Goal: Information Seeking & Learning: Learn about a topic

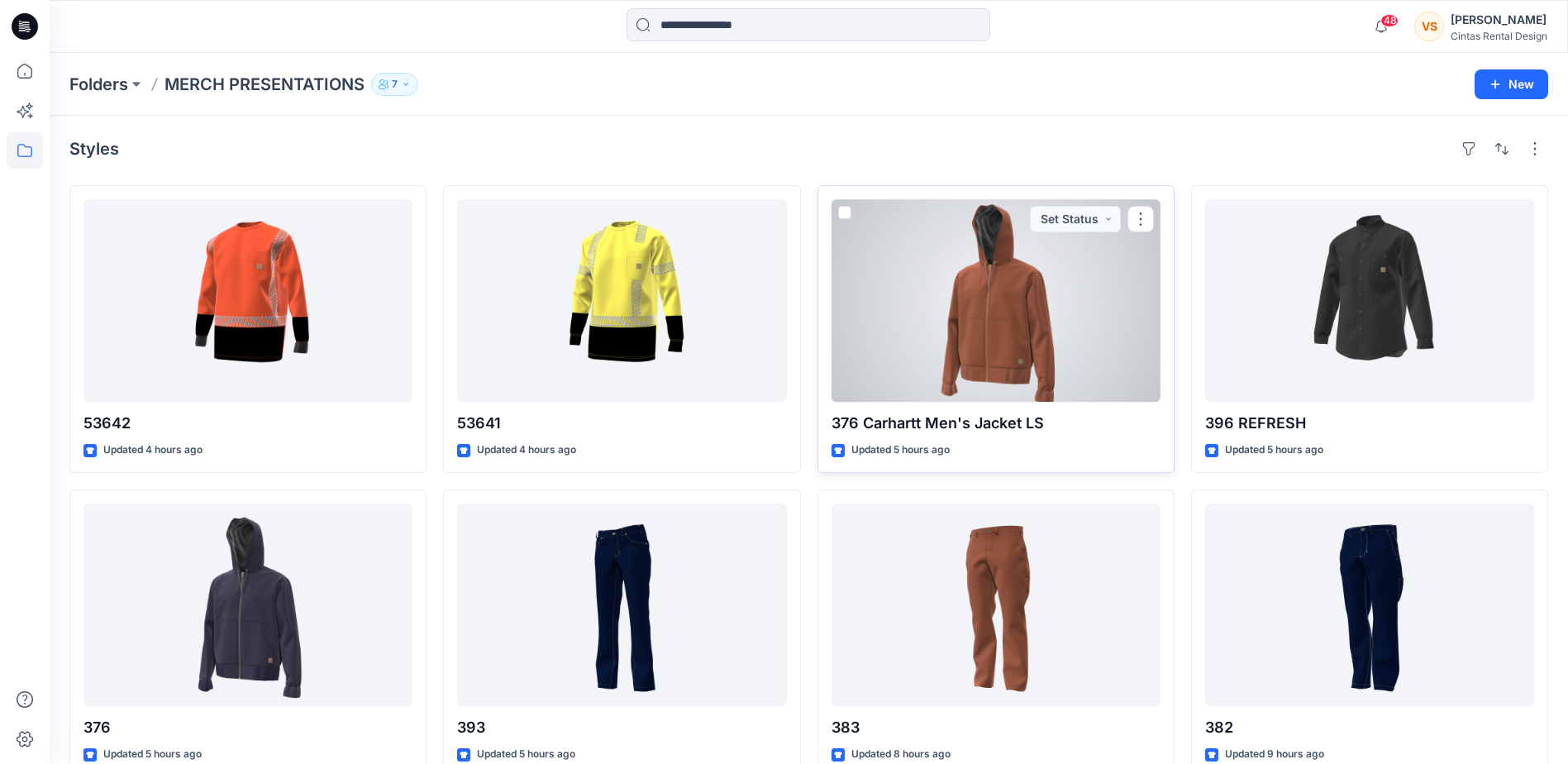
click at [1005, 320] on div at bounding box center [996, 300] width 329 height 203
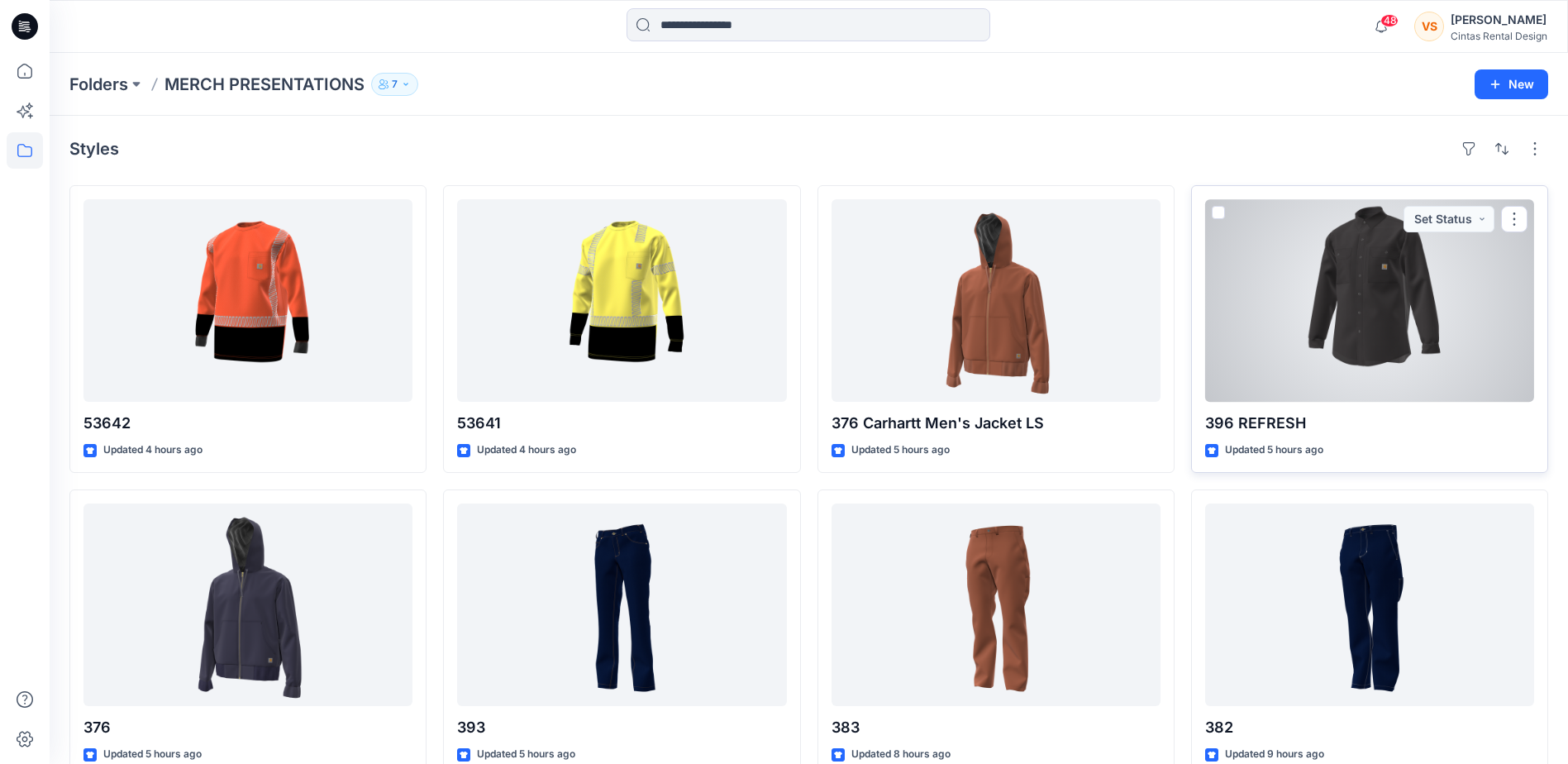
click at [1385, 351] on div at bounding box center [1370, 300] width 329 height 203
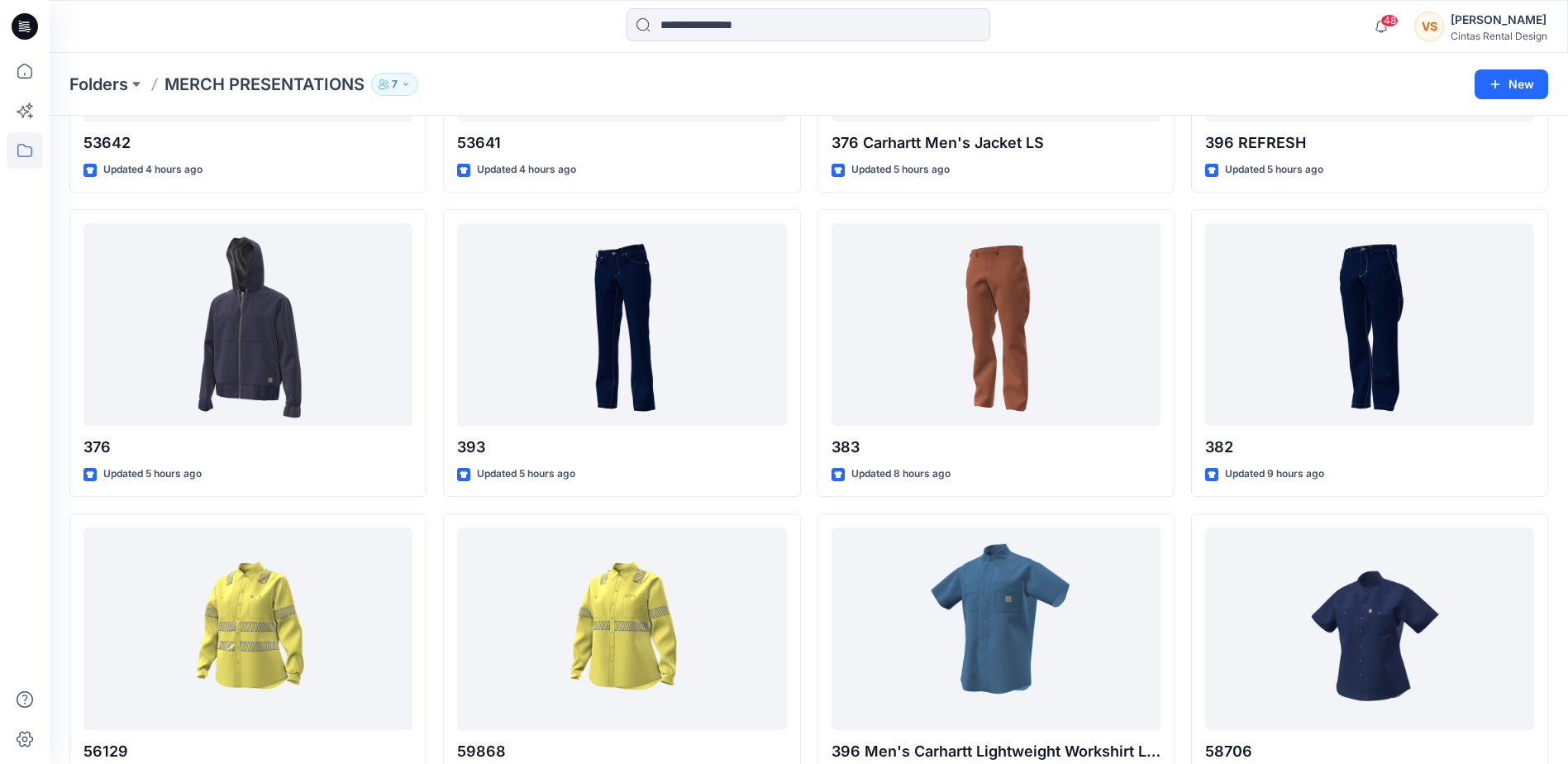
scroll to position [263, 0]
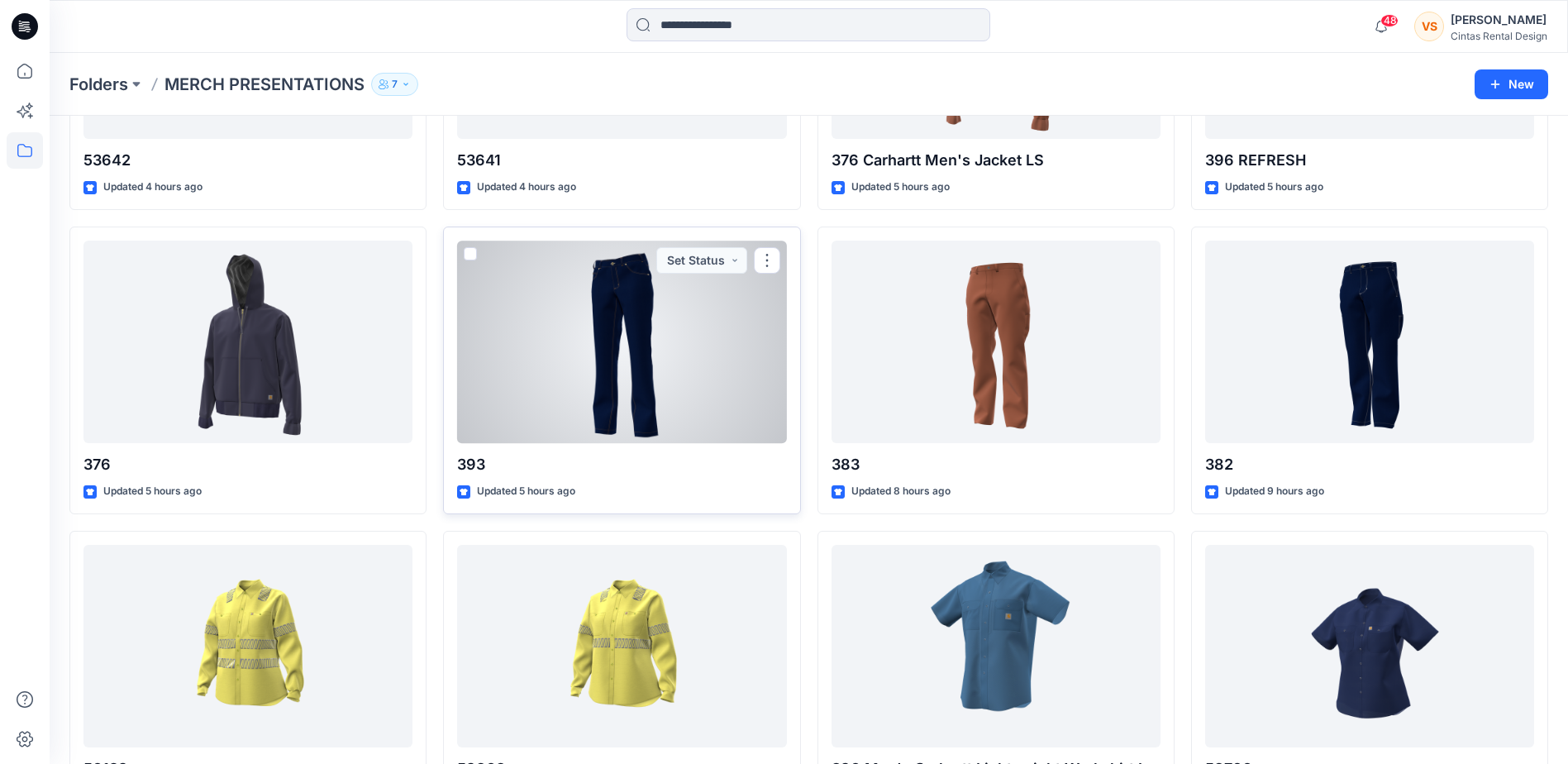
click at [620, 374] on div at bounding box center [622, 342] width 329 height 203
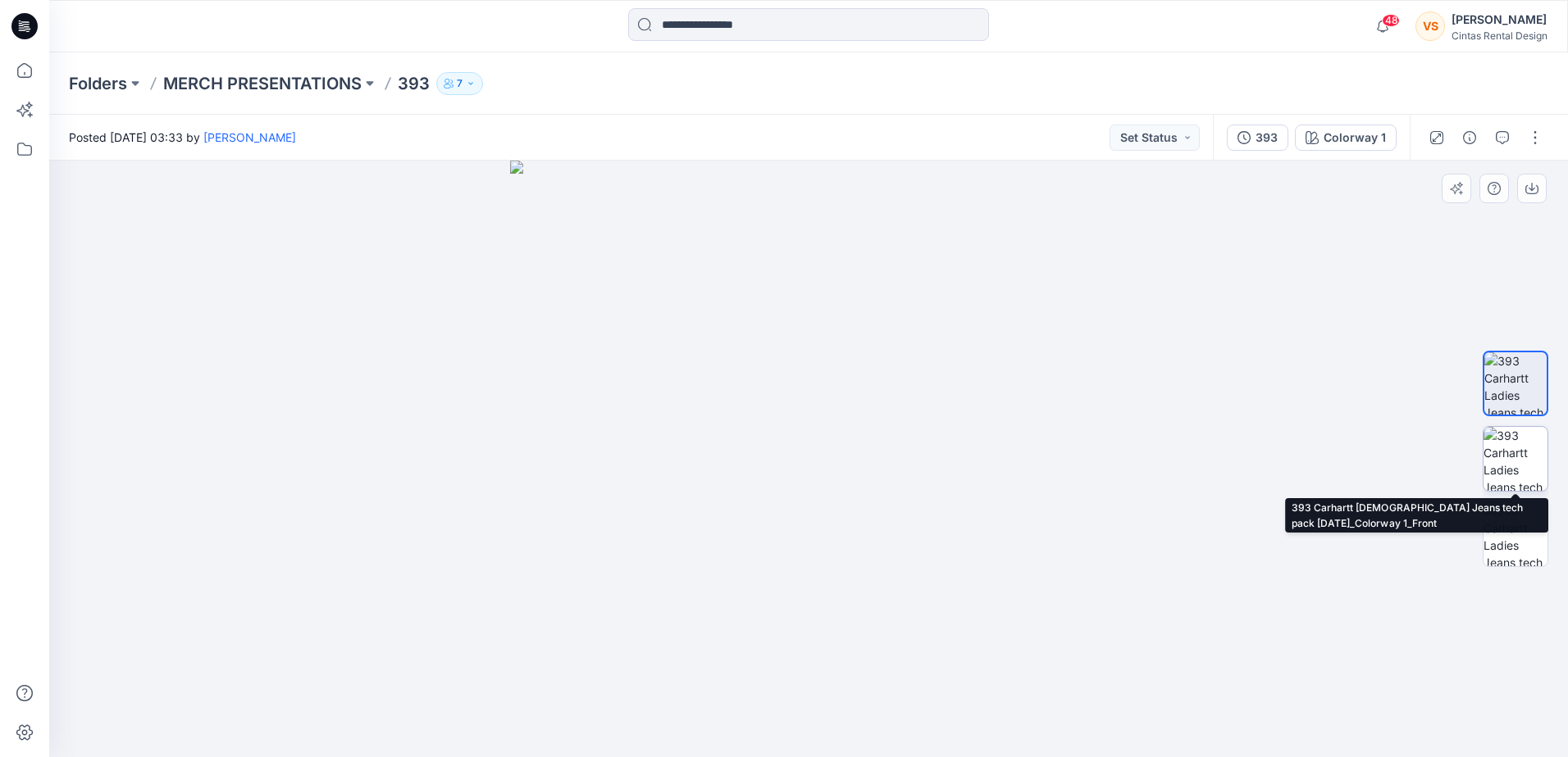
click at [1529, 470] on img at bounding box center [1515, 459] width 64 height 64
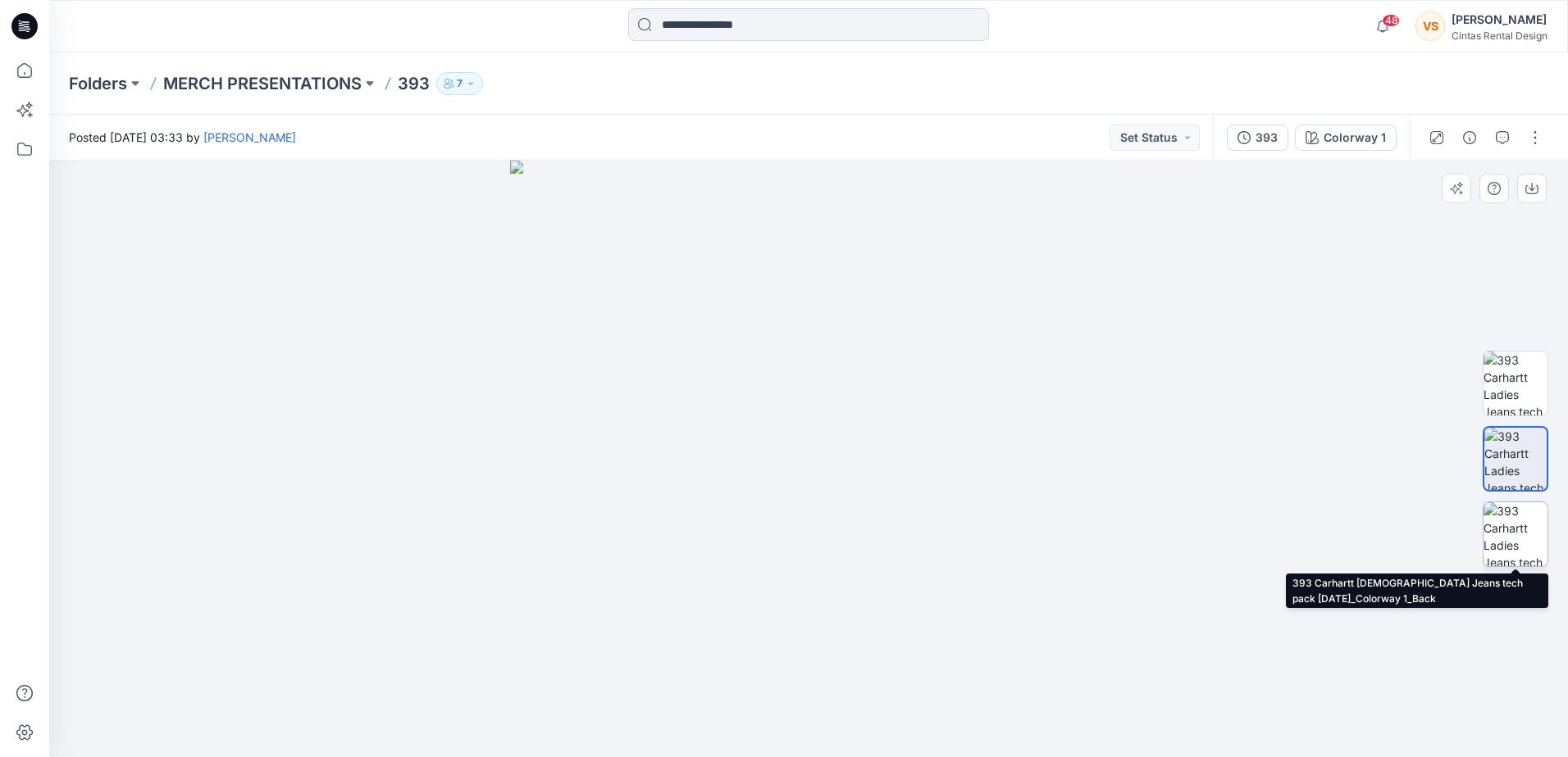
click at [1517, 542] on img at bounding box center [1515, 534] width 64 height 64
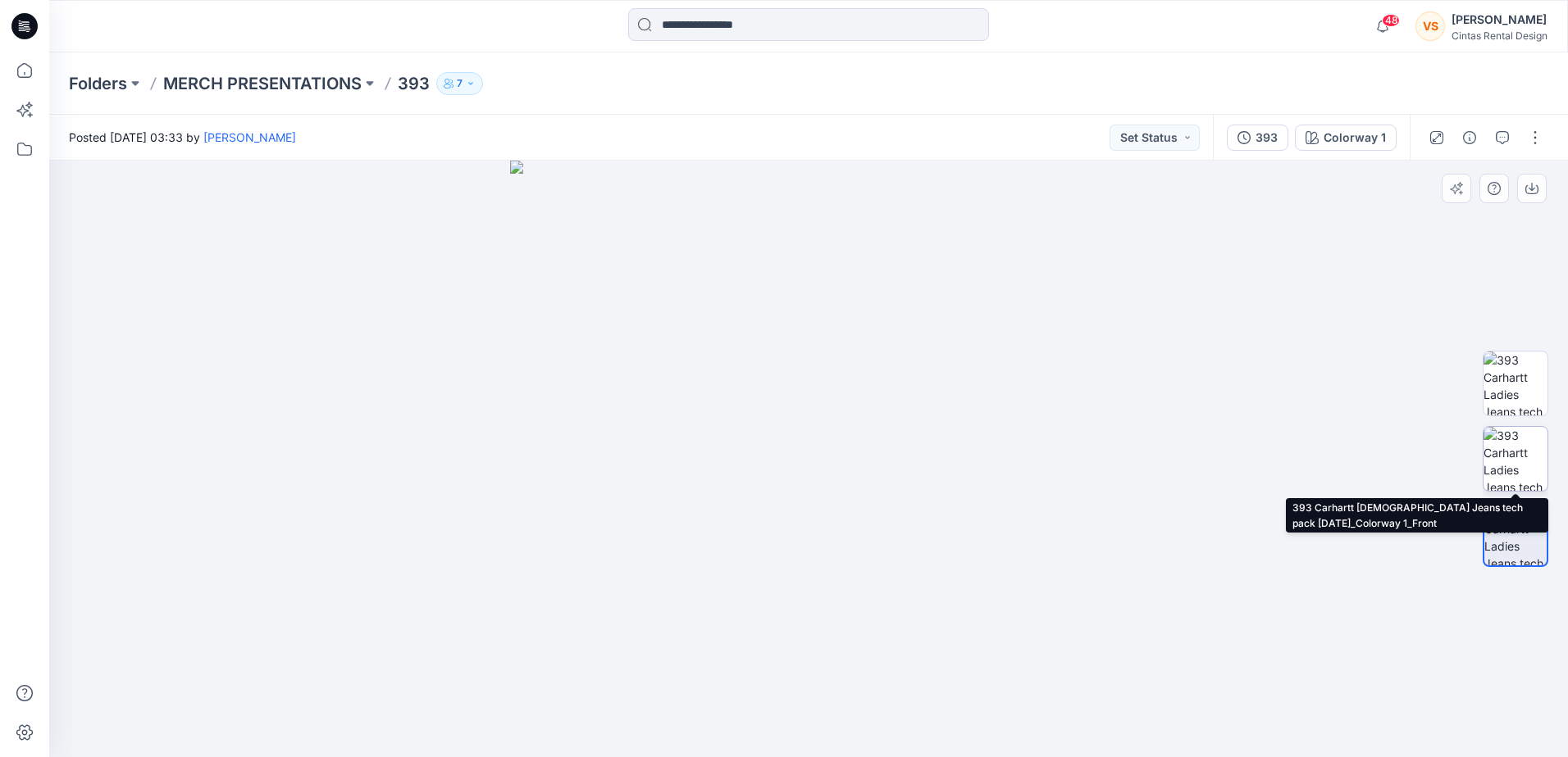
click at [1511, 452] on img at bounding box center [1515, 459] width 64 height 64
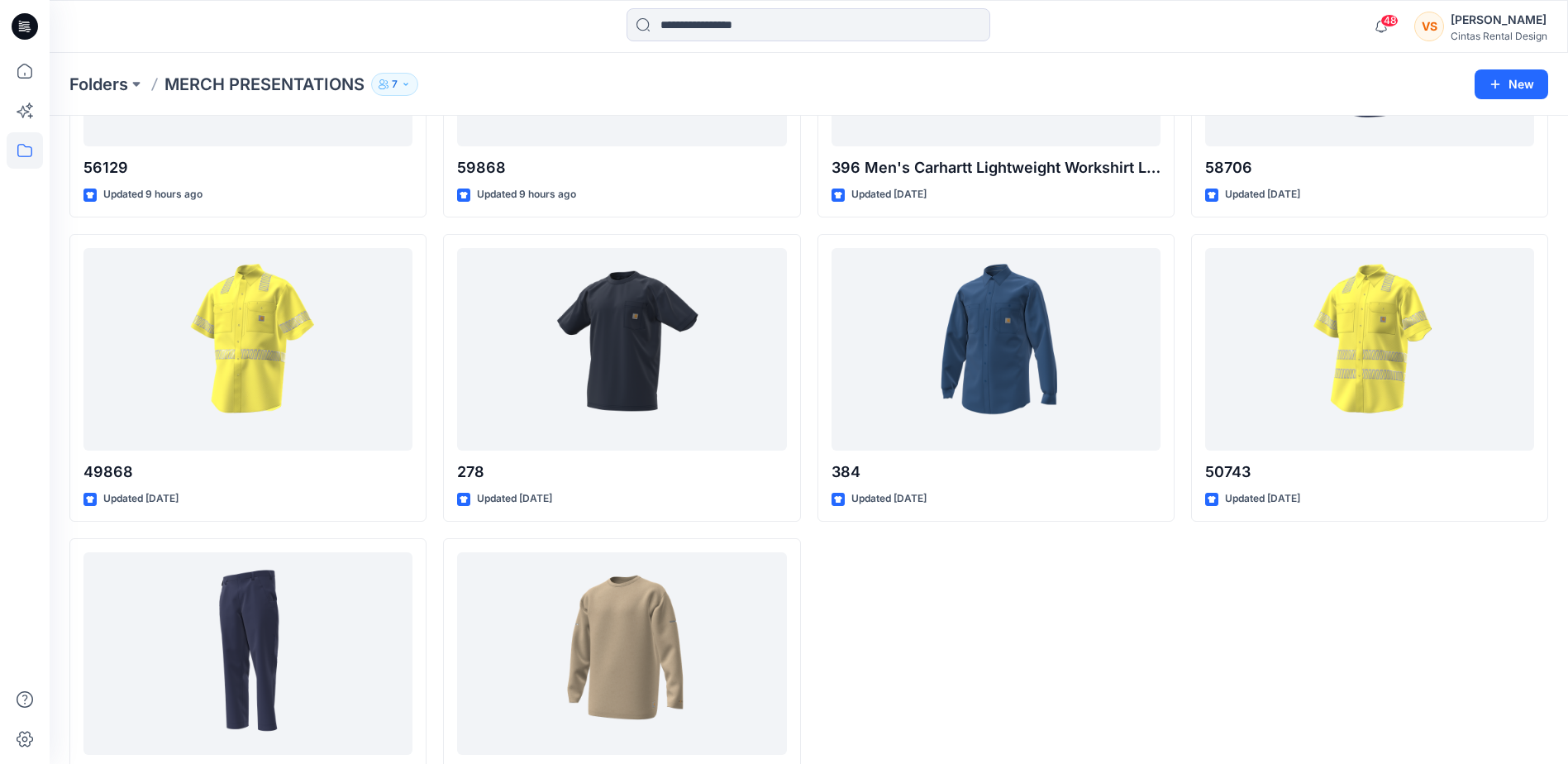
scroll to position [867, 0]
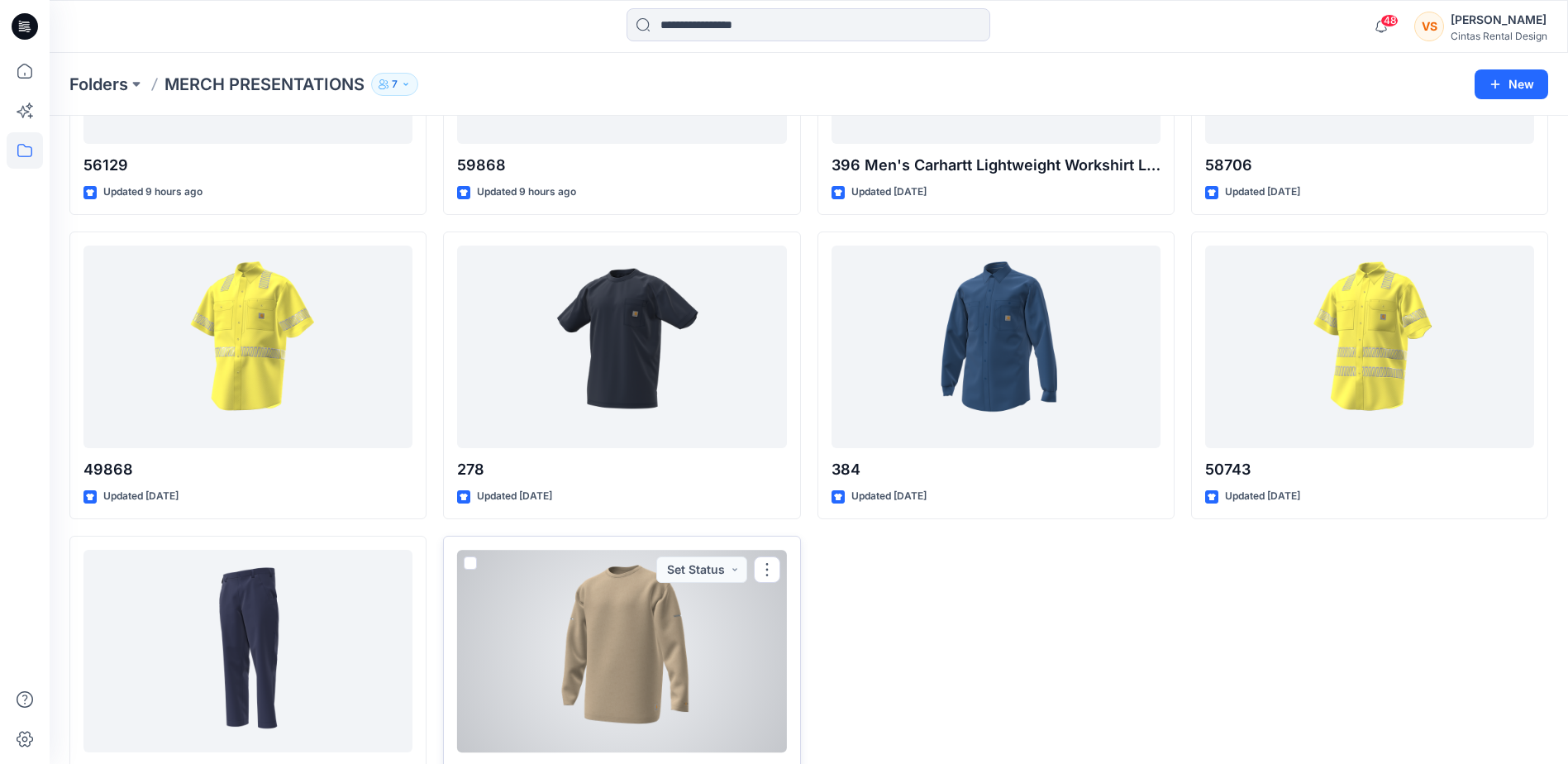
click at [656, 674] on div at bounding box center [622, 651] width 329 height 203
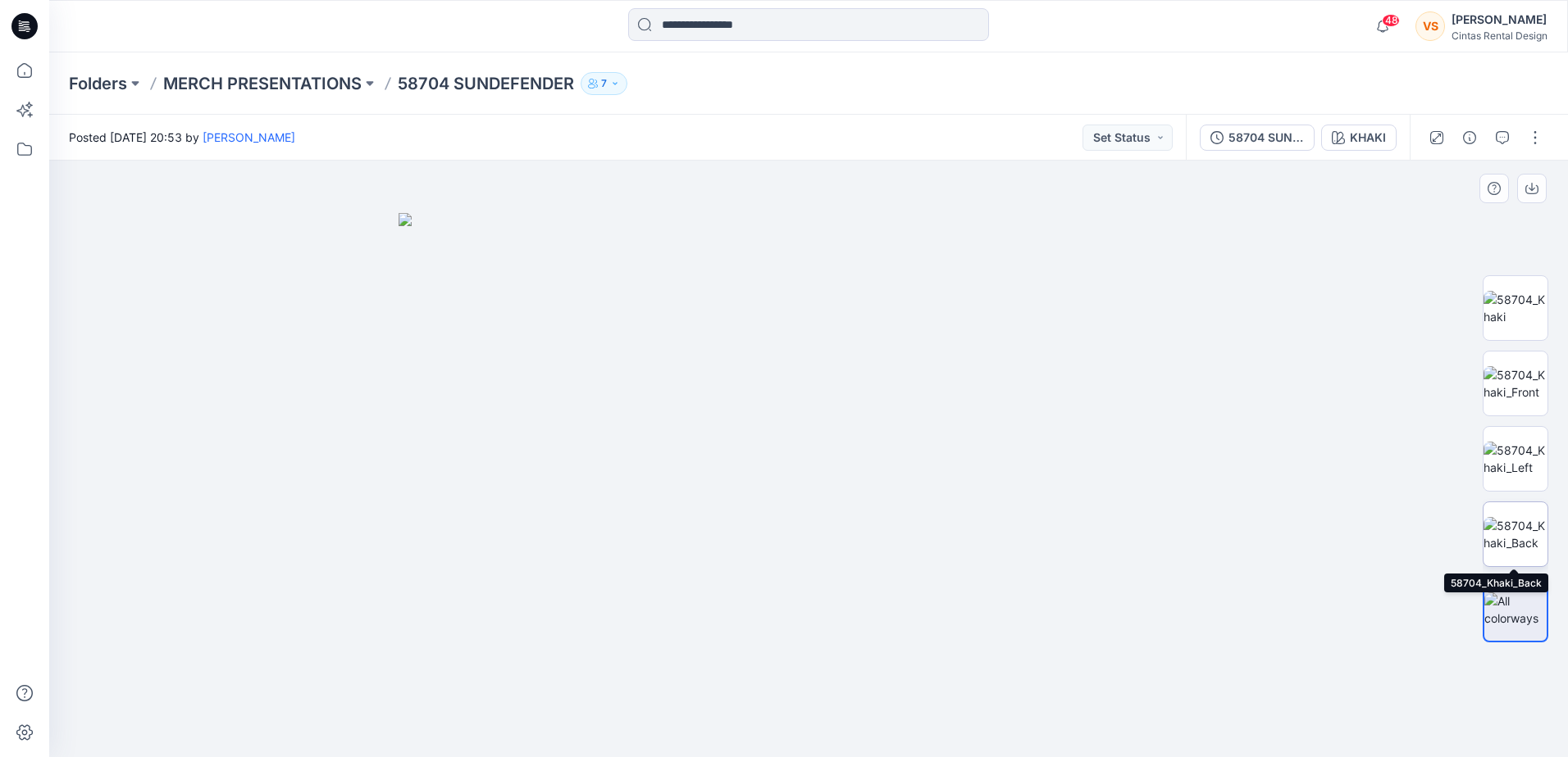
click at [1519, 527] on img at bounding box center [1515, 534] width 64 height 34
click at [330, 78] on p "MERCH PRESENTATIONS" at bounding box center [262, 83] width 198 height 23
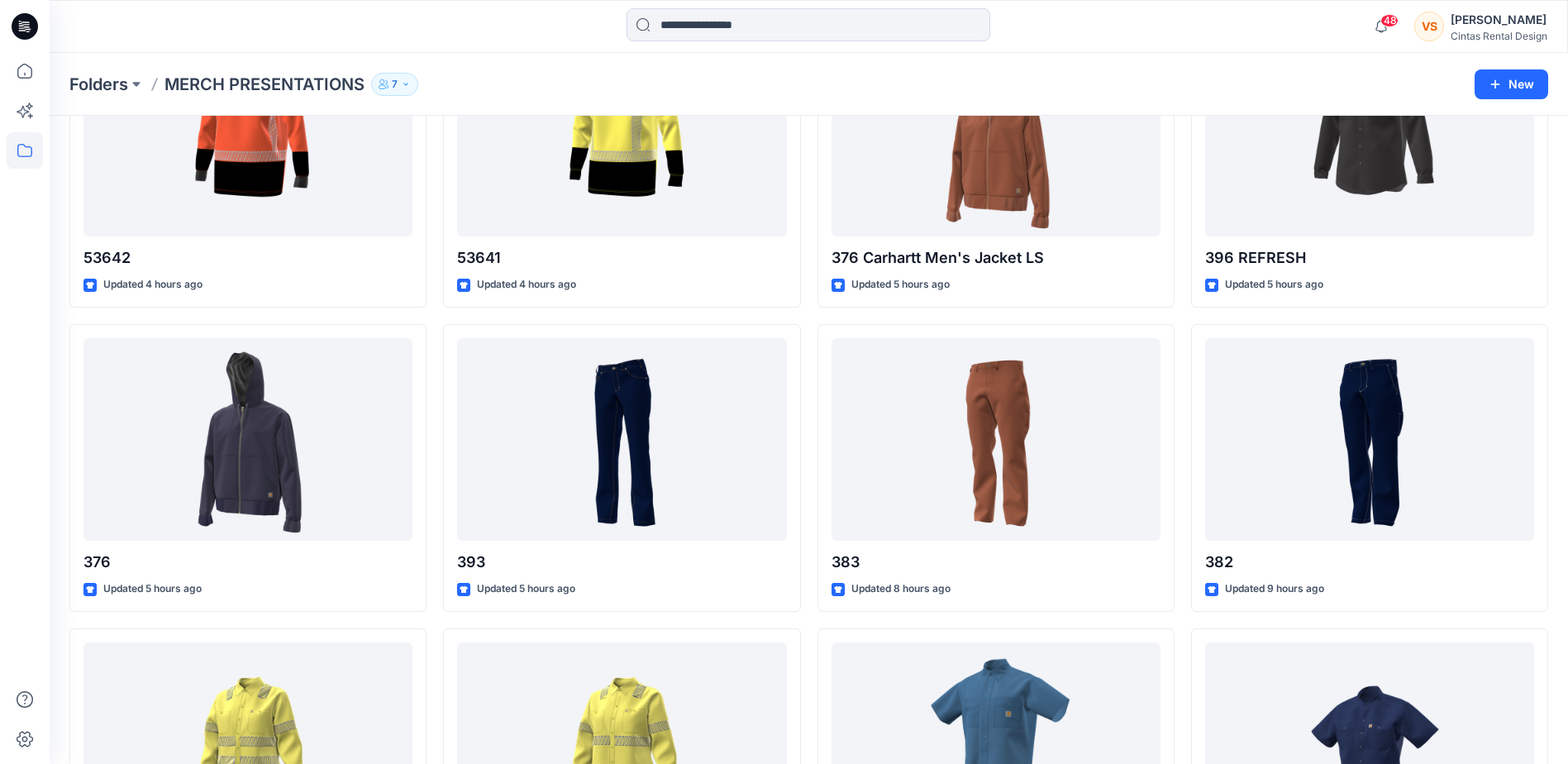
scroll to position [176, 0]
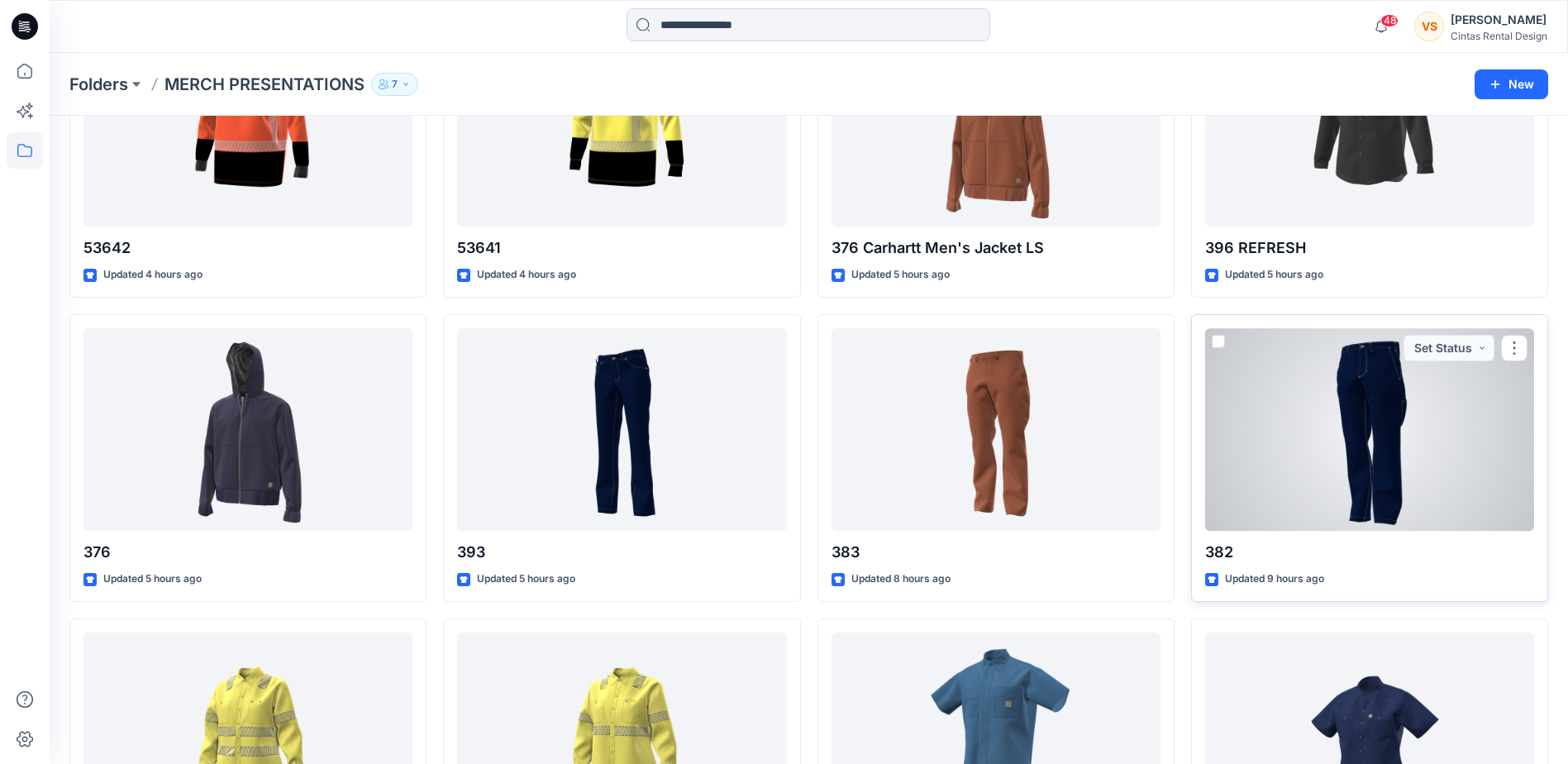
click at [1380, 414] on div at bounding box center [1370, 429] width 329 height 203
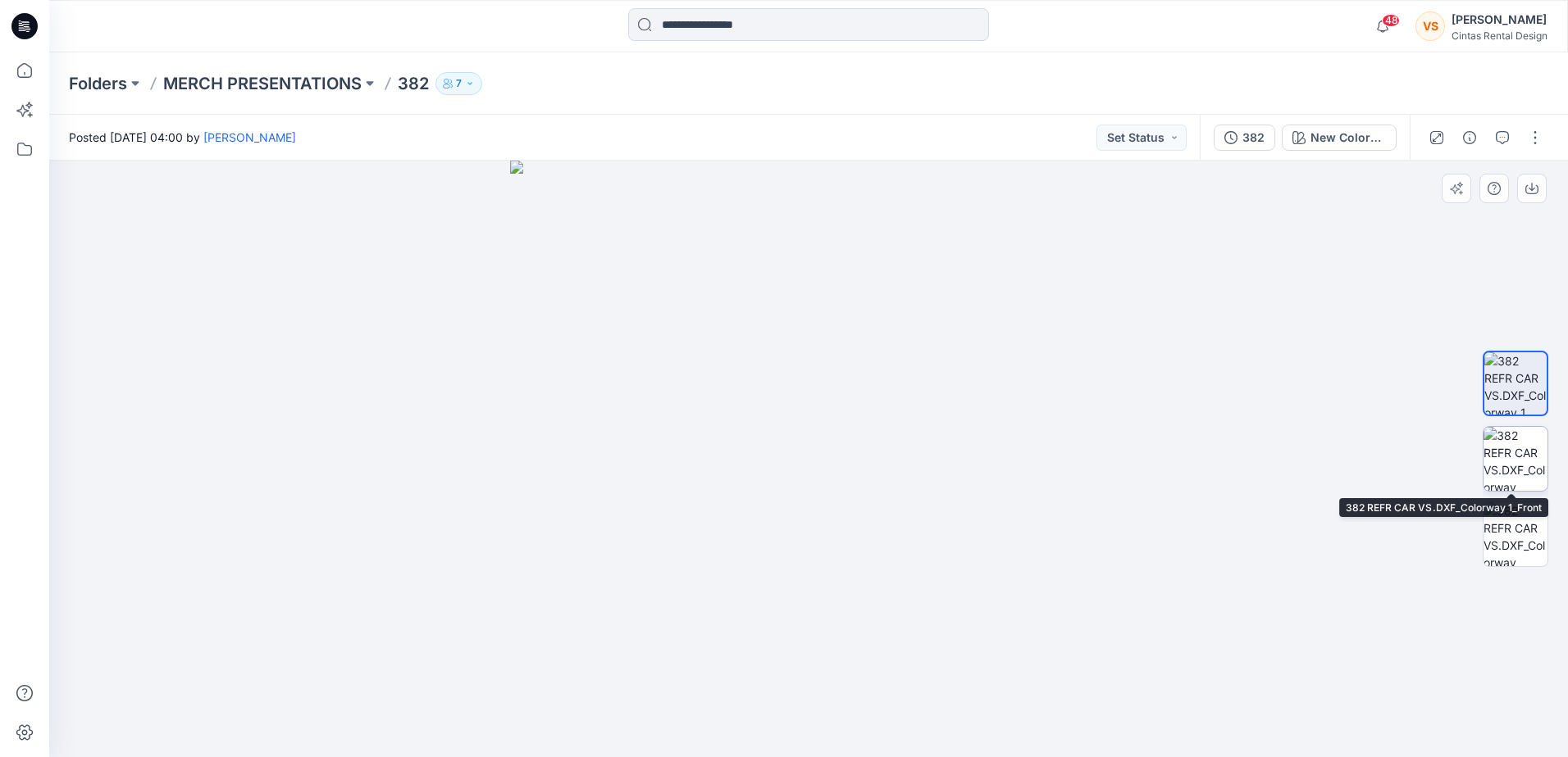
click at [1537, 451] on img at bounding box center [1515, 459] width 64 height 64
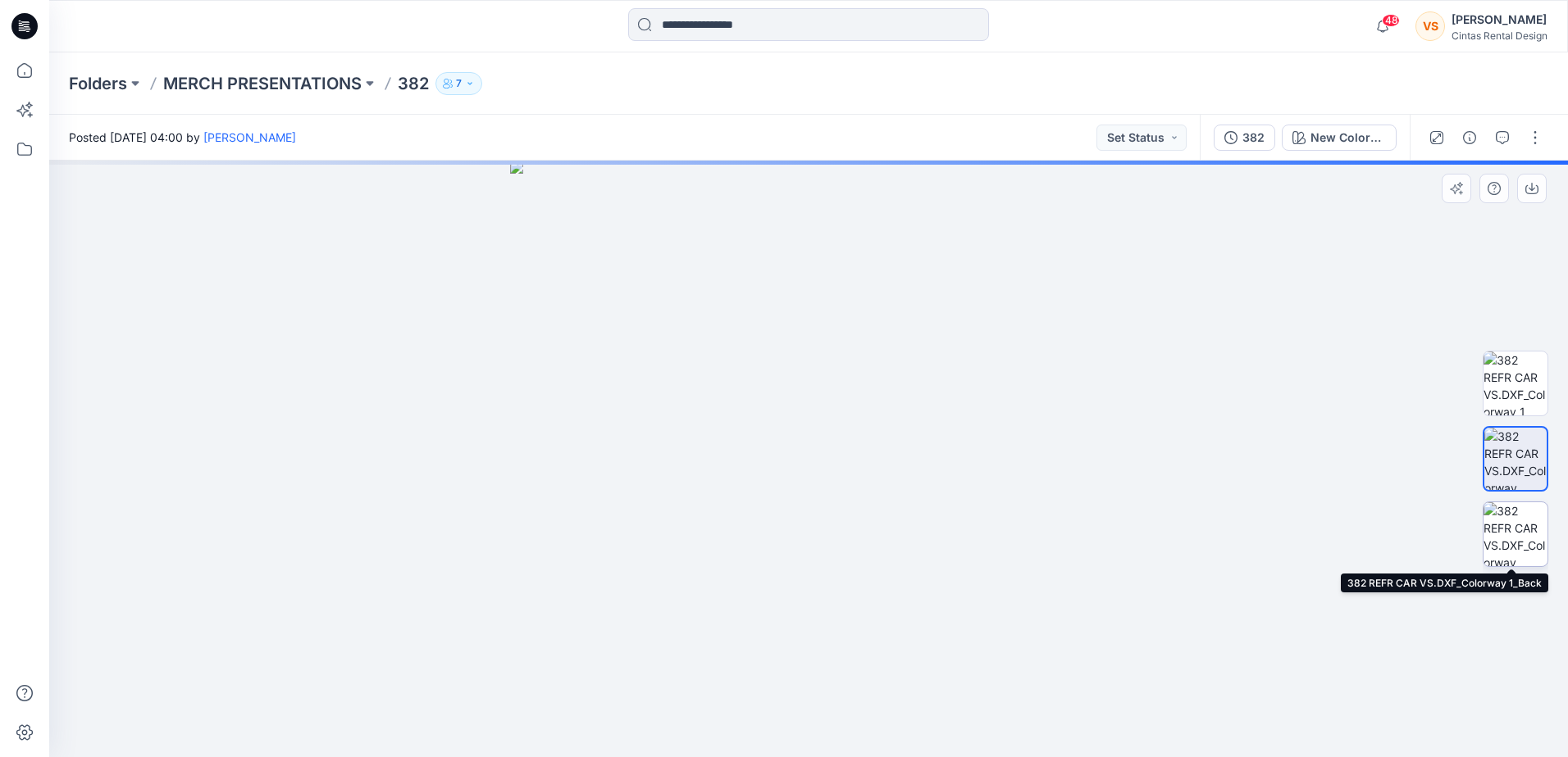
click at [1519, 549] on img at bounding box center [1515, 534] width 64 height 64
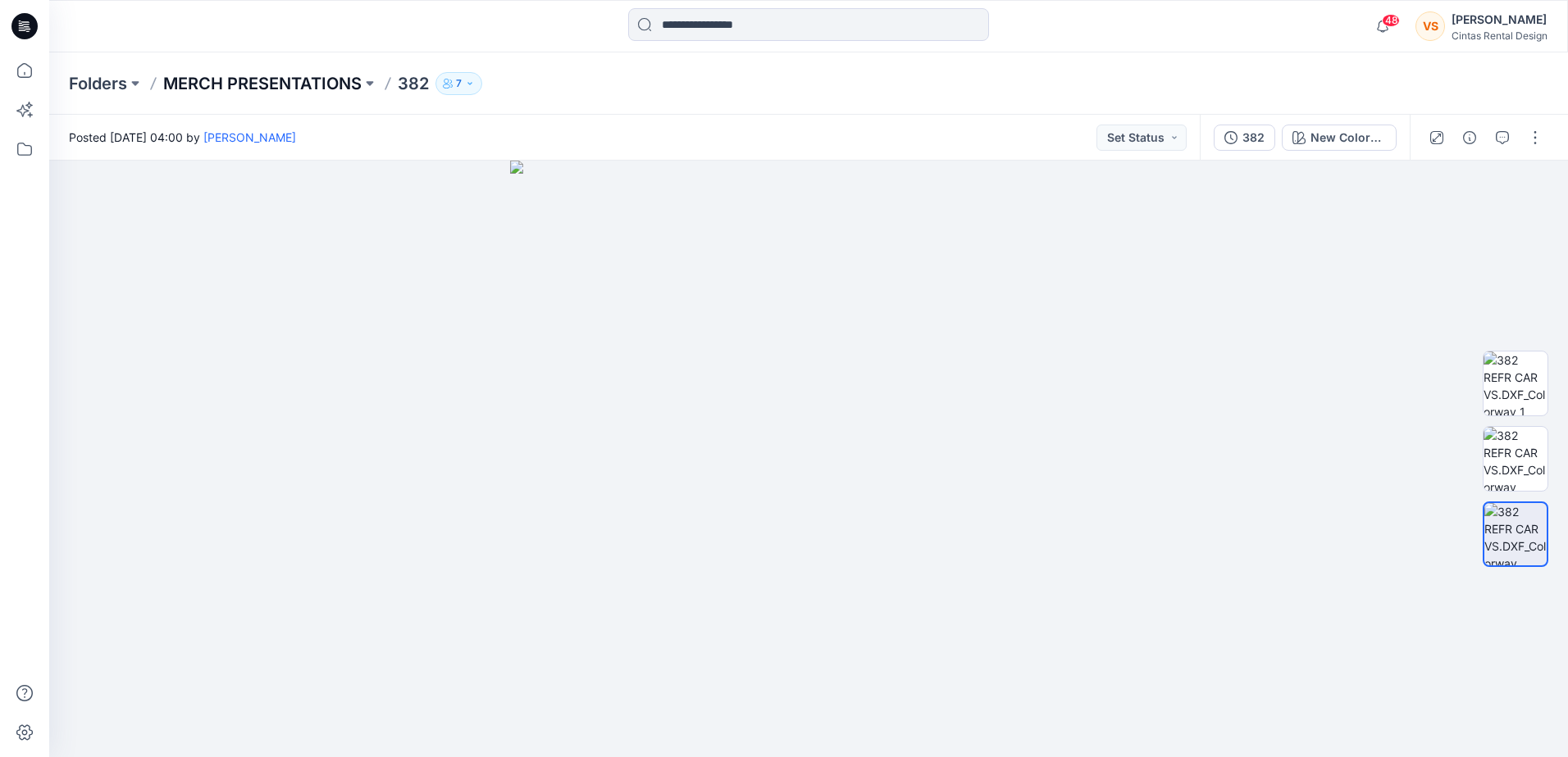
click at [298, 89] on p "MERCH PRESENTATIONS" at bounding box center [262, 83] width 198 height 23
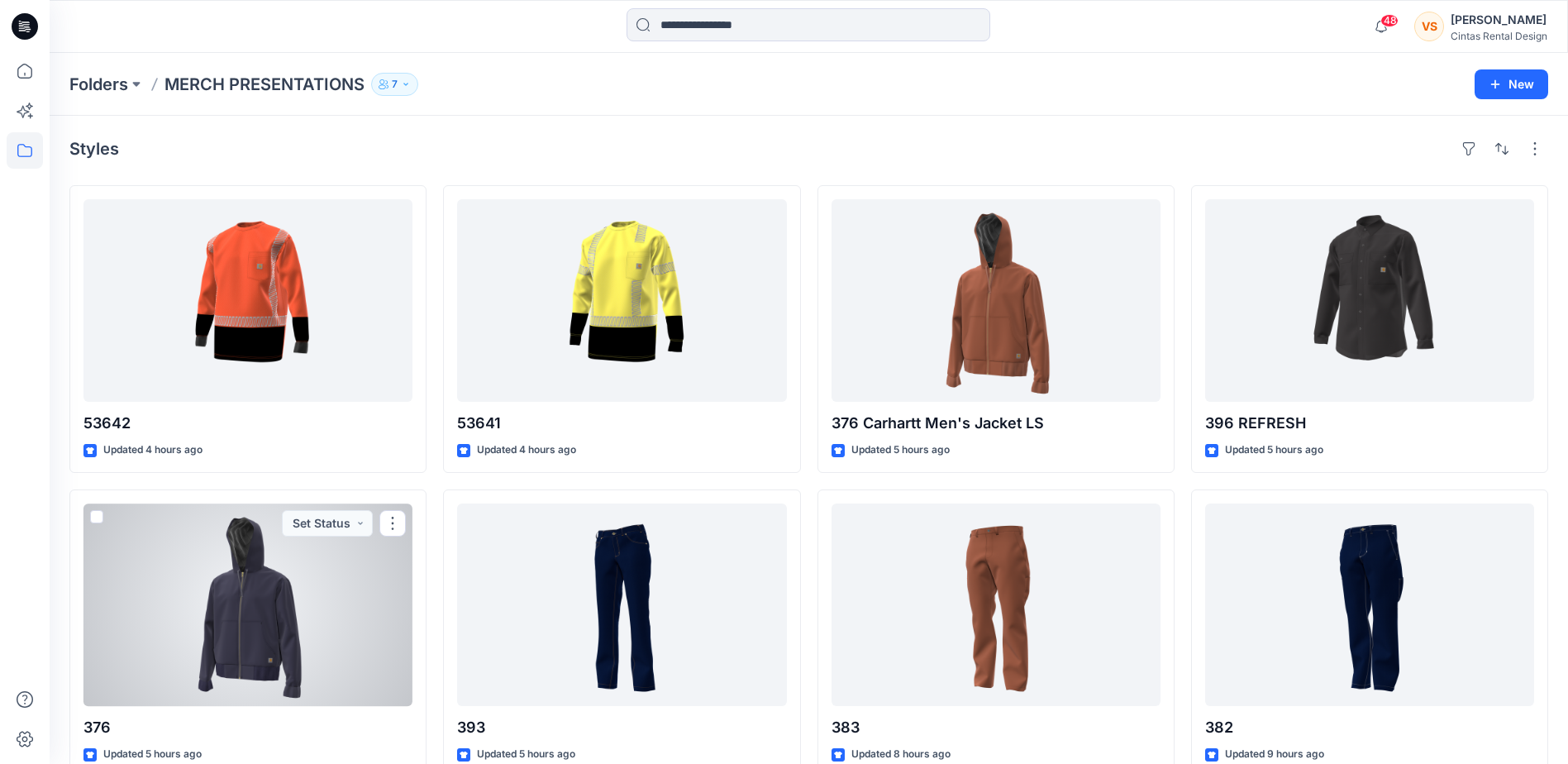
click at [271, 596] on div at bounding box center [248, 605] width 329 height 203
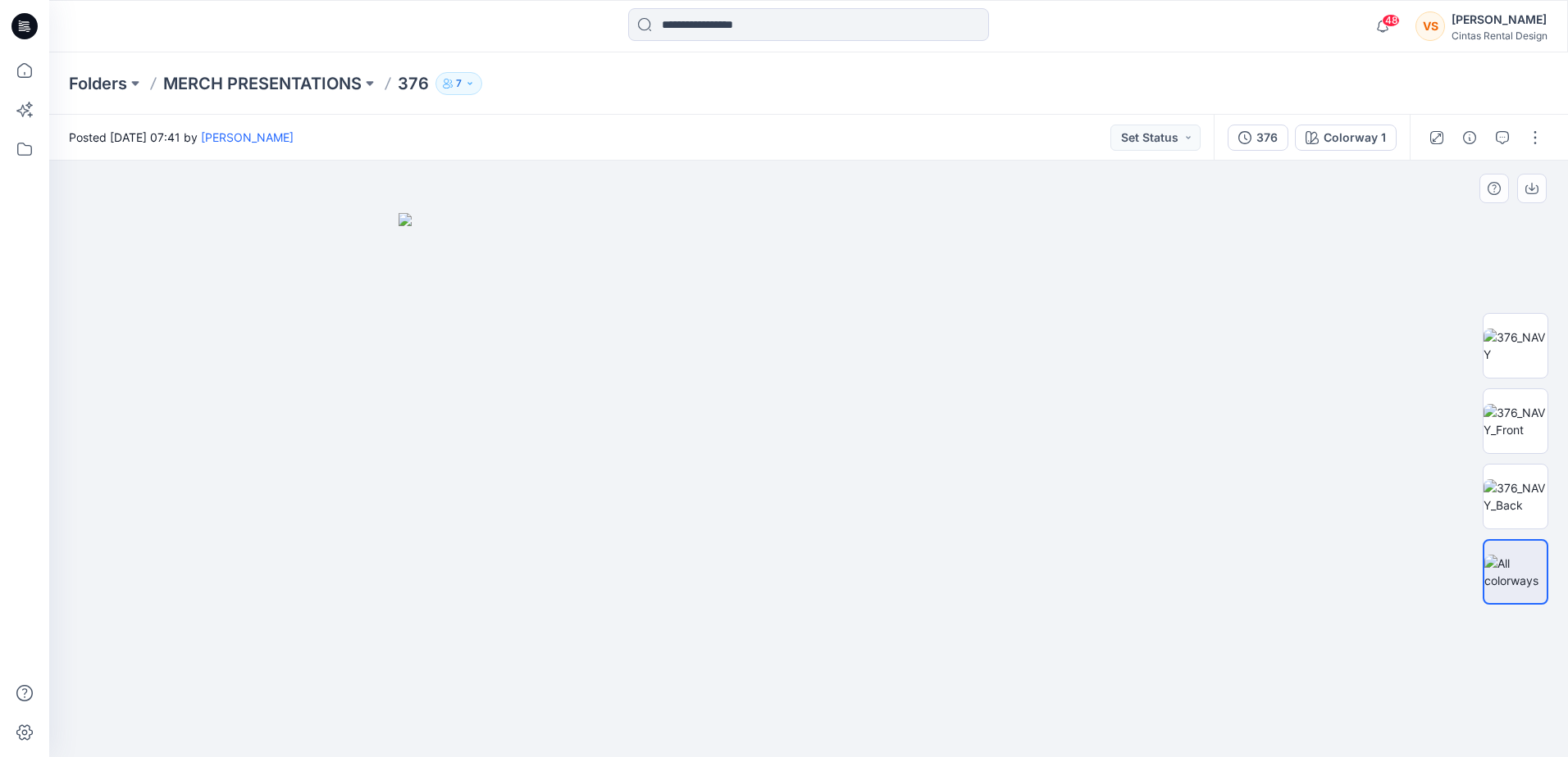
click at [926, 671] on img at bounding box center [809, 485] width 821 height 544
click at [267, 80] on p "MERCH PRESENTATIONS" at bounding box center [262, 83] width 198 height 23
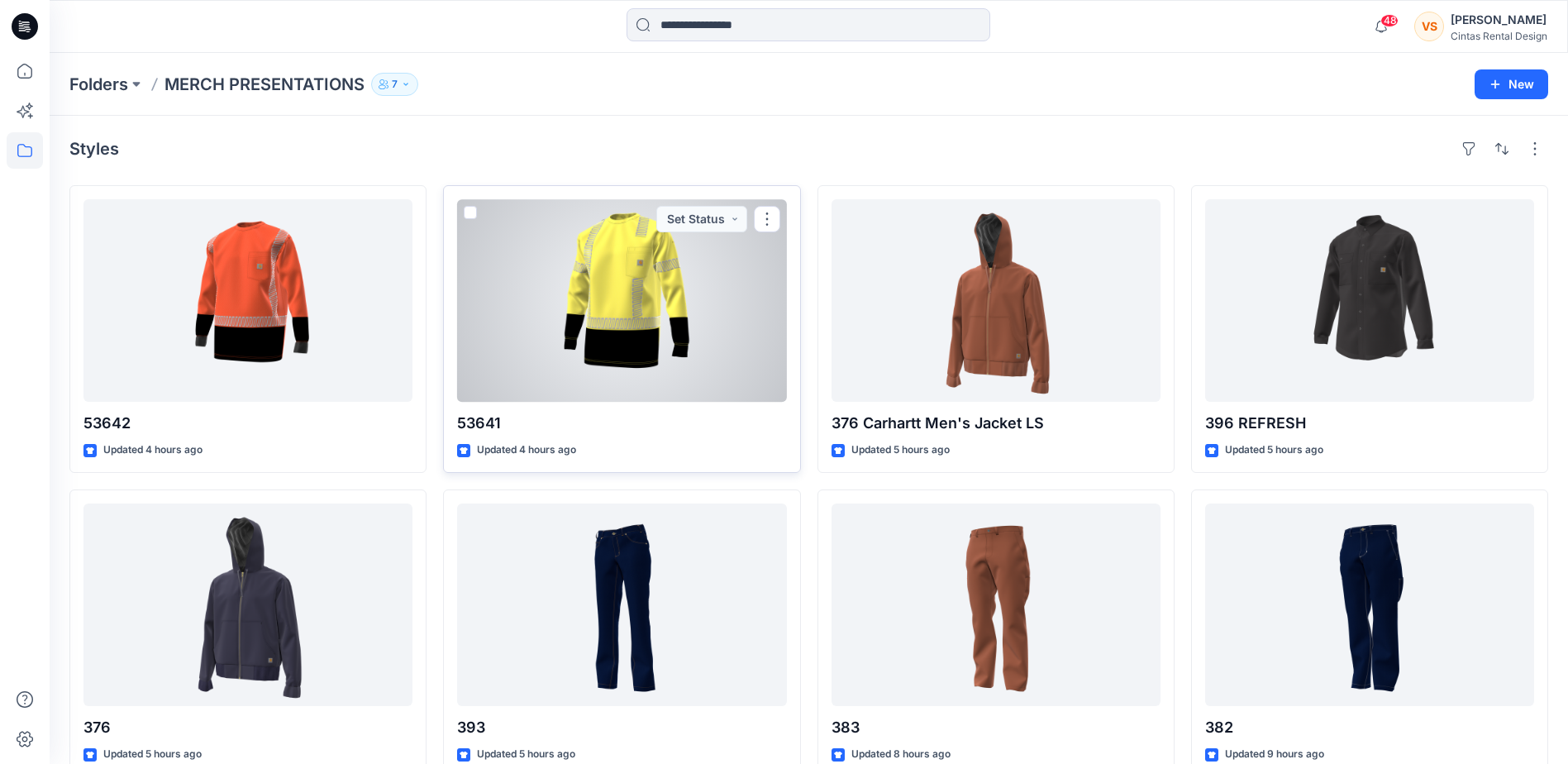
click at [660, 340] on div at bounding box center [622, 300] width 329 height 203
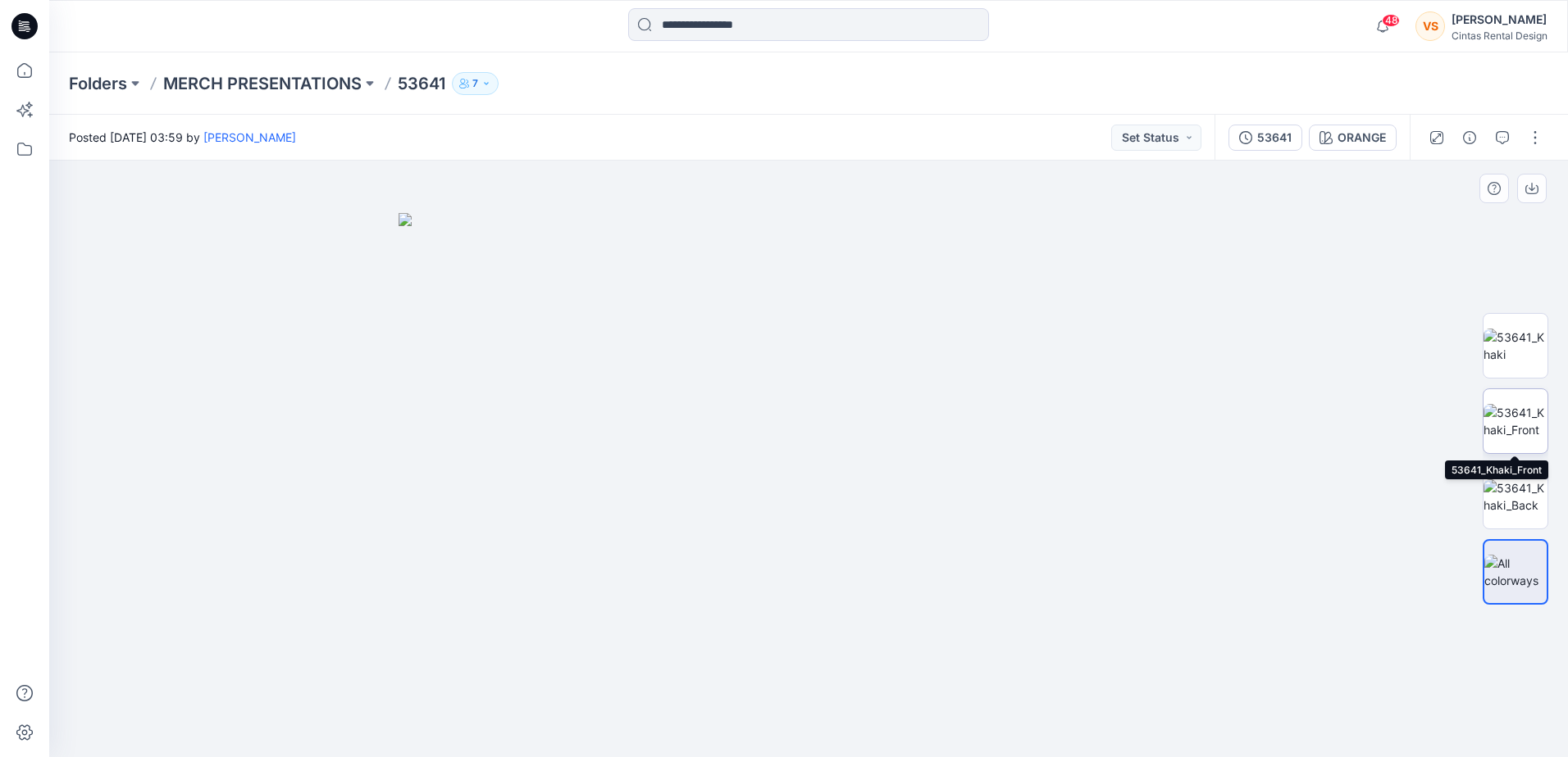
click at [1530, 420] on img at bounding box center [1515, 421] width 64 height 34
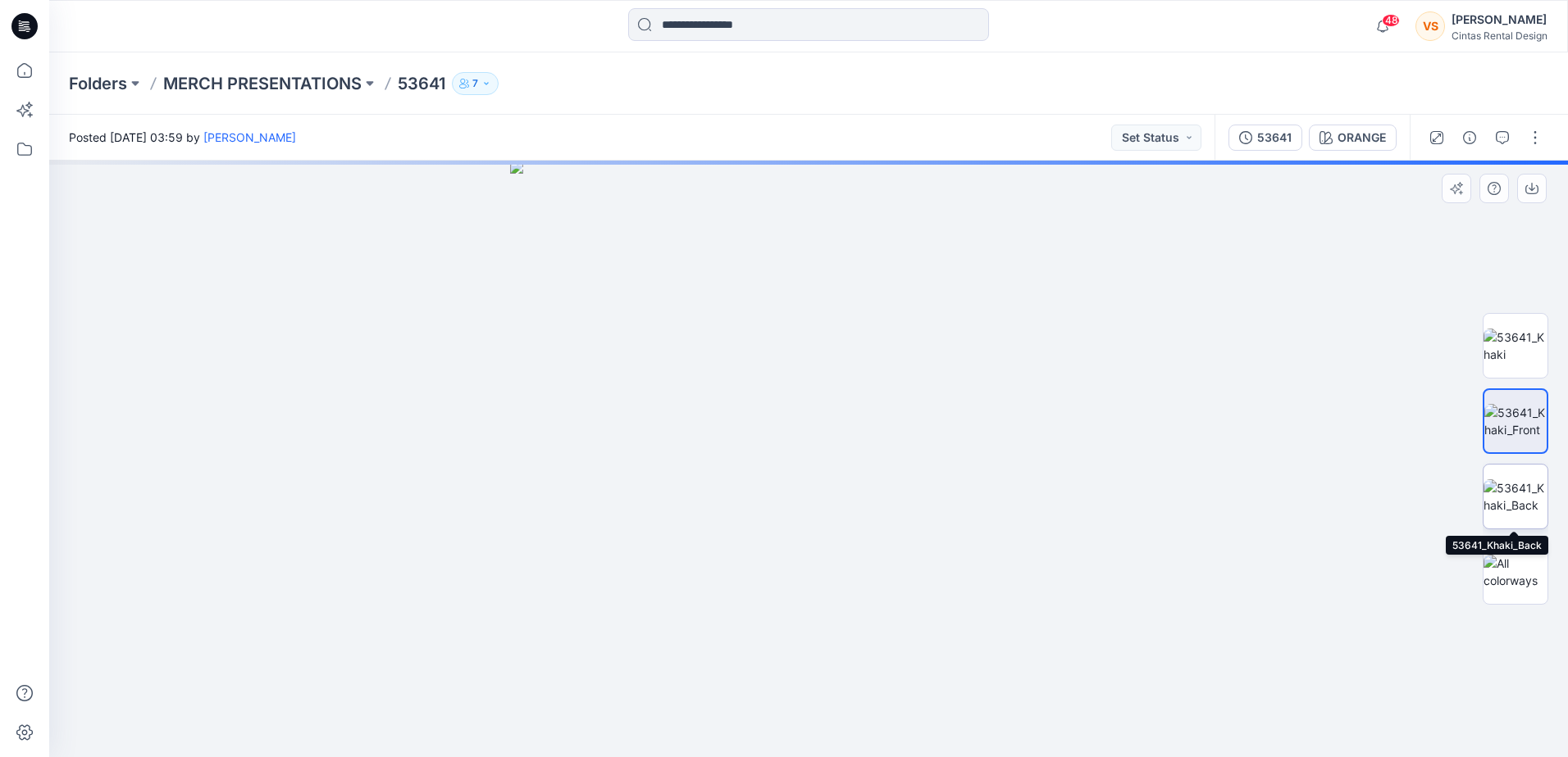
click at [1513, 497] on img at bounding box center [1515, 497] width 64 height 34
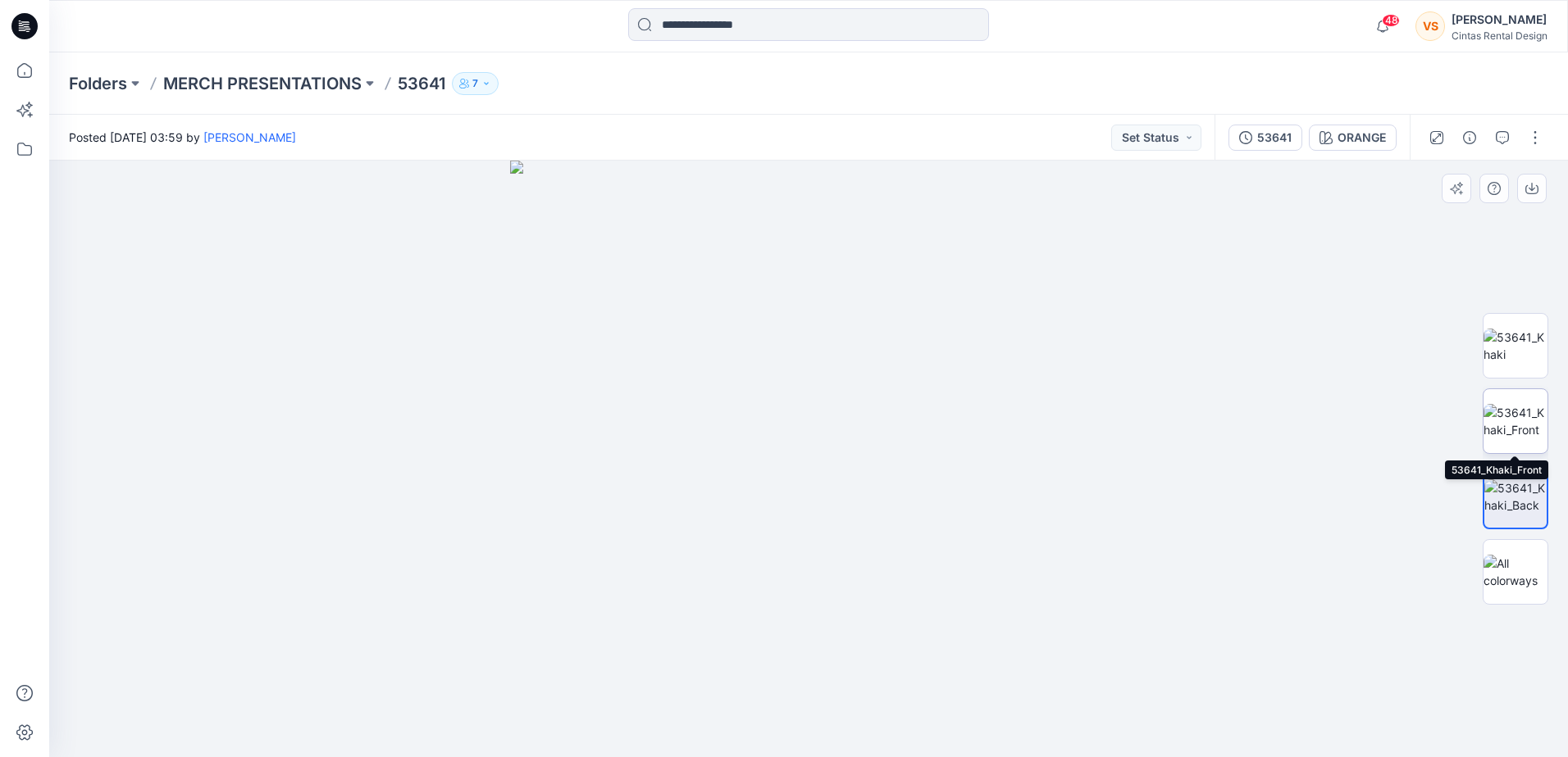
click at [1519, 421] on img at bounding box center [1515, 421] width 64 height 34
click at [322, 80] on p "MERCH PRESENTATIONS" at bounding box center [262, 83] width 198 height 23
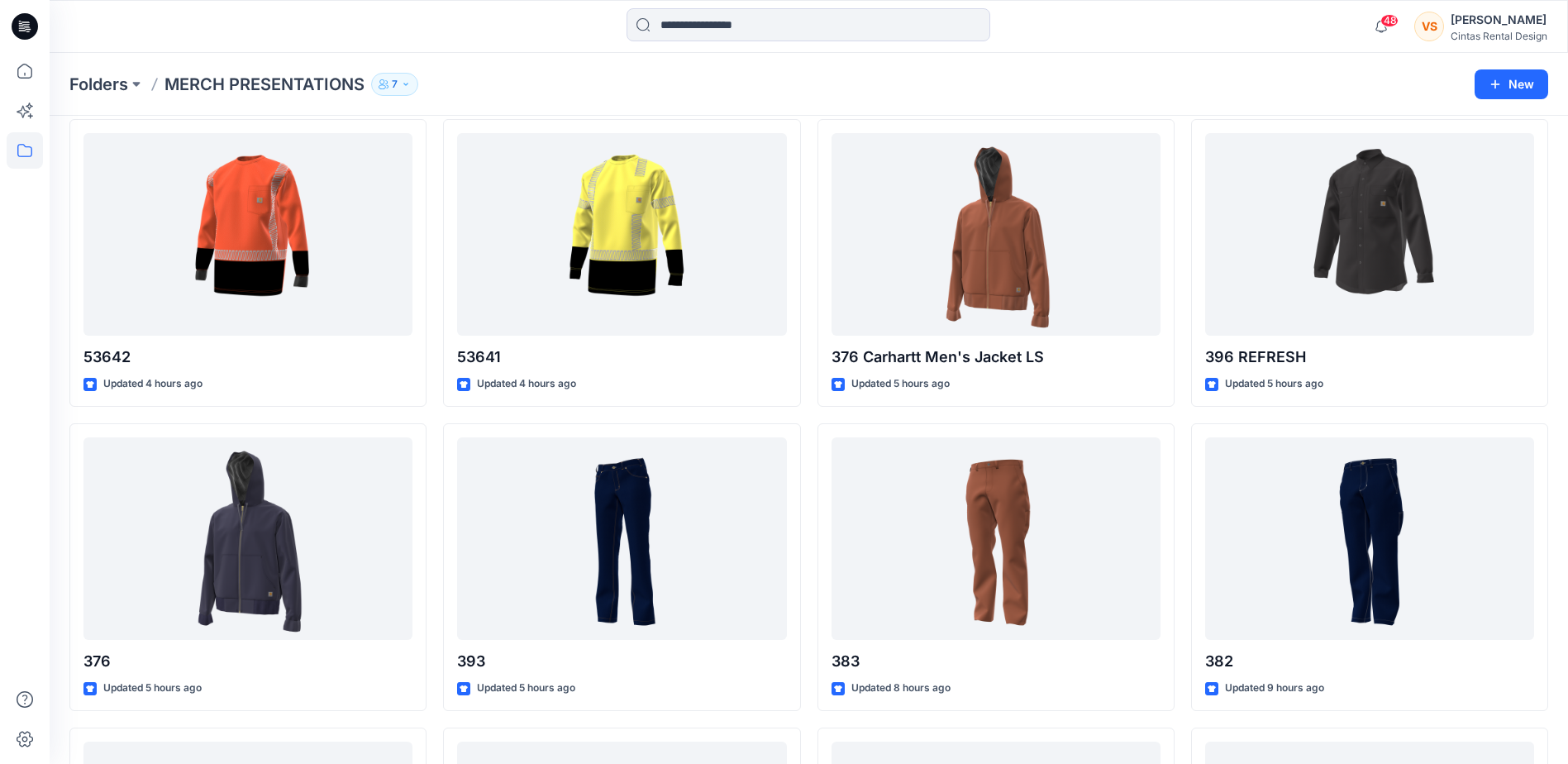
scroll to position [72, 0]
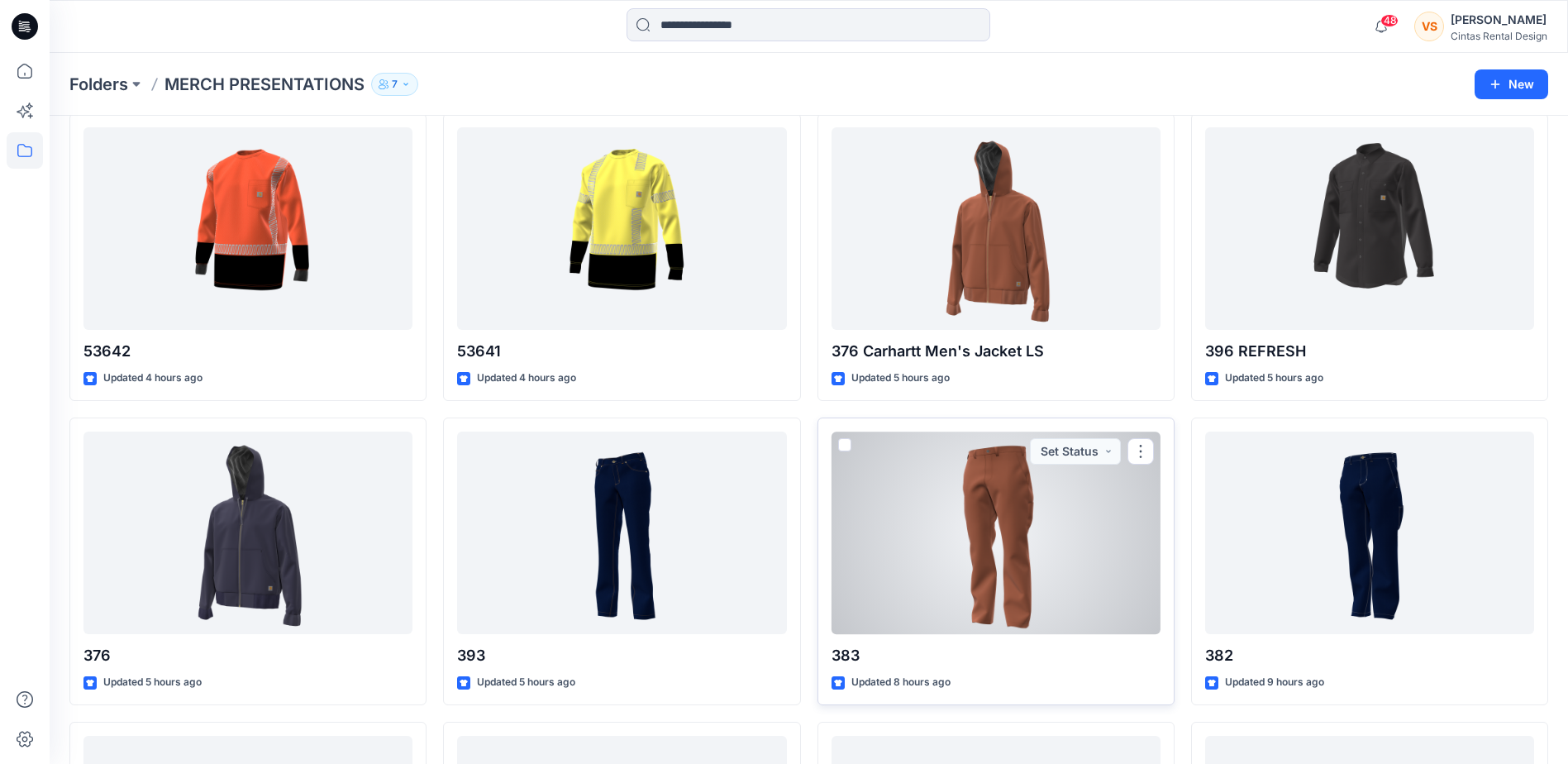
click at [1018, 529] on div at bounding box center [996, 533] width 329 height 203
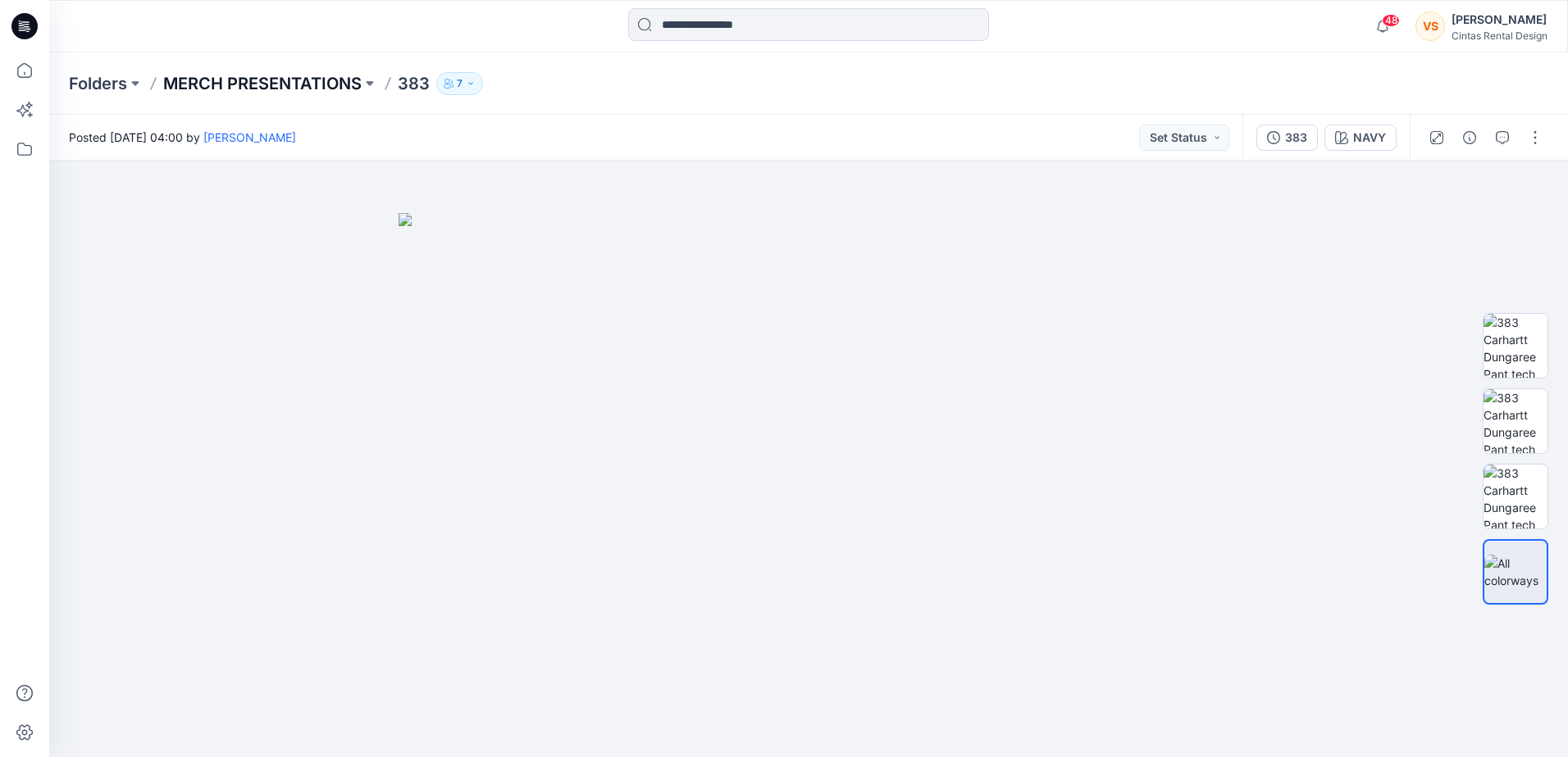
click at [351, 78] on p "MERCH PRESENTATIONS" at bounding box center [262, 83] width 198 height 23
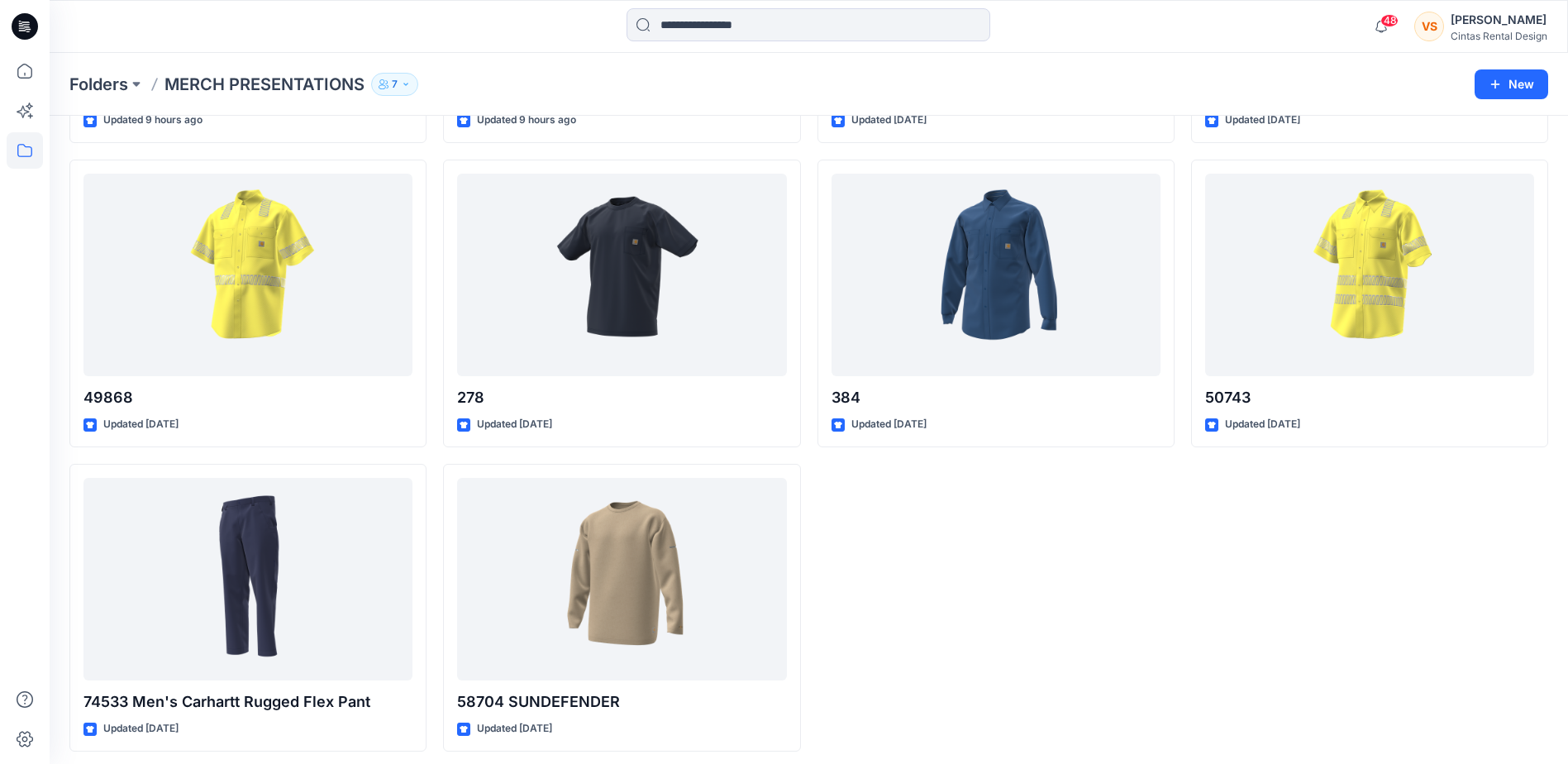
scroll to position [947, 0]
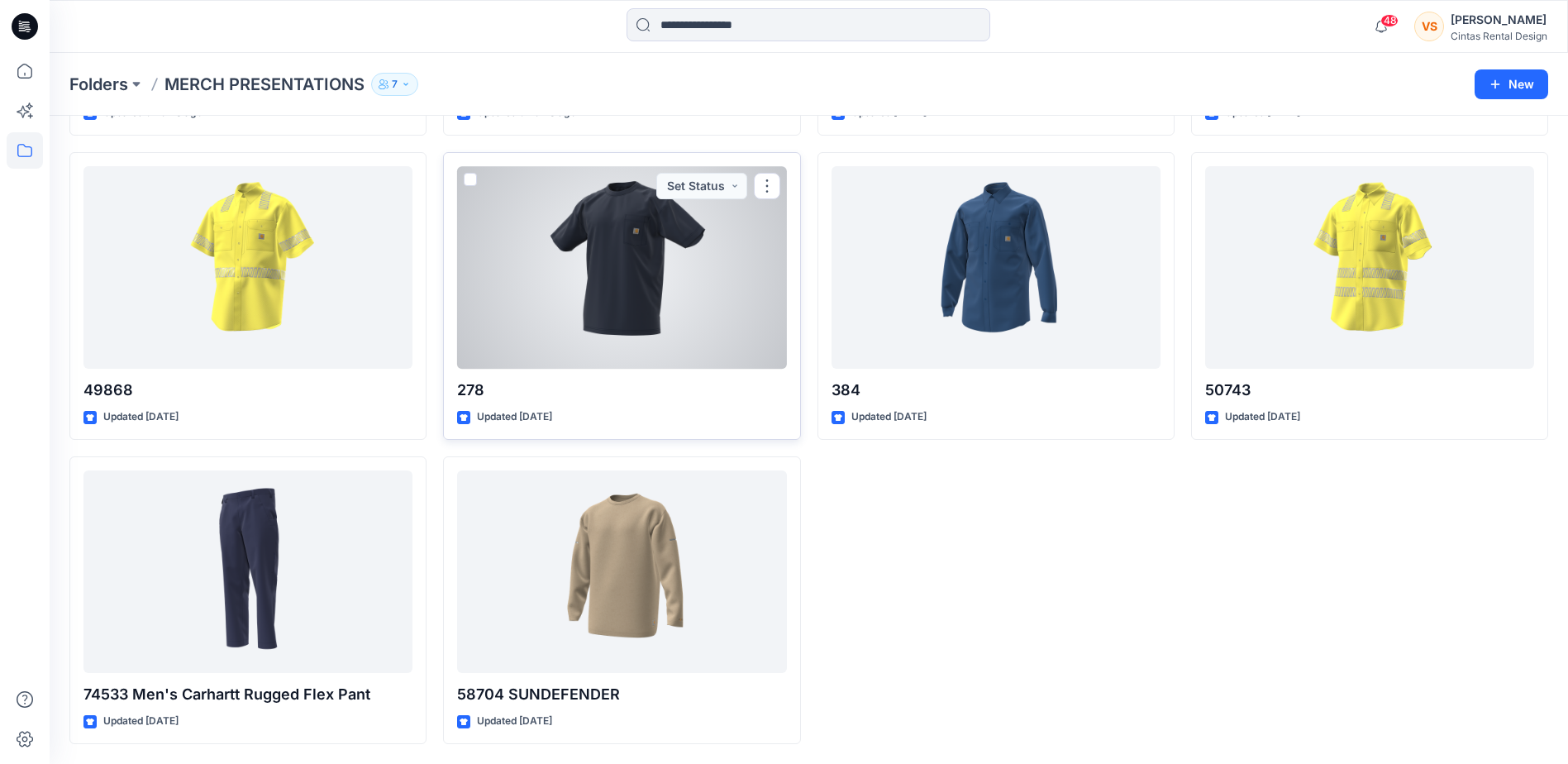
click at [644, 323] on div at bounding box center [622, 267] width 329 height 203
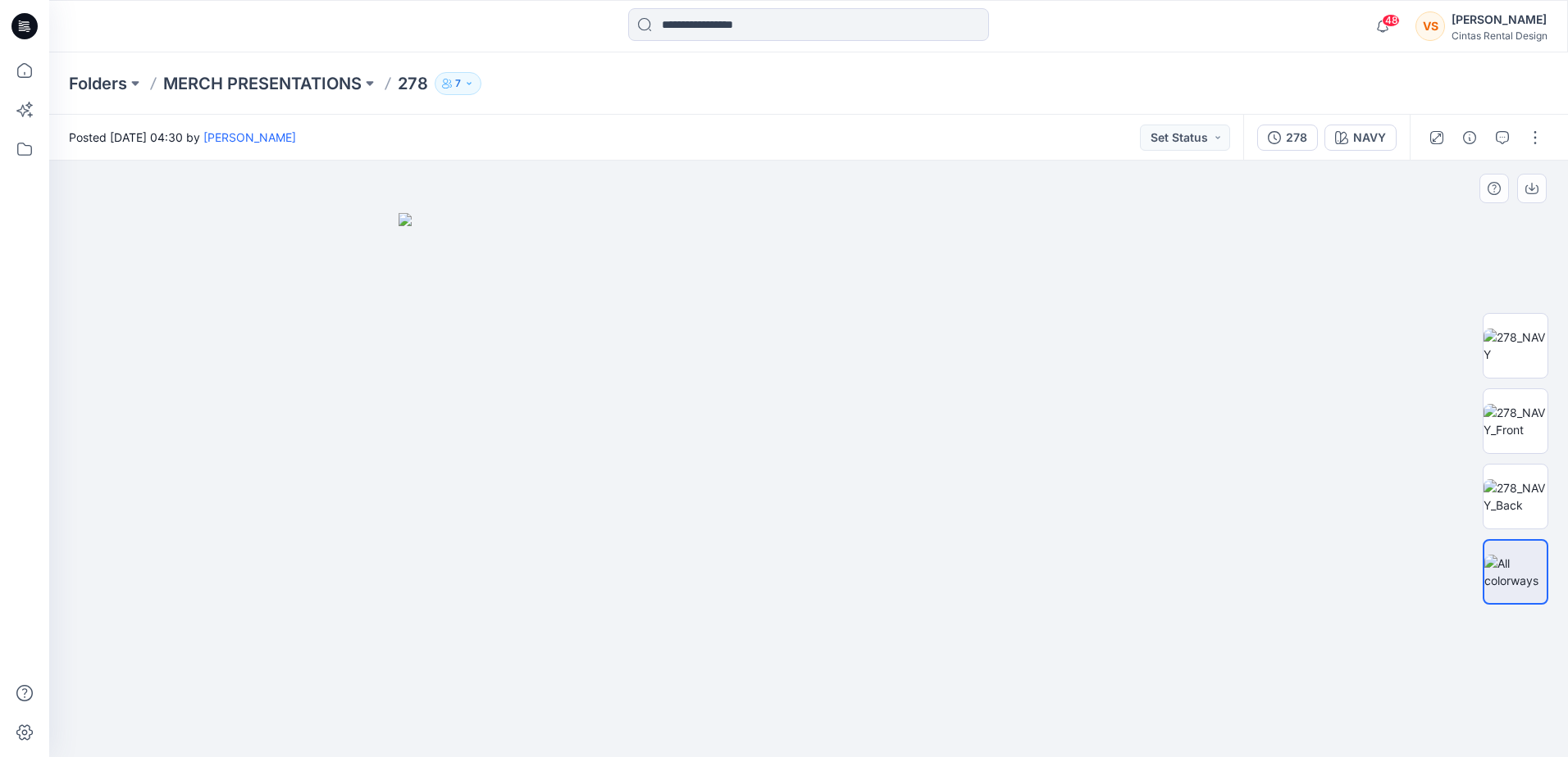
click at [861, 408] on img at bounding box center [809, 485] width 821 height 544
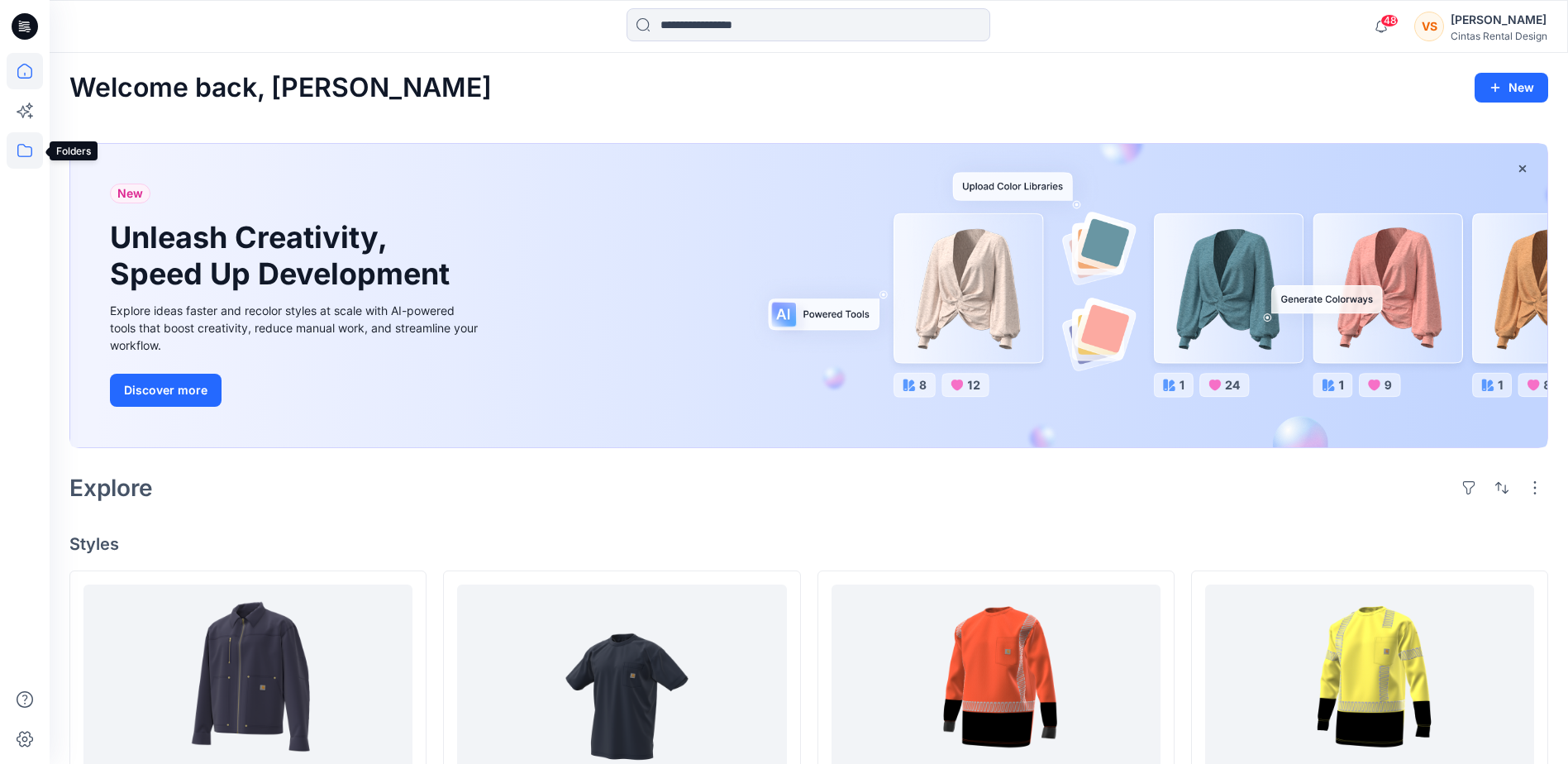
click at [25, 151] on icon at bounding box center [25, 151] width 36 height 36
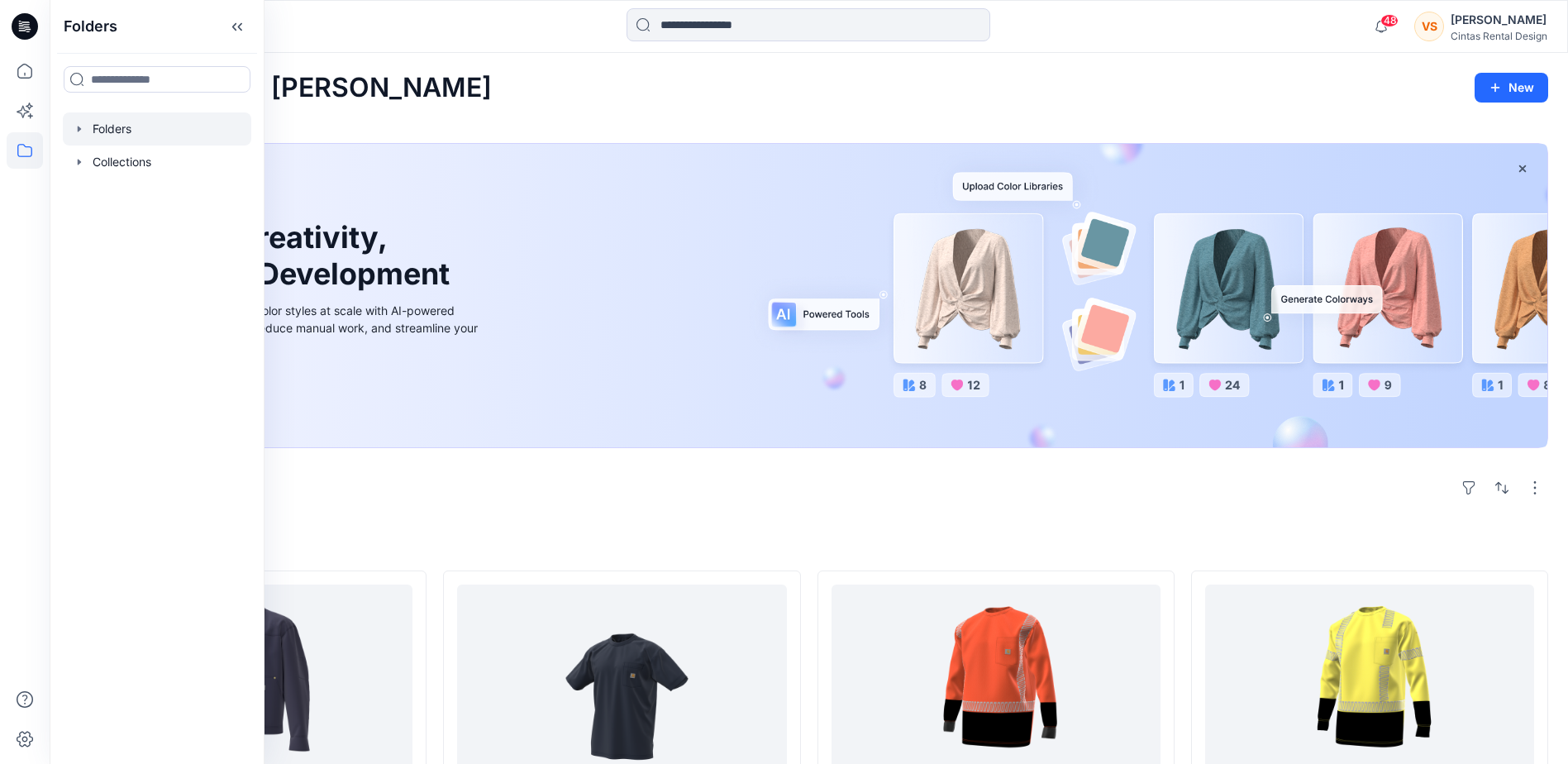
click at [116, 125] on div at bounding box center [156, 129] width 188 height 33
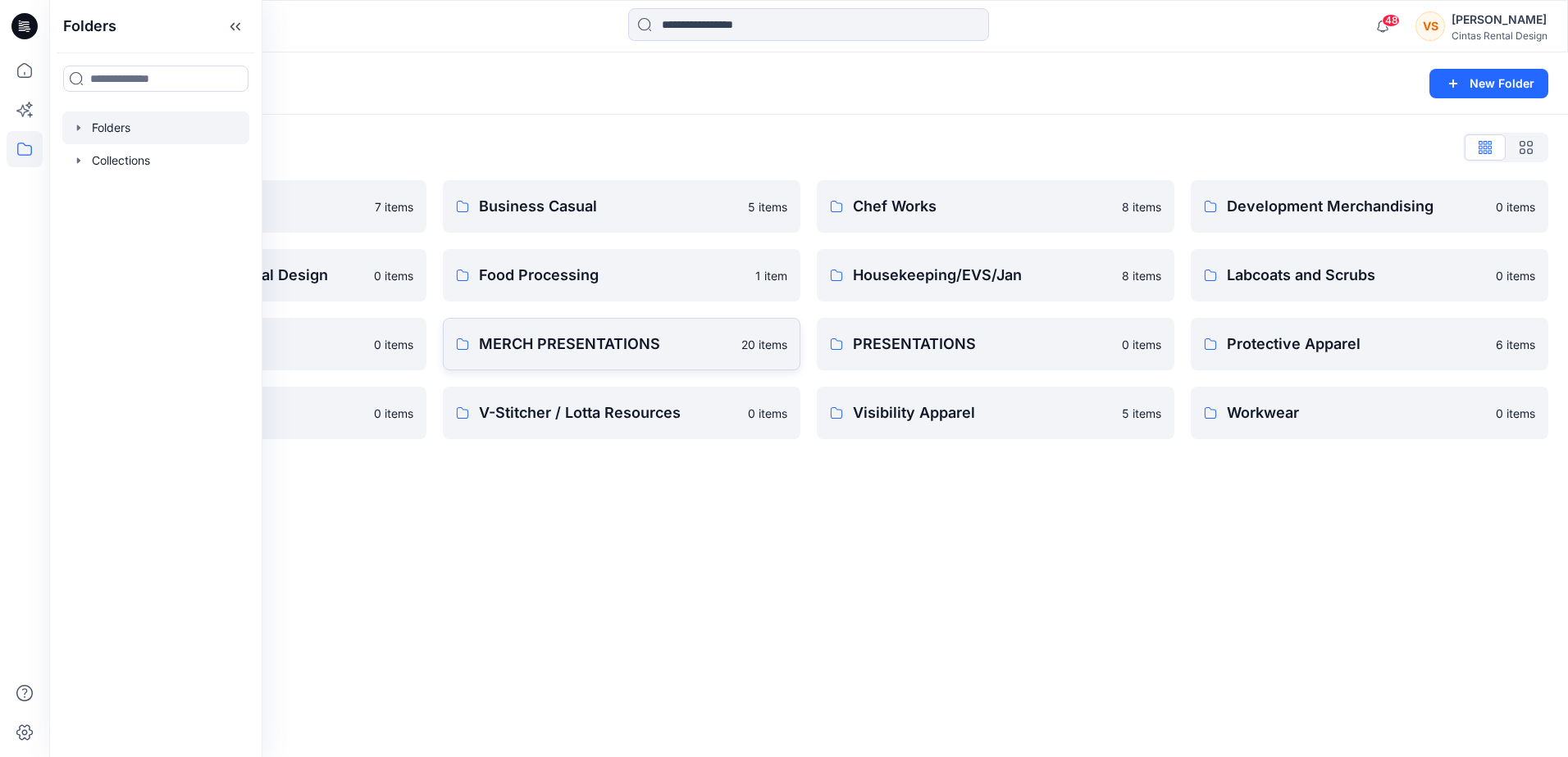
click at [595, 339] on p "MERCH PRESENTATIONS" at bounding box center [605, 343] width 252 height 23
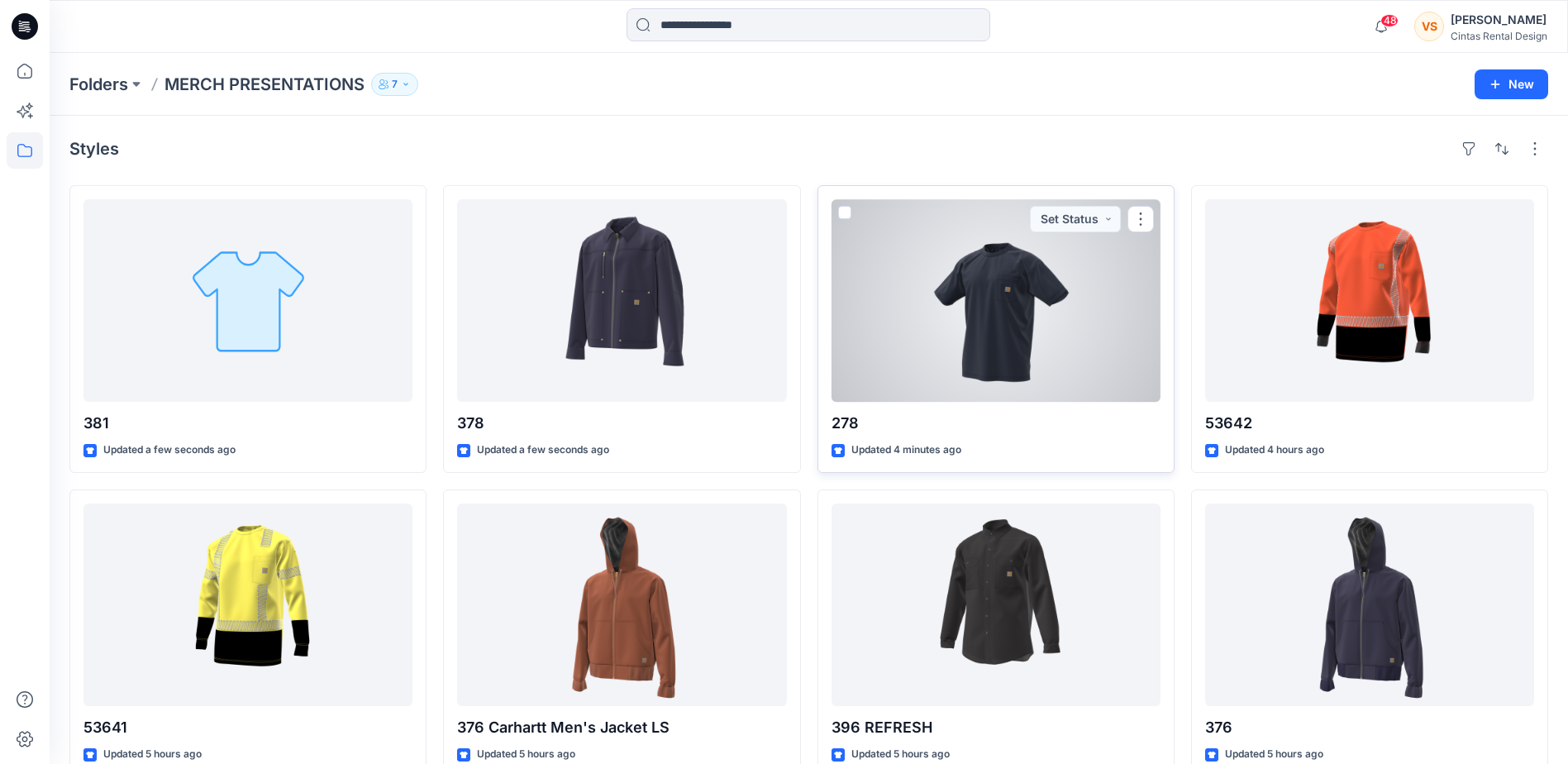
click at [1015, 347] on div at bounding box center [996, 300] width 329 height 203
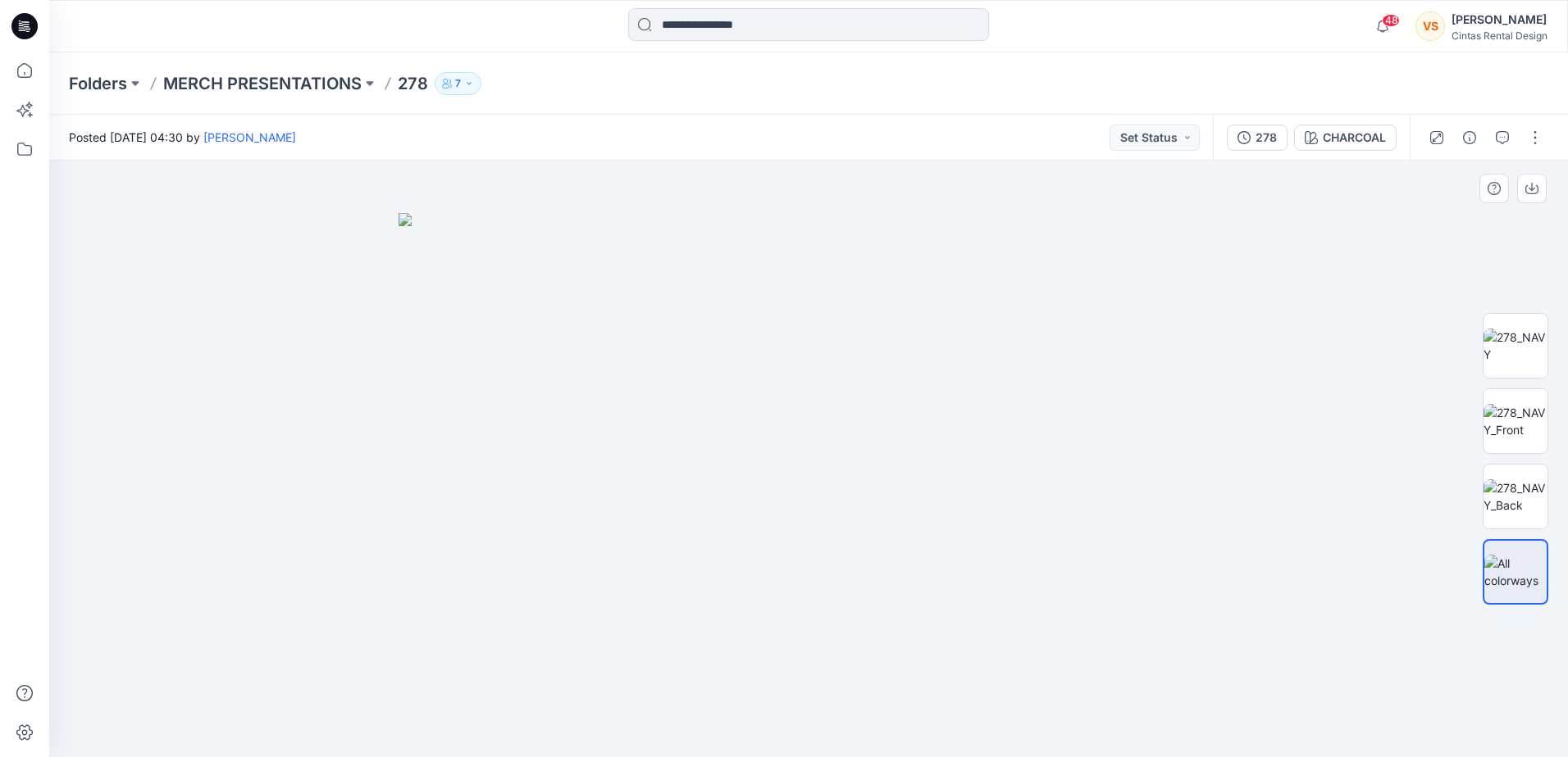
click at [885, 449] on img at bounding box center [809, 485] width 821 height 544
click at [298, 80] on p "MERCH PRESENTATIONS" at bounding box center [262, 83] width 198 height 23
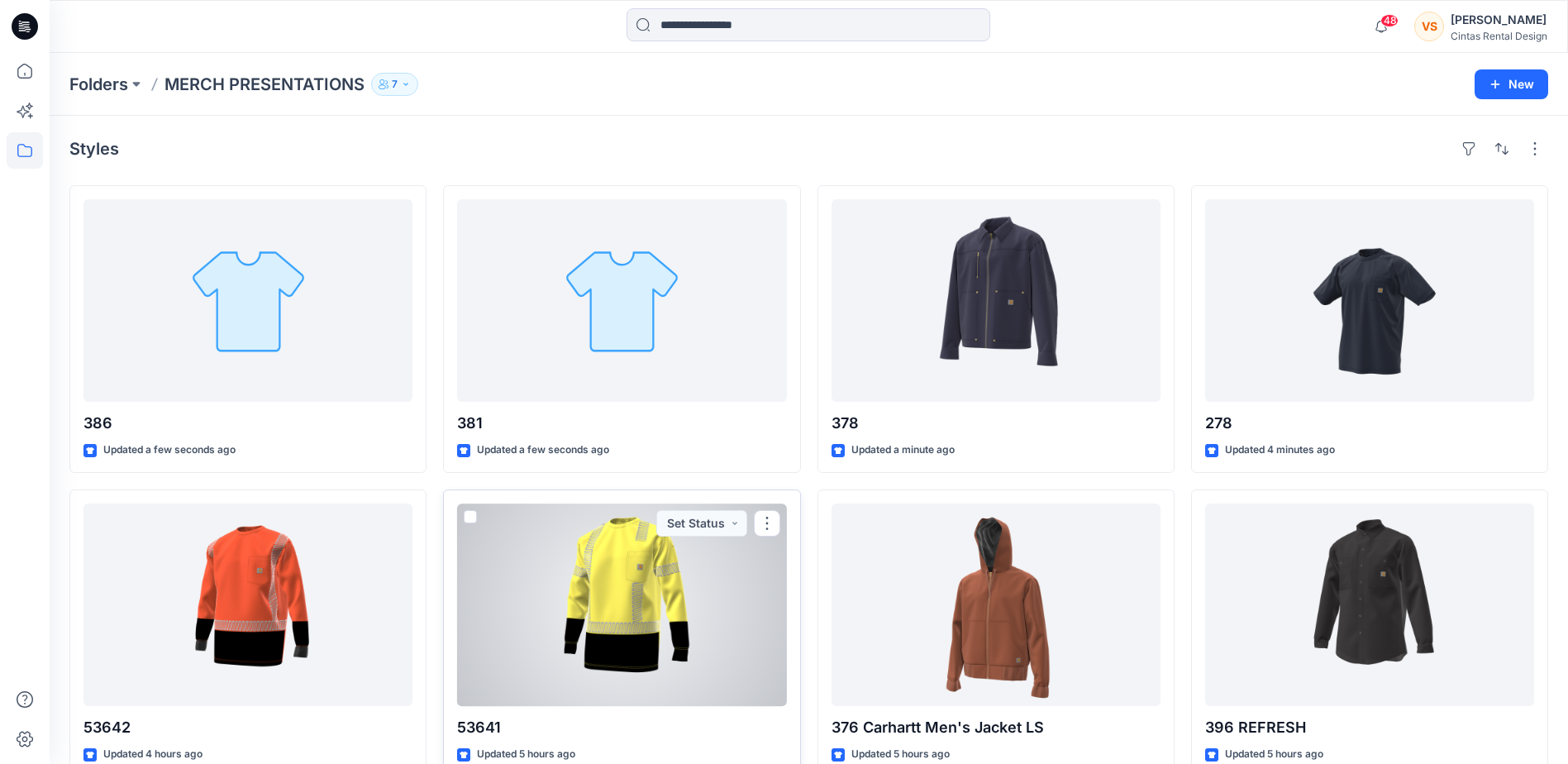
click at [658, 651] on div at bounding box center [622, 605] width 329 height 203
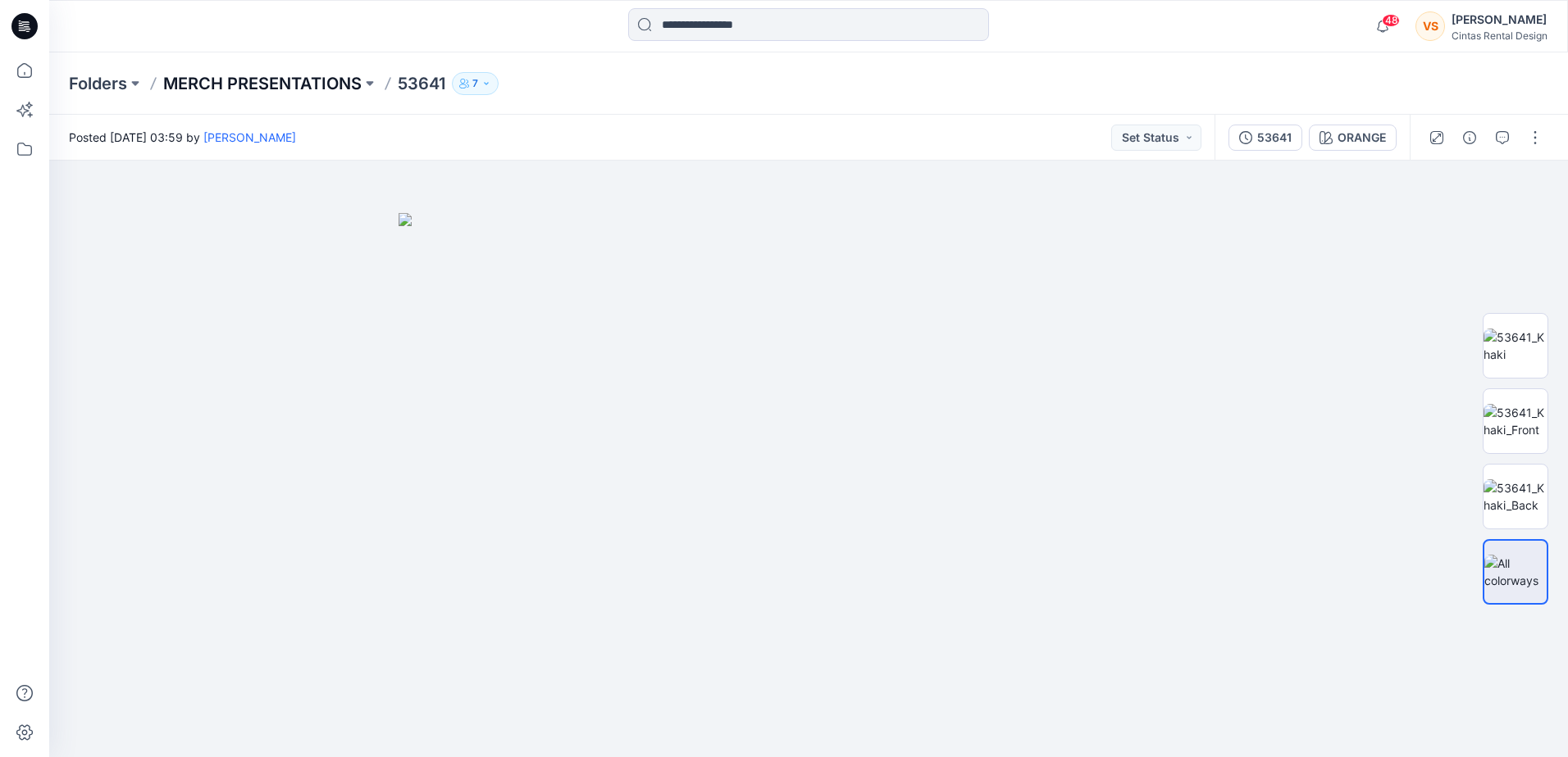
click at [336, 85] on p "MERCH PRESENTATIONS" at bounding box center [262, 83] width 198 height 23
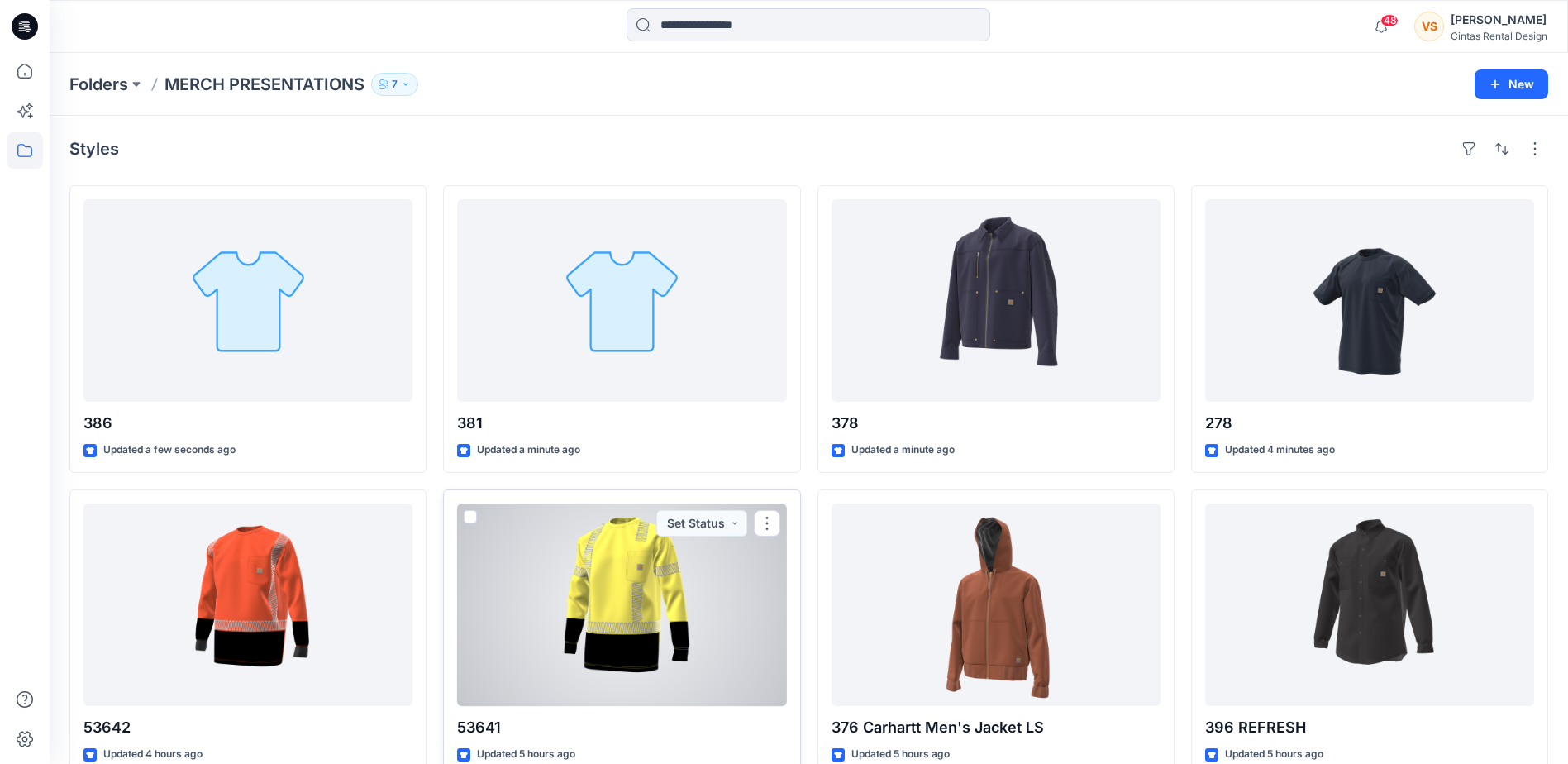
click at [627, 593] on div at bounding box center [622, 605] width 329 height 203
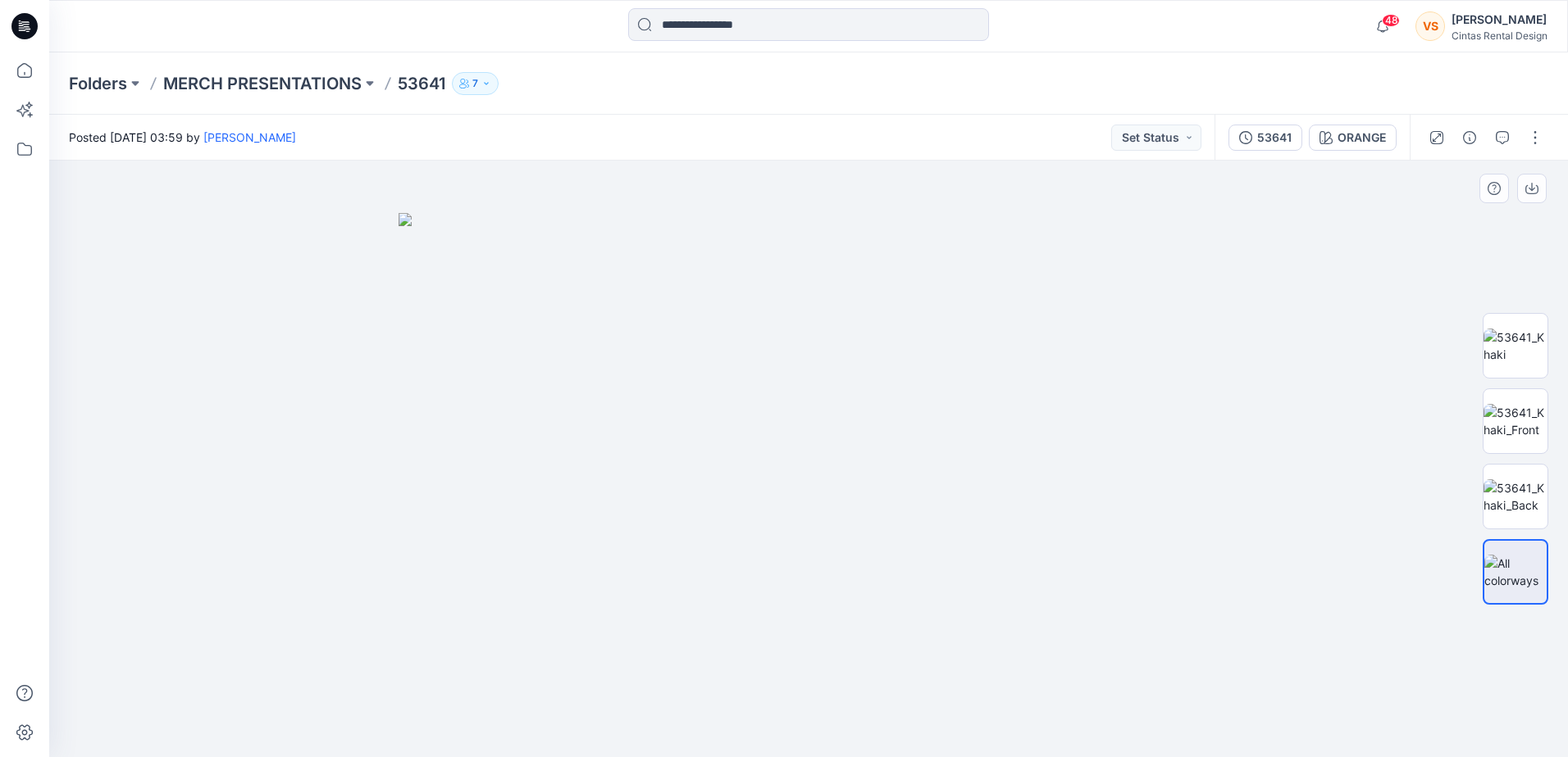
click at [828, 515] on img at bounding box center [809, 485] width 821 height 544
click at [289, 75] on p "MERCH PRESENTATIONS" at bounding box center [262, 83] width 198 height 23
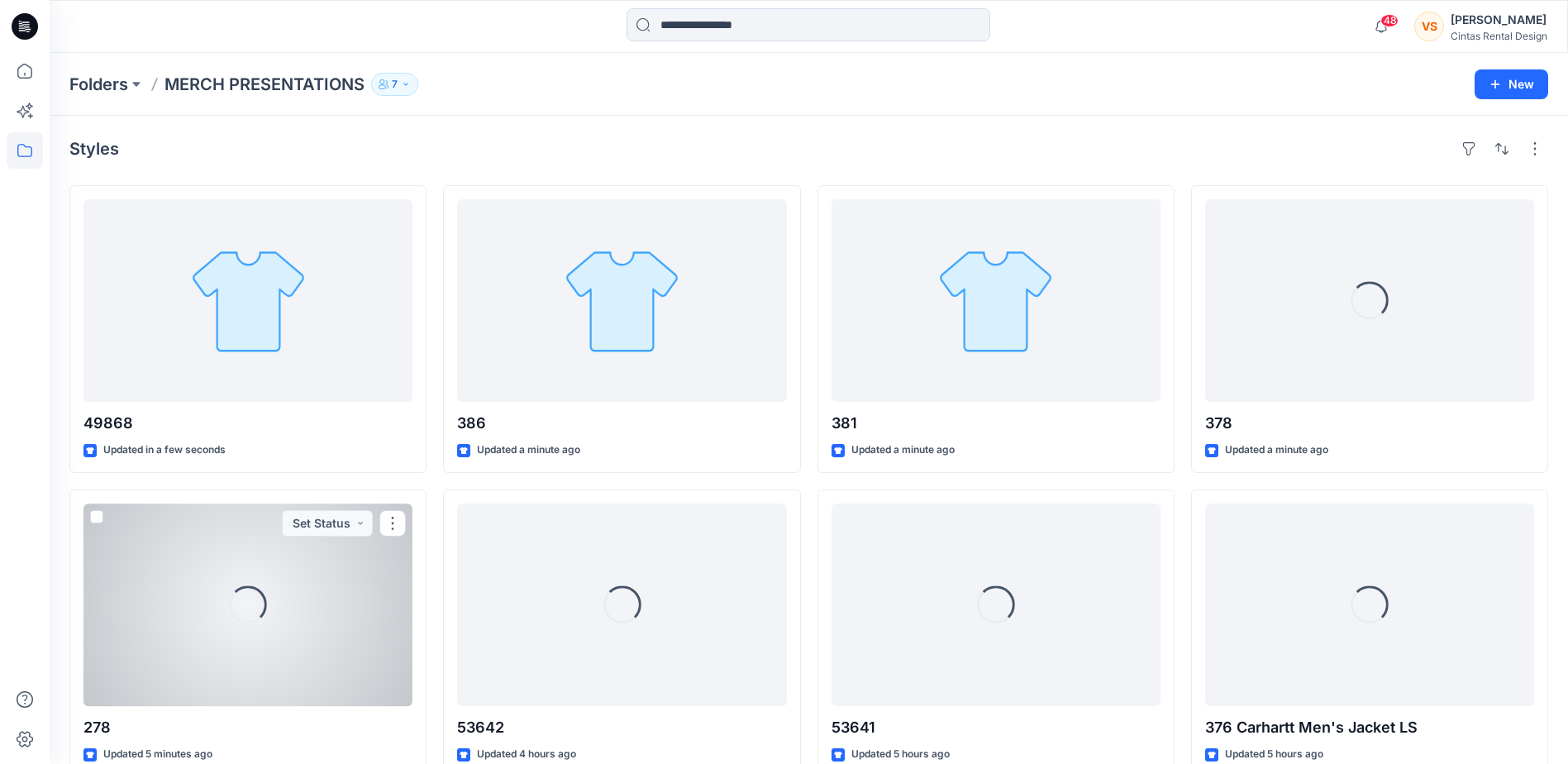
click at [228, 611] on div "Loading..." at bounding box center [248, 605] width 329 height 203
click at [228, 611] on div "Folders MERCH PRESENTATIONS 7 New Styles 49868 Updated in a few seconds Loading…" at bounding box center [809, 607] width 1519 height 1109
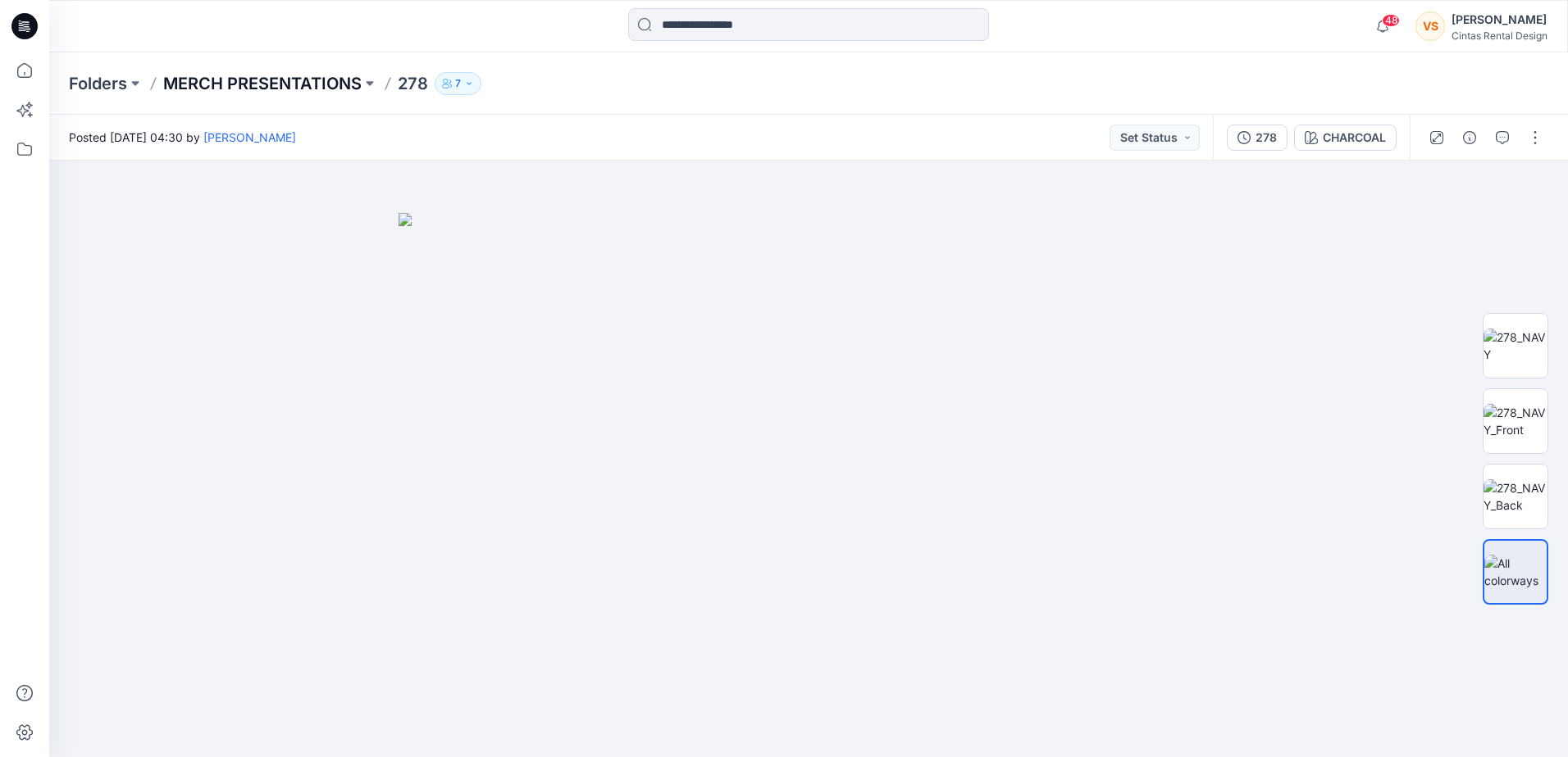
click at [238, 80] on p "MERCH PRESENTATIONS" at bounding box center [262, 83] width 198 height 23
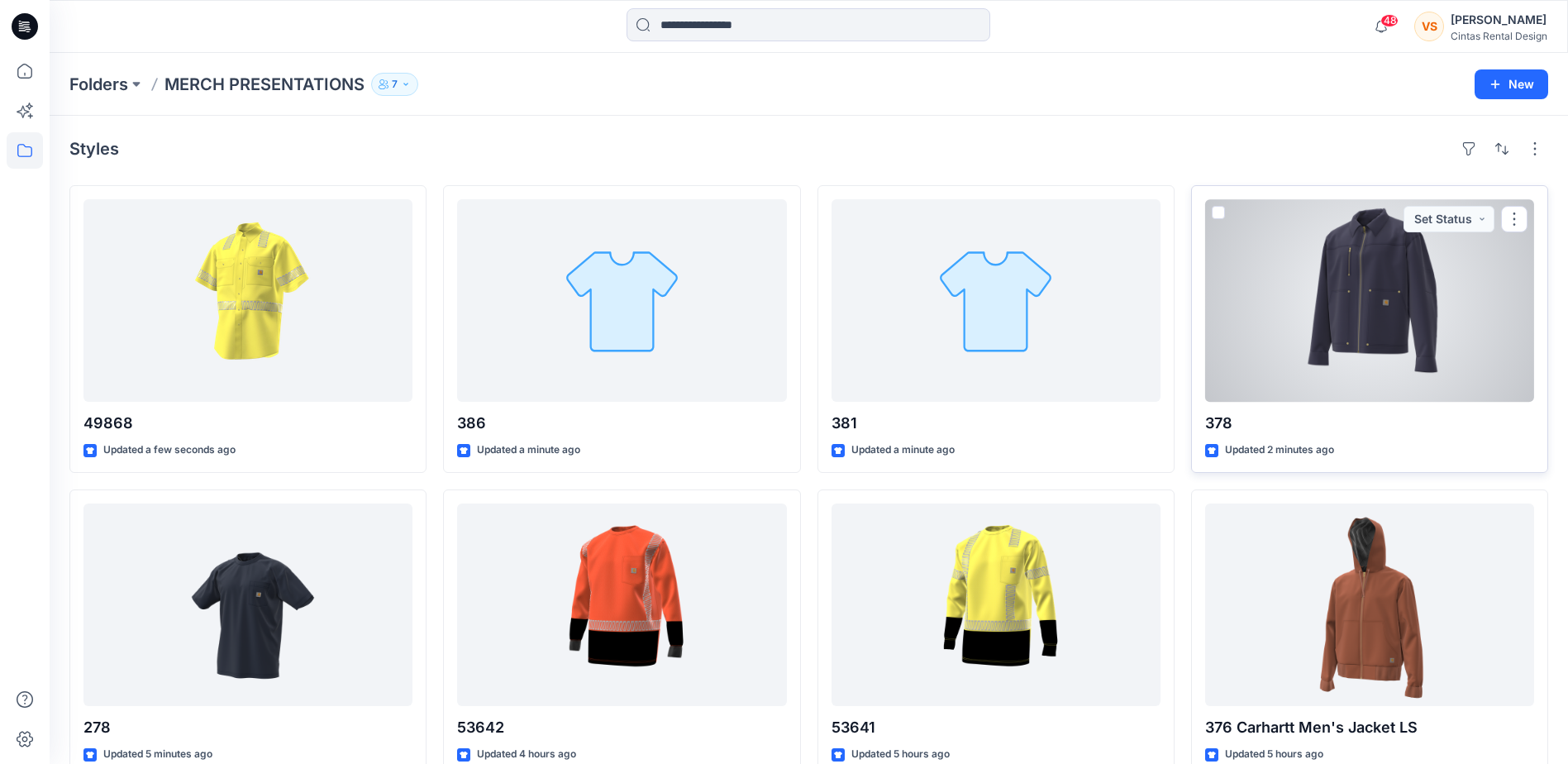
click at [1376, 342] on div at bounding box center [1370, 300] width 329 height 203
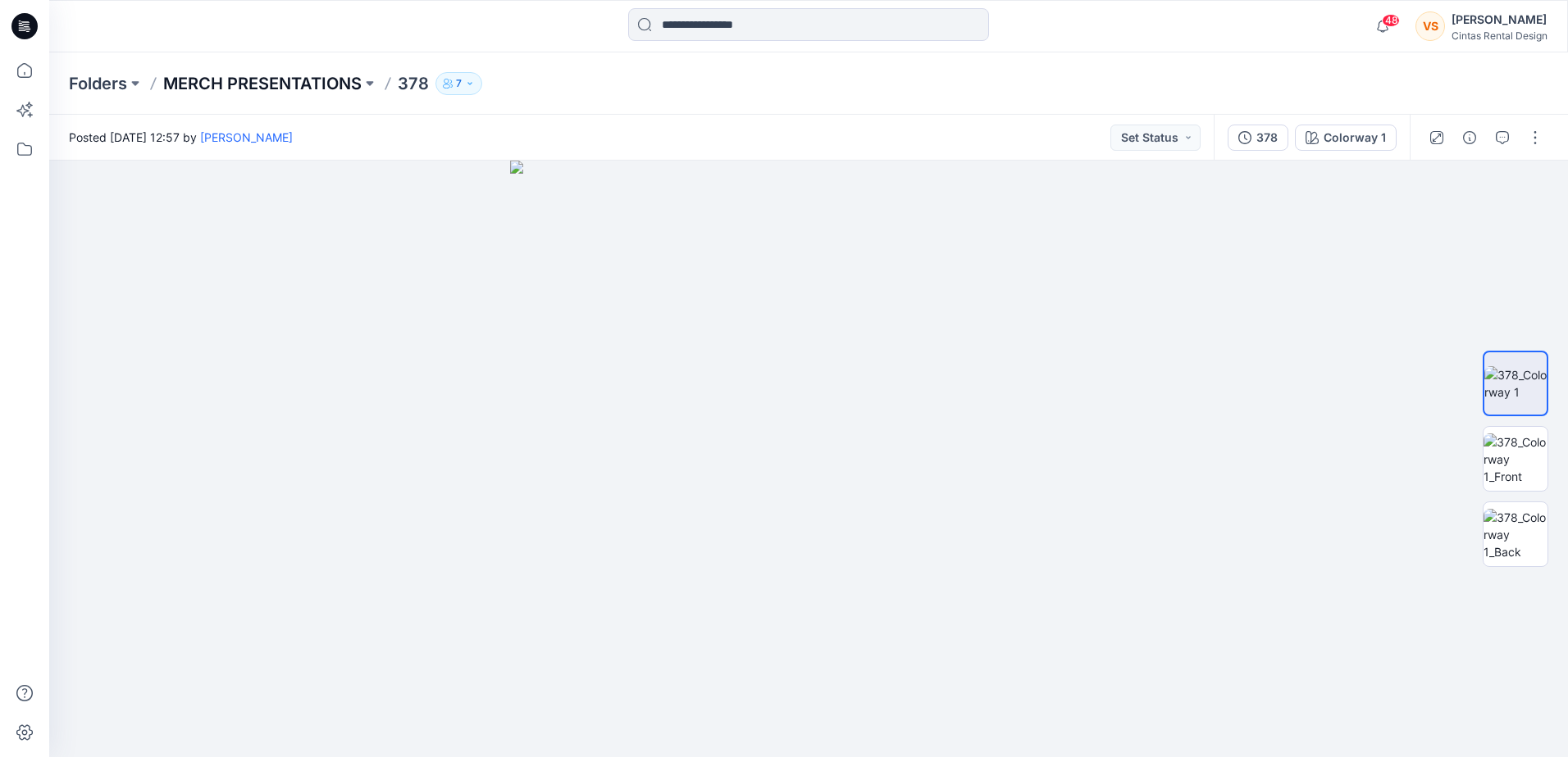
click at [295, 83] on p "MERCH PRESENTATIONS" at bounding box center [262, 83] width 198 height 23
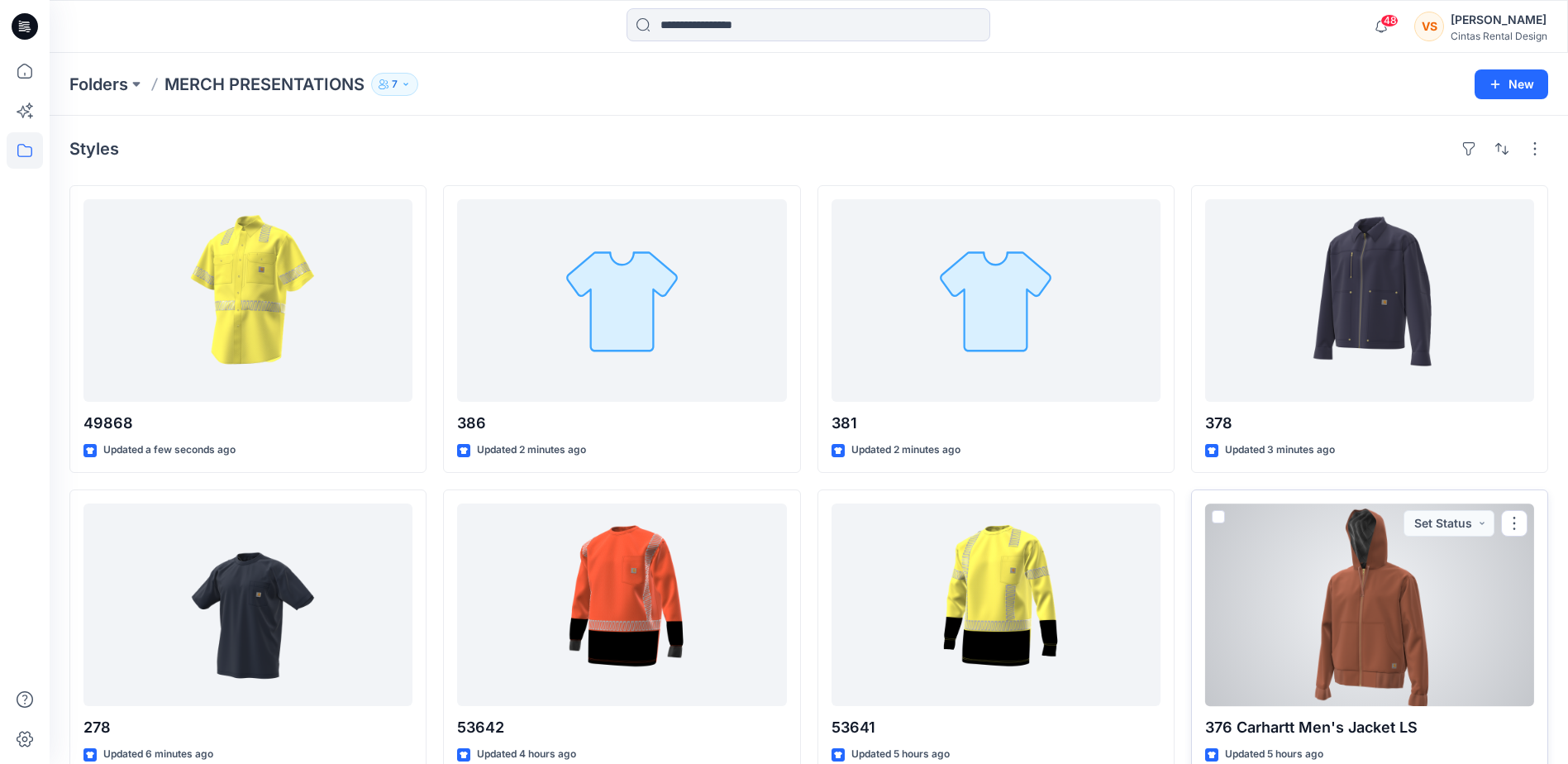
click at [1373, 618] on div at bounding box center [1370, 605] width 329 height 203
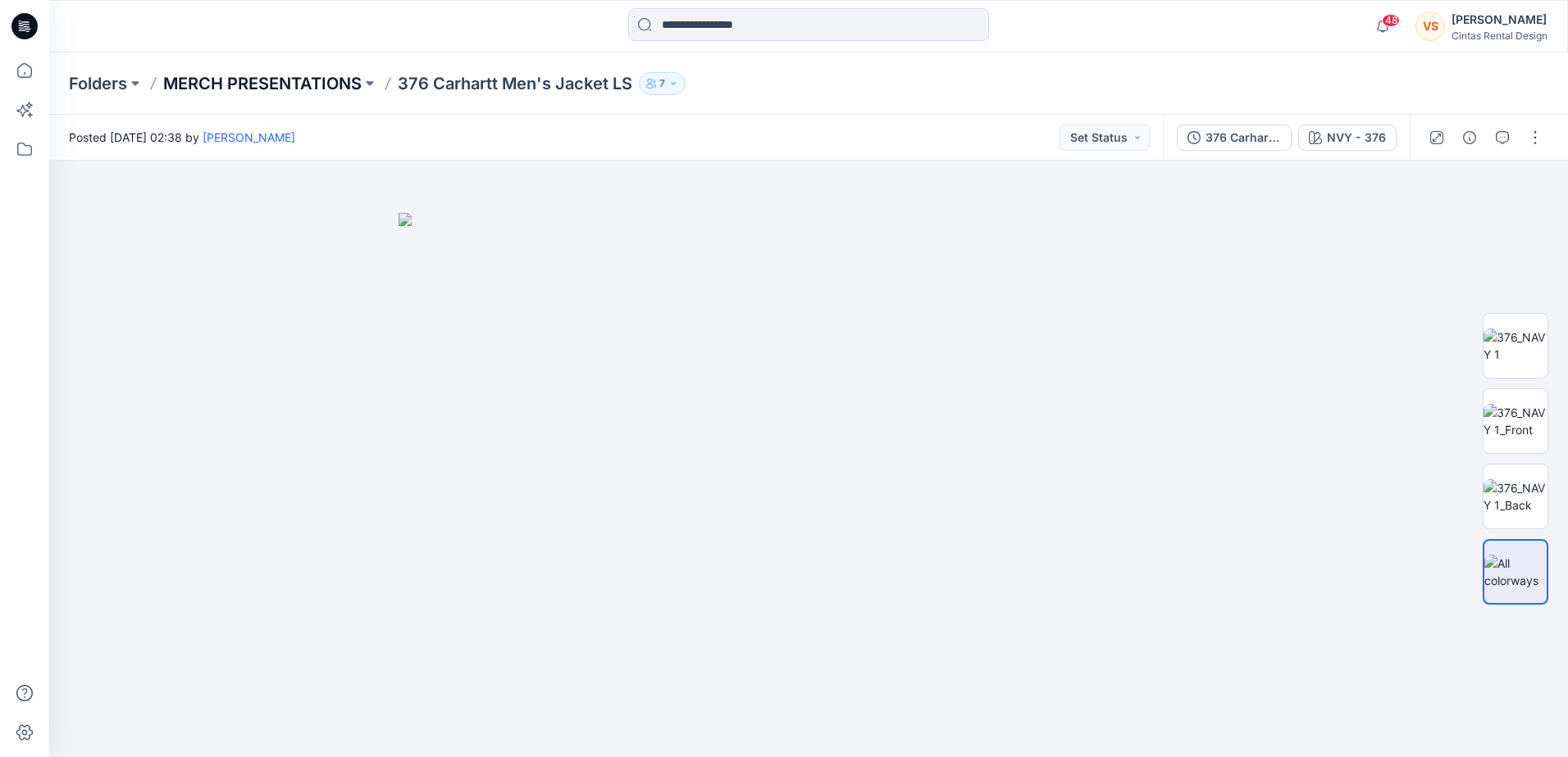
click at [325, 86] on p "MERCH PRESENTATIONS" at bounding box center [262, 83] width 198 height 23
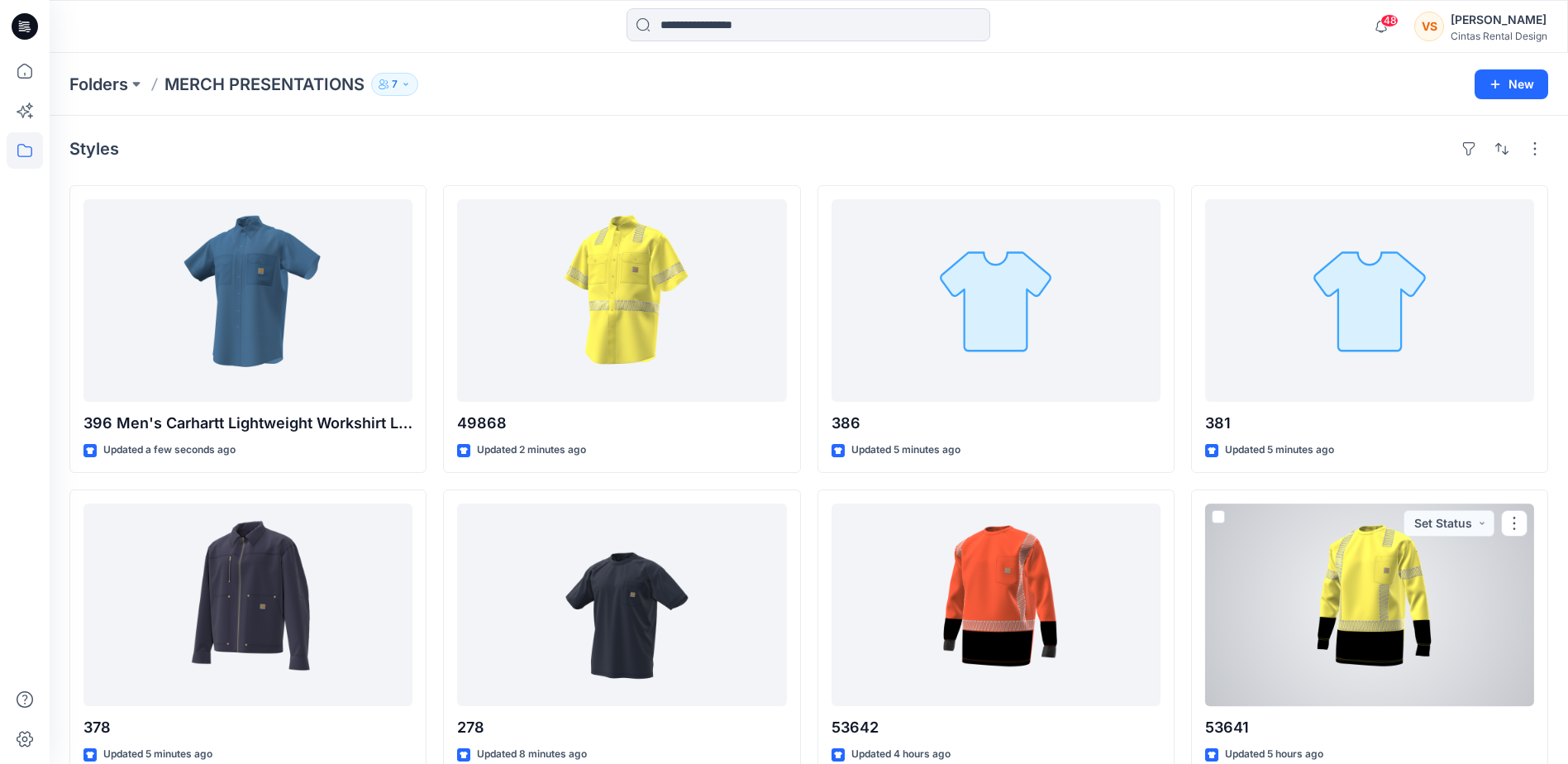
click at [1381, 609] on div at bounding box center [1370, 605] width 329 height 203
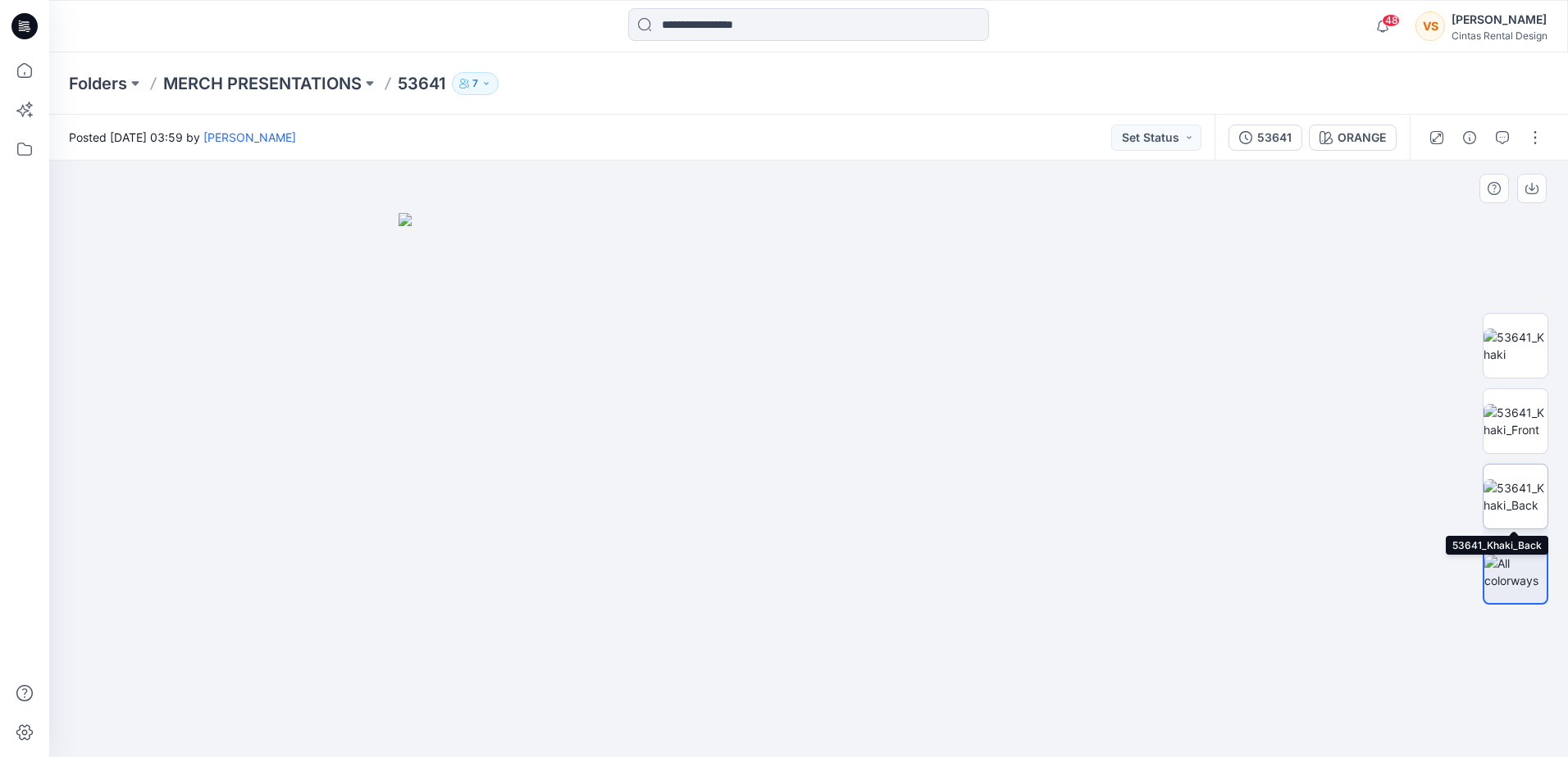
click at [1527, 494] on img at bounding box center [1515, 497] width 64 height 34
click at [1511, 363] on img at bounding box center [1515, 346] width 64 height 34
click at [274, 85] on p "MERCH PRESENTATIONS" at bounding box center [262, 83] width 198 height 23
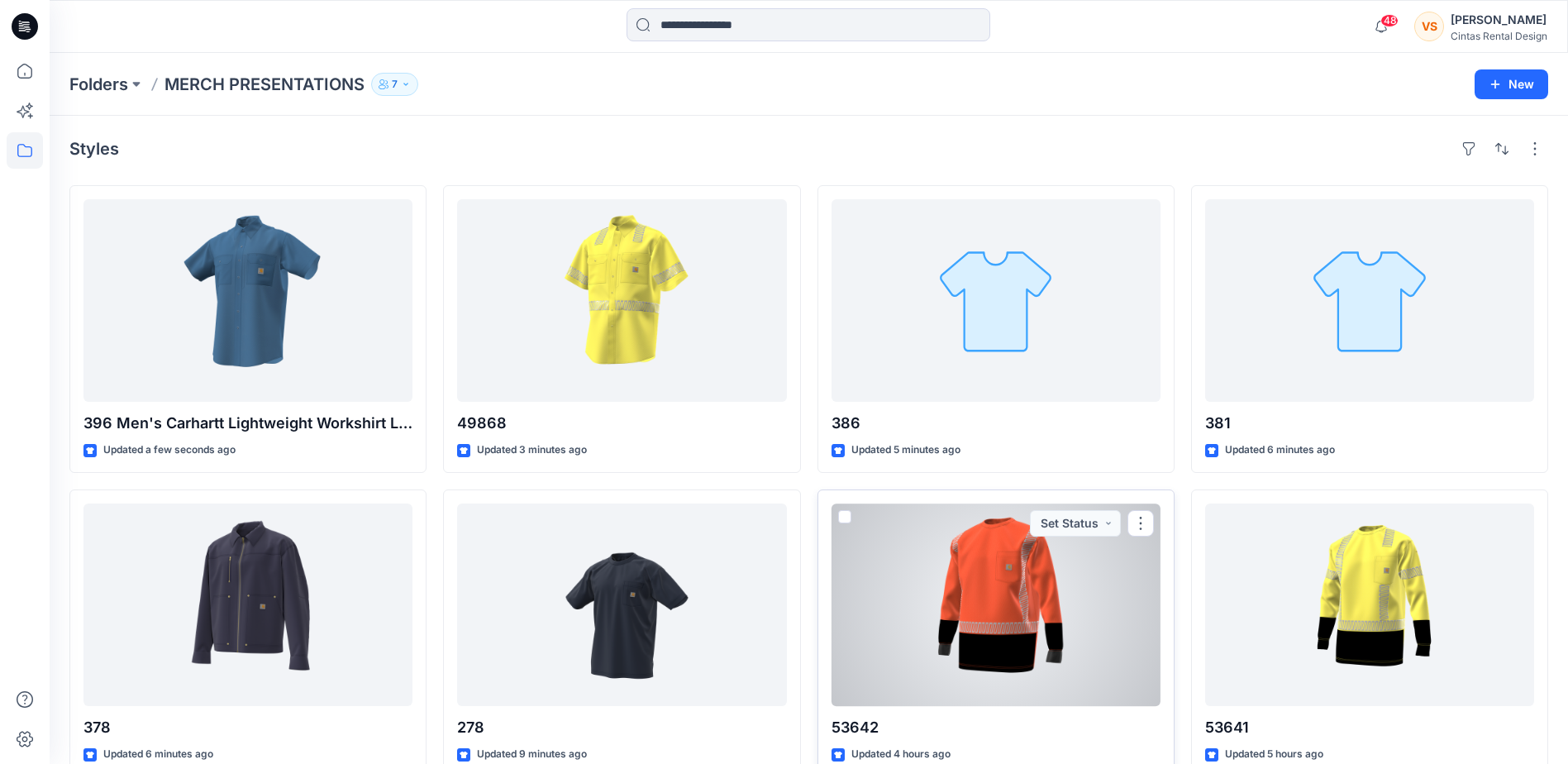
click at [1015, 638] on div at bounding box center [996, 605] width 329 height 203
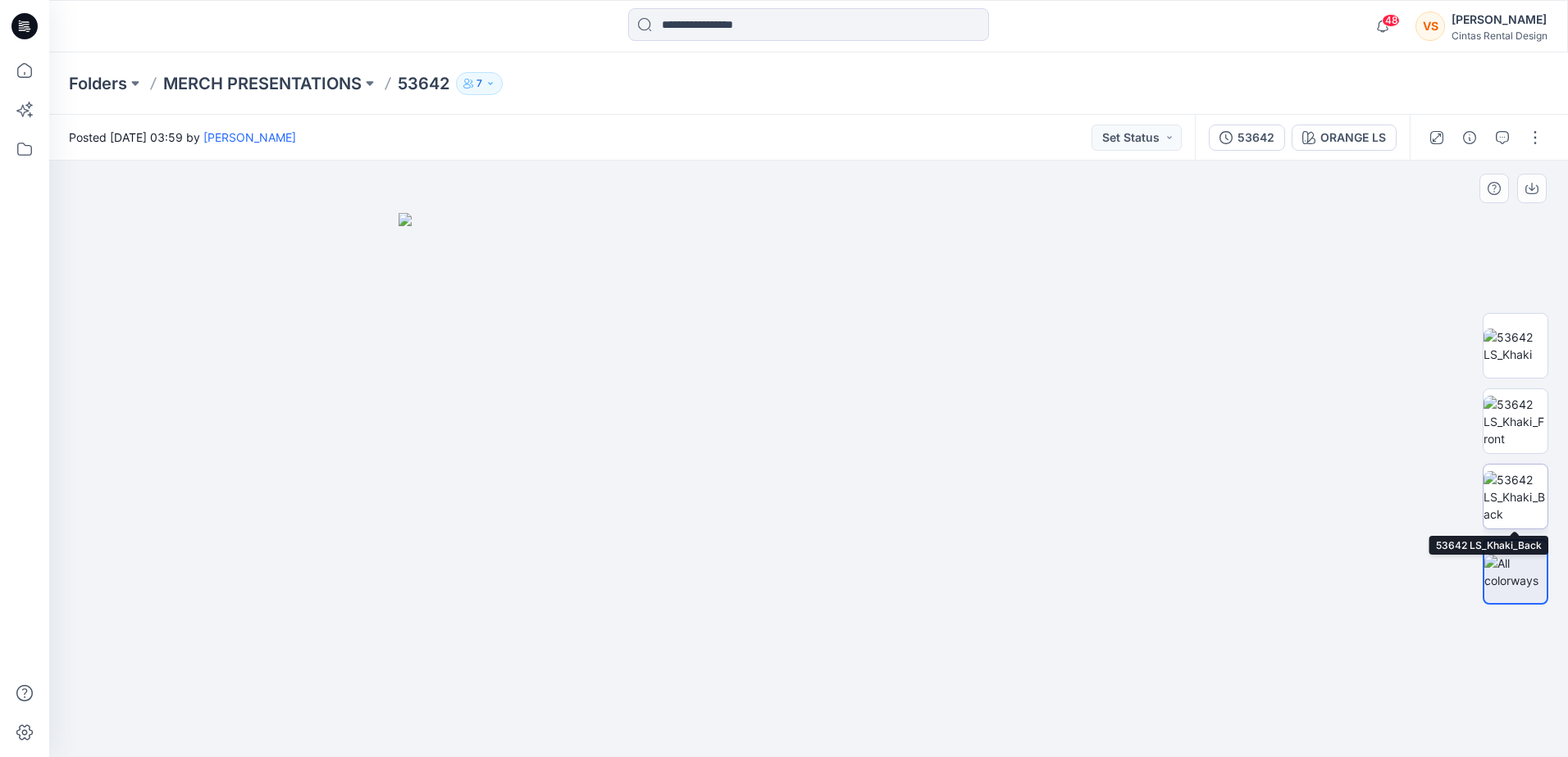
click at [1537, 503] on img at bounding box center [1515, 497] width 64 height 51
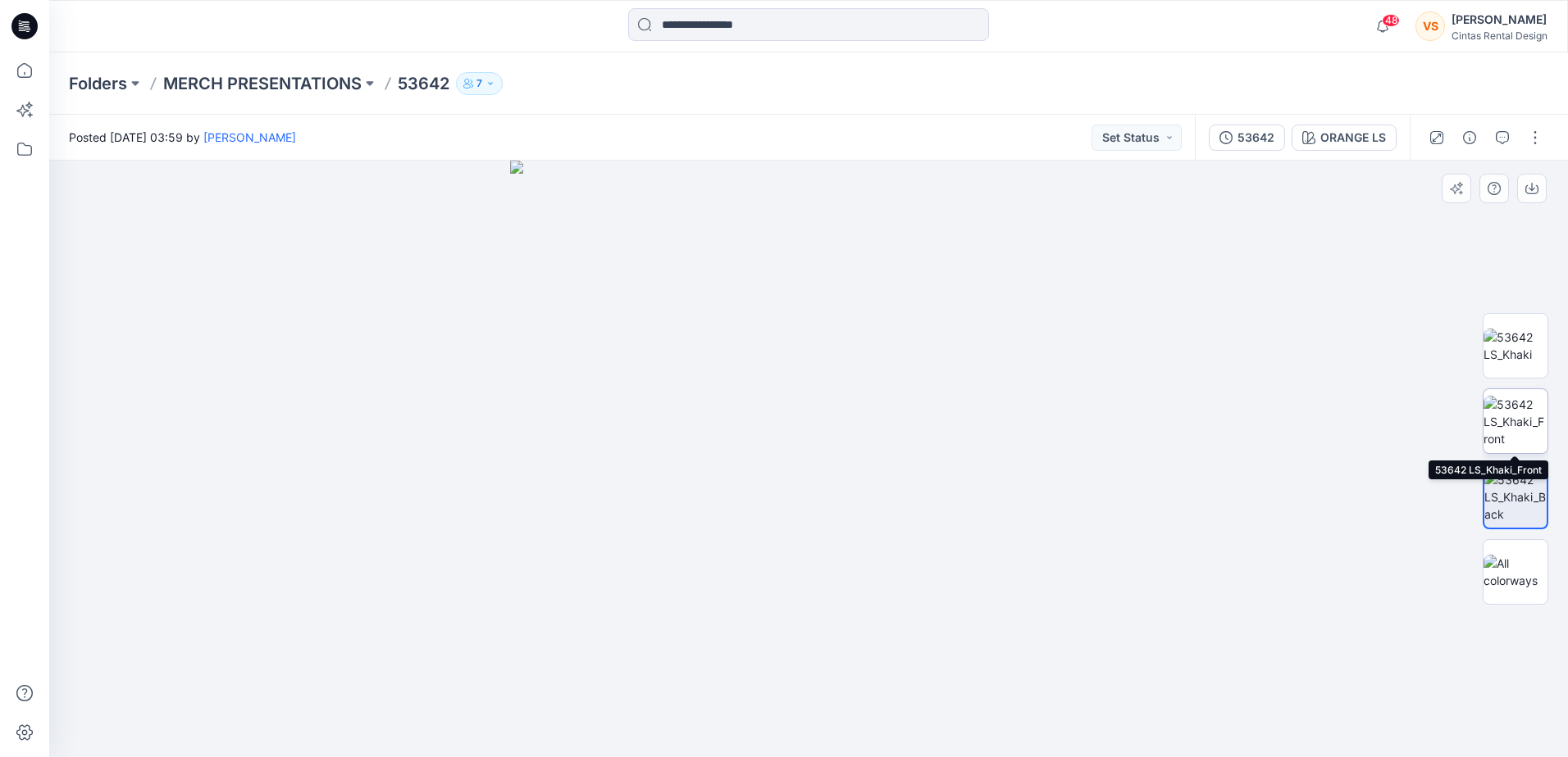
click at [1509, 422] on img at bounding box center [1515, 421] width 64 height 51
click at [969, 588] on img at bounding box center [809, 459] width 597 height 597
click at [1536, 349] on img at bounding box center [1515, 346] width 64 height 34
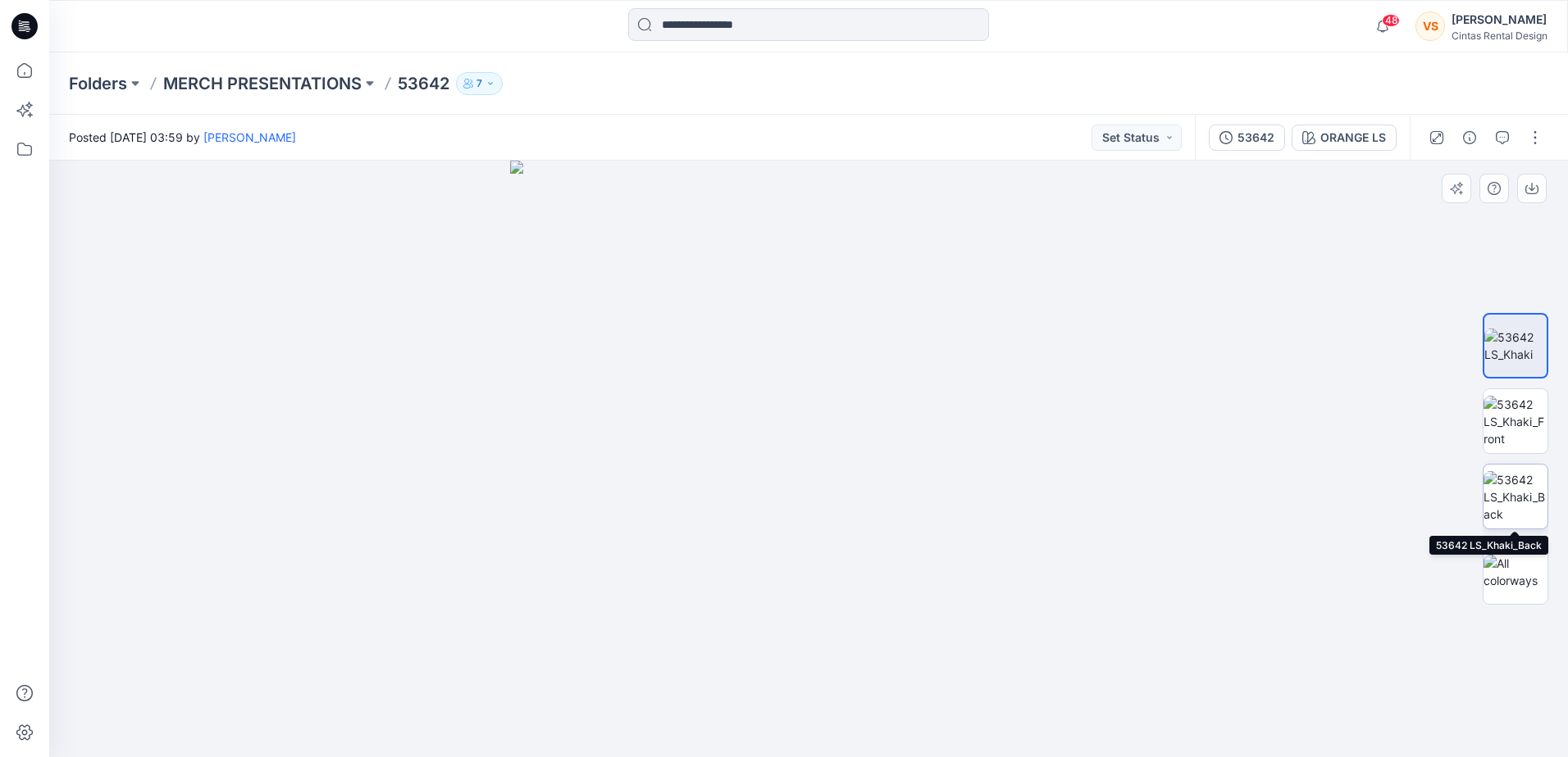
click at [1515, 494] on img at bounding box center [1515, 497] width 64 height 51
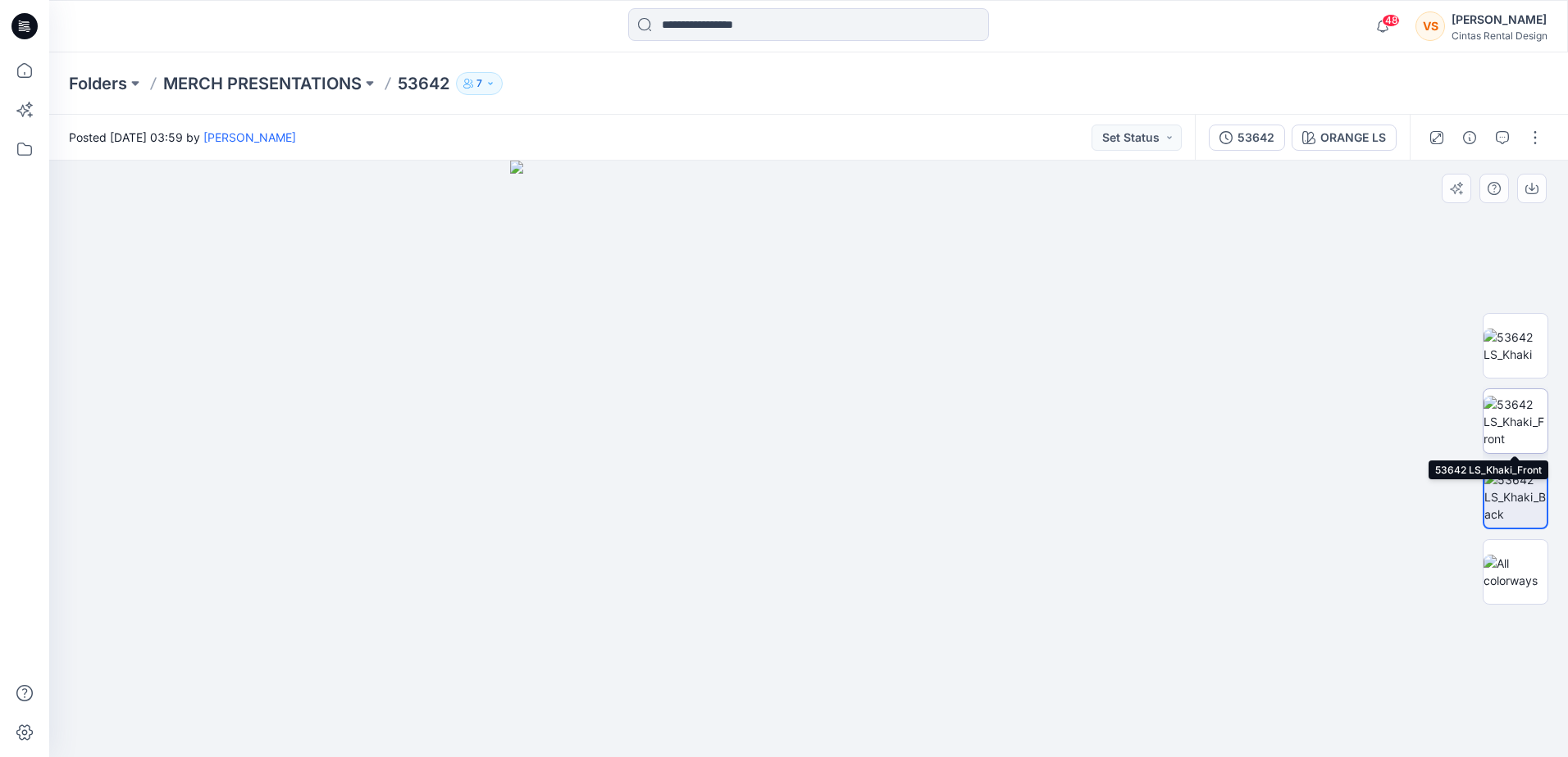
click at [1514, 432] on img at bounding box center [1515, 421] width 64 height 51
click at [970, 610] on img at bounding box center [809, 459] width 597 height 597
click at [343, 78] on p "MERCH PRESENTATIONS" at bounding box center [262, 83] width 198 height 23
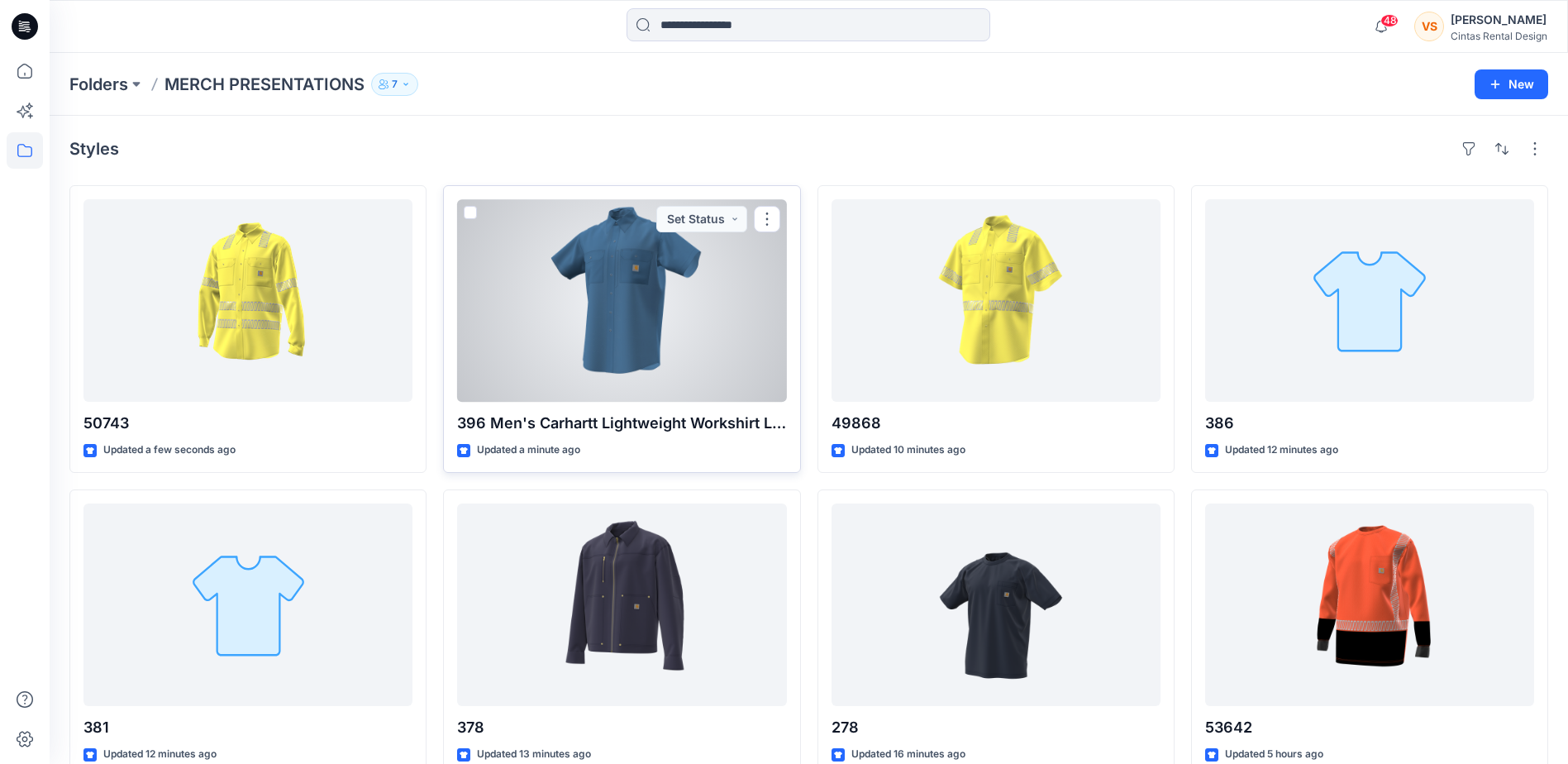
click at [706, 399] on div at bounding box center [622, 300] width 329 height 203
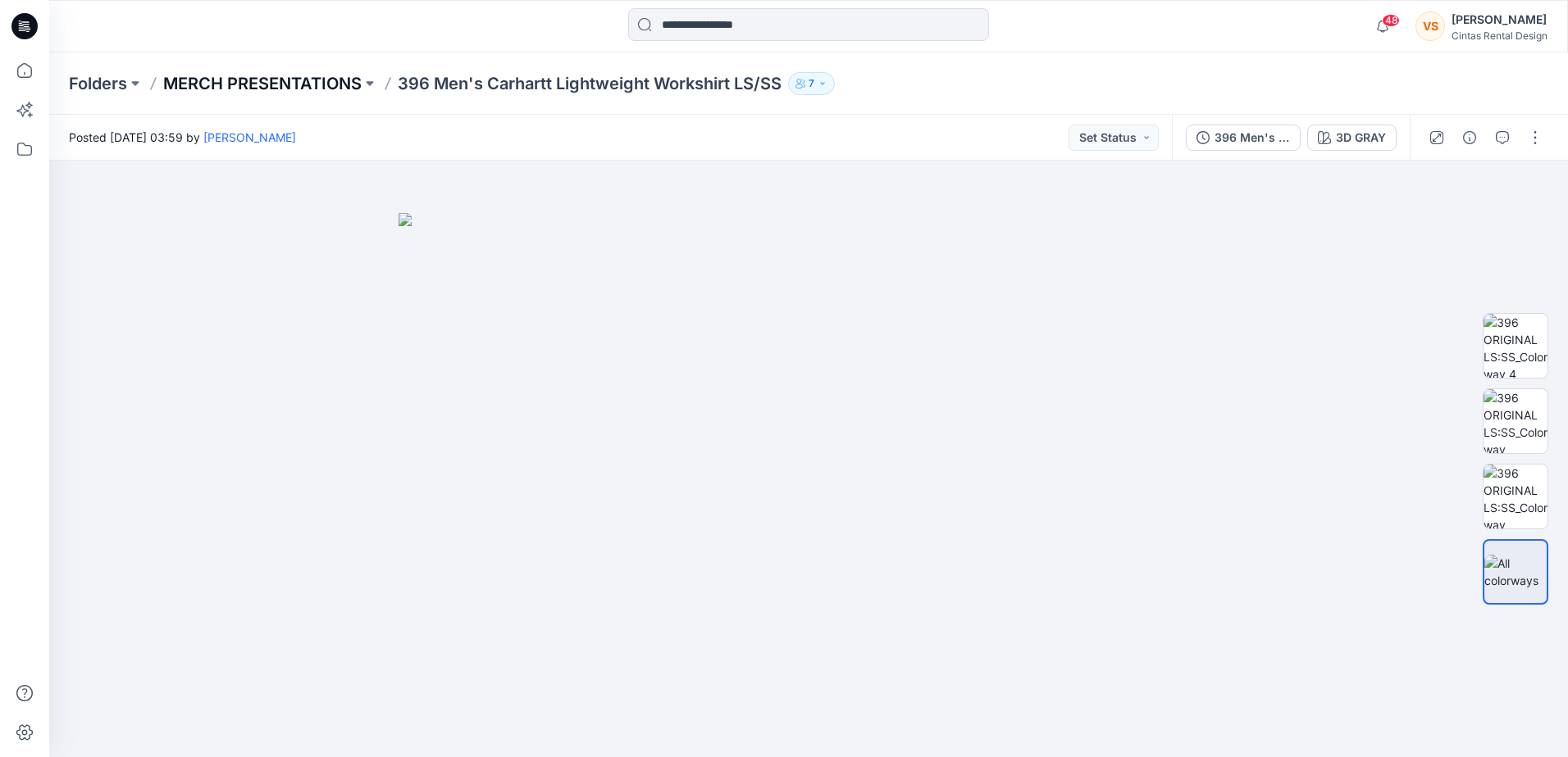
click at [340, 94] on p "MERCH PRESENTATIONS" at bounding box center [262, 83] width 198 height 23
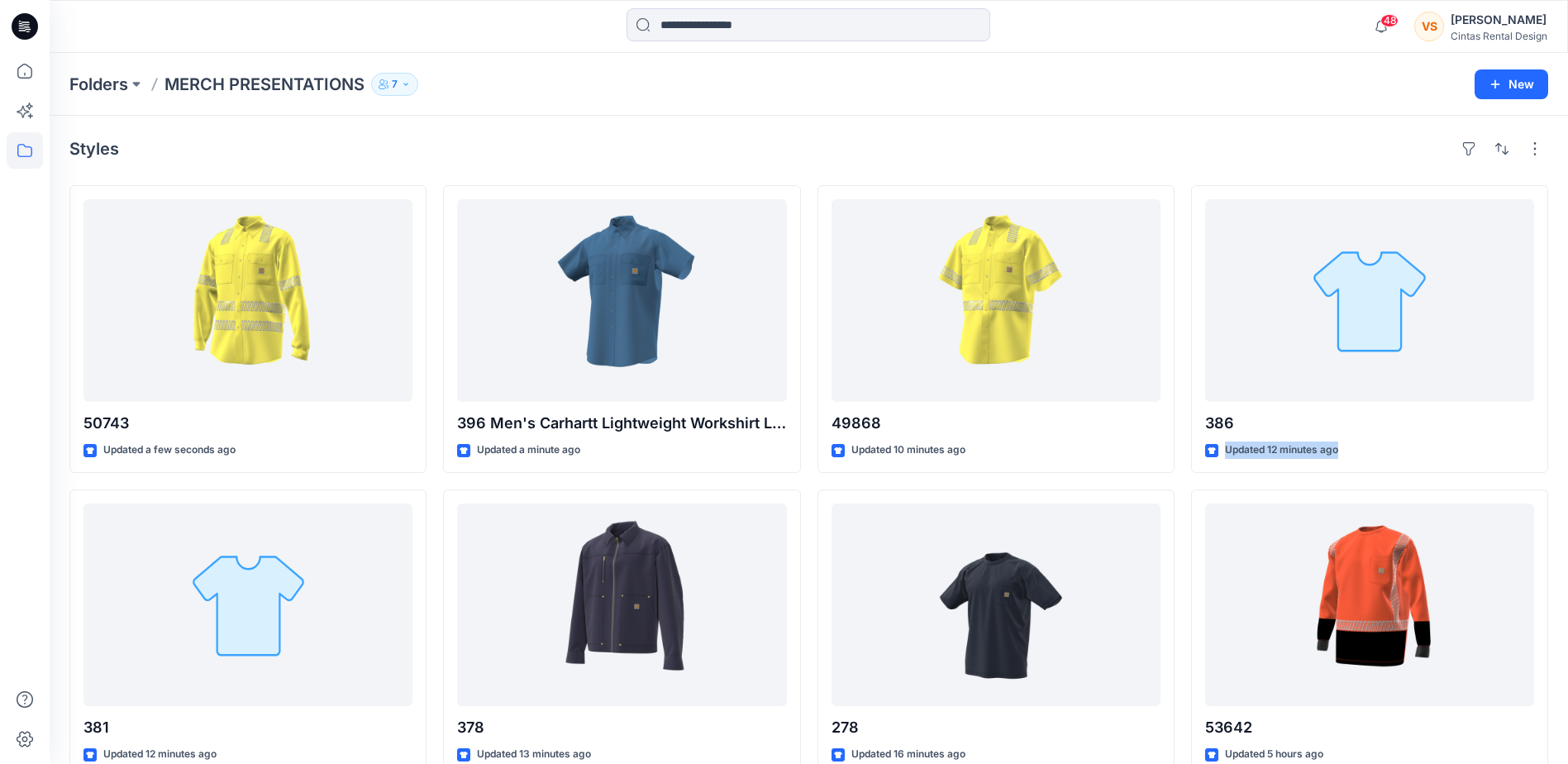
drag, startPoint x: 1568, startPoint y: 434, endPoint x: 1568, endPoint y: 480, distance: 46.0
click at [1568, 480] on div "Styles 50743 Updated a few seconds ago 381 Updated 12 minutes ago 53641 Updated…" at bounding box center [809, 638] width 1519 height 1046
copy div "Updated 12 minutes ago"
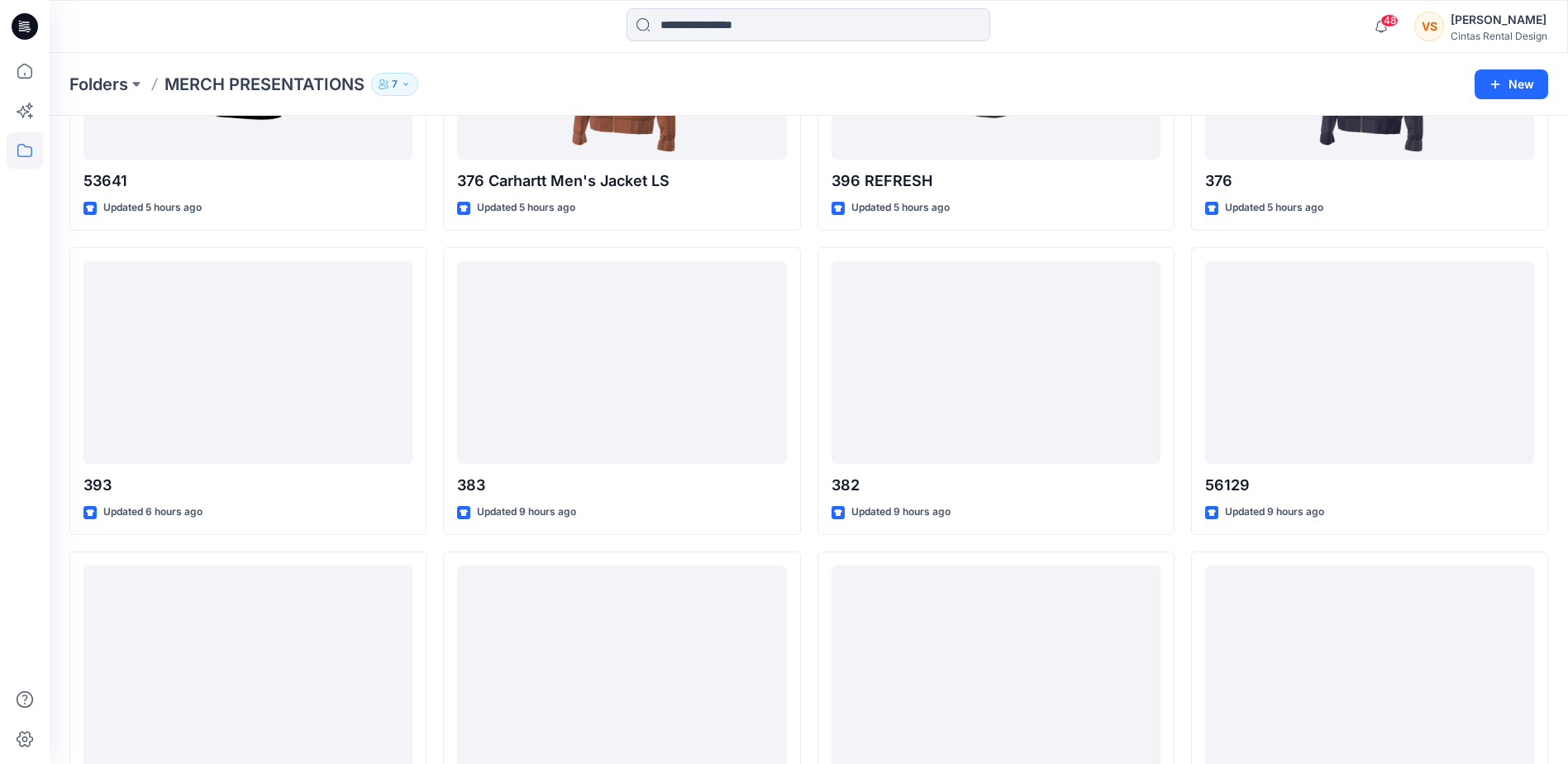
scroll to position [863, 0]
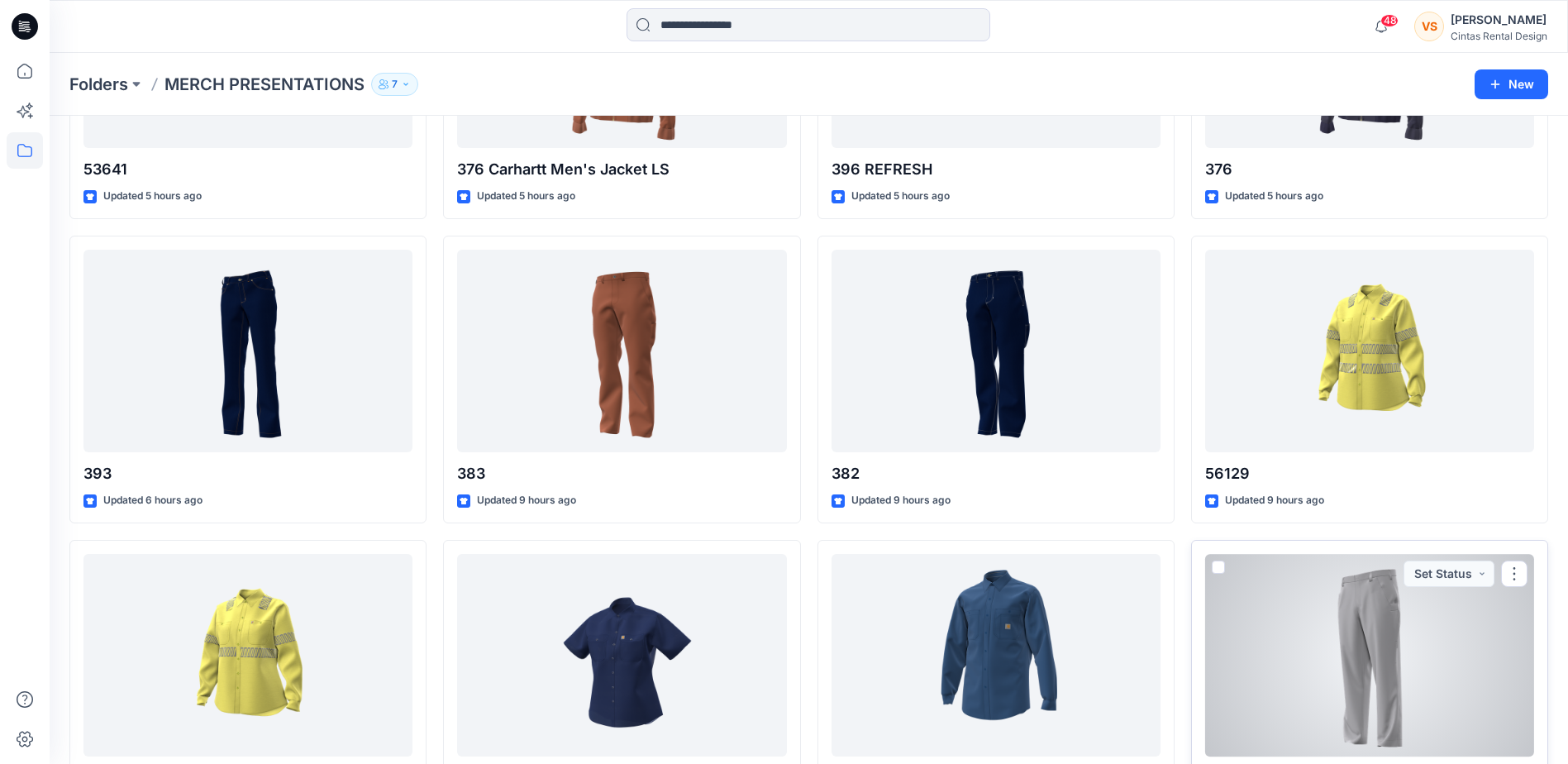
click at [1378, 678] on div at bounding box center [1370, 655] width 329 height 203
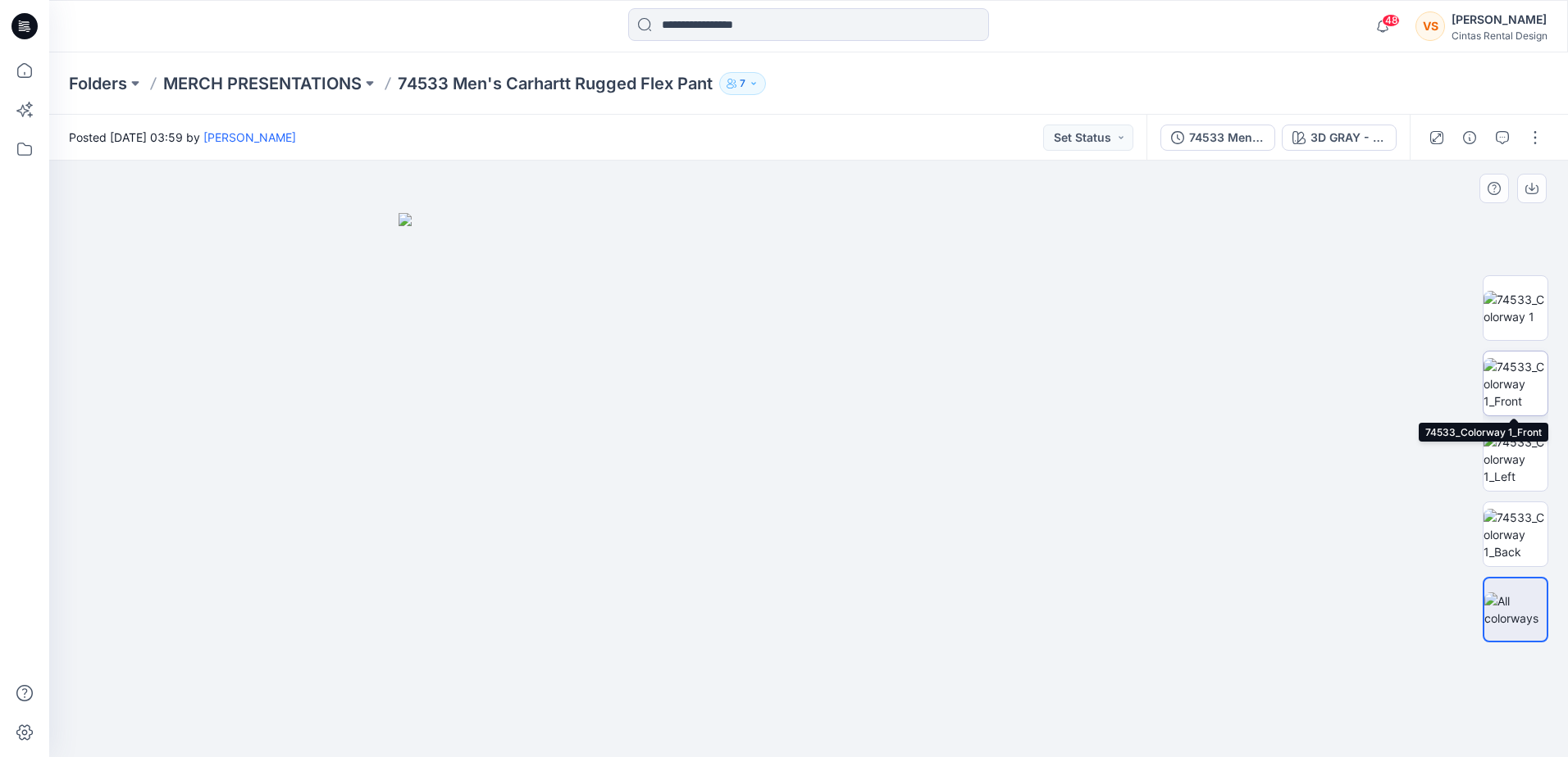
click at [1521, 390] on img at bounding box center [1515, 383] width 64 height 51
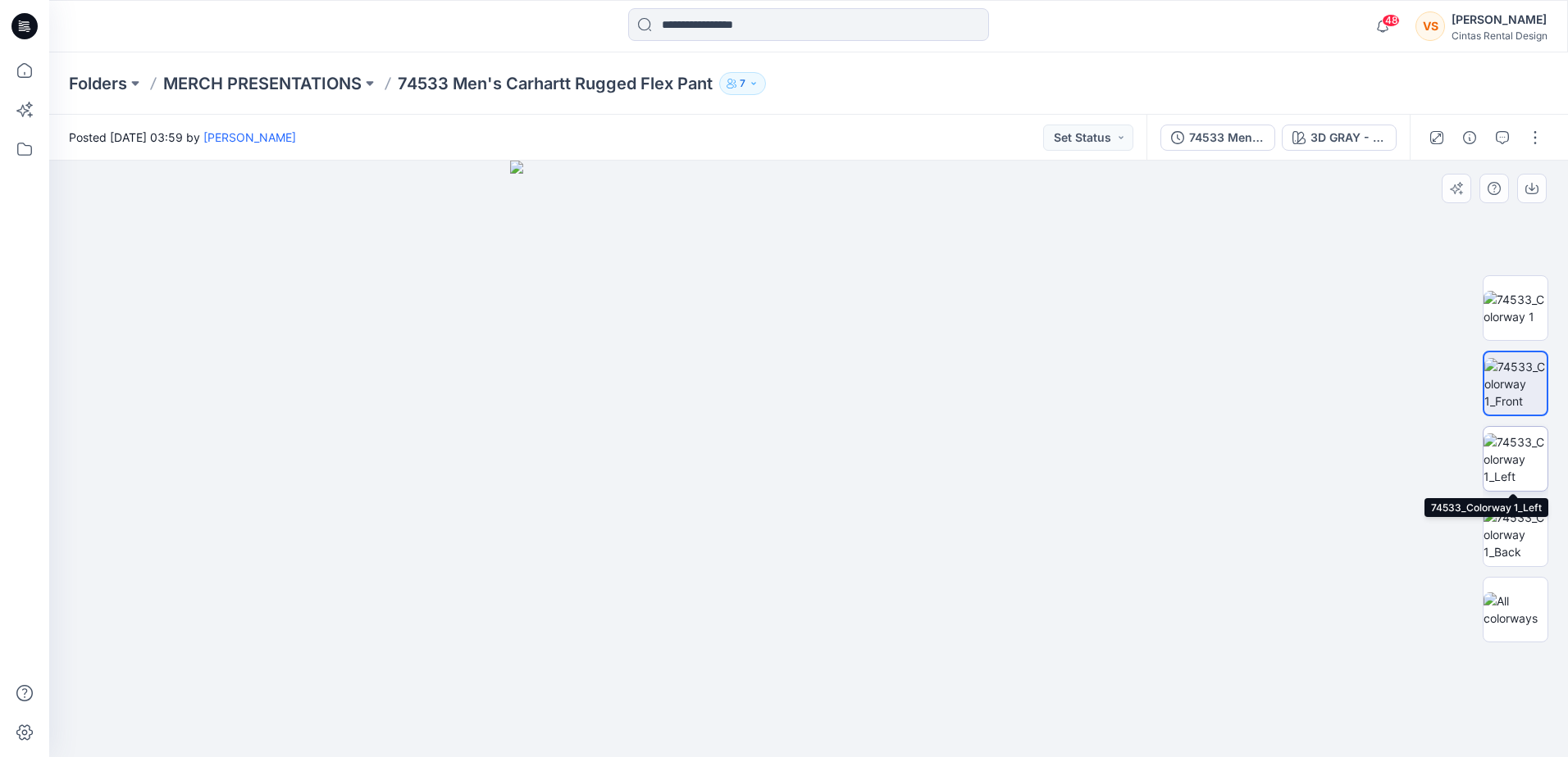
click at [1521, 449] on img at bounding box center [1515, 459] width 64 height 51
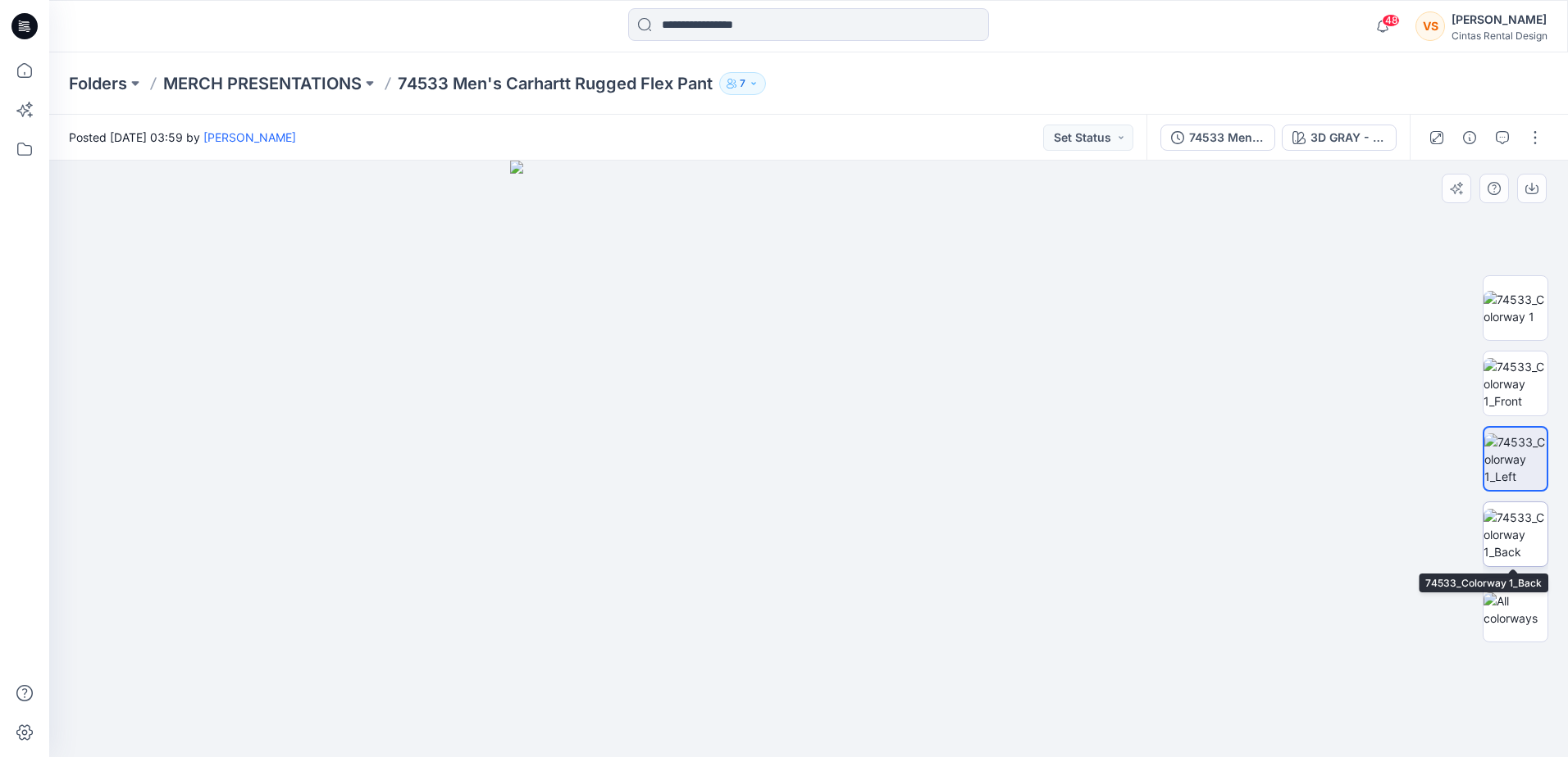
click at [1501, 555] on img at bounding box center [1515, 534] width 64 height 51
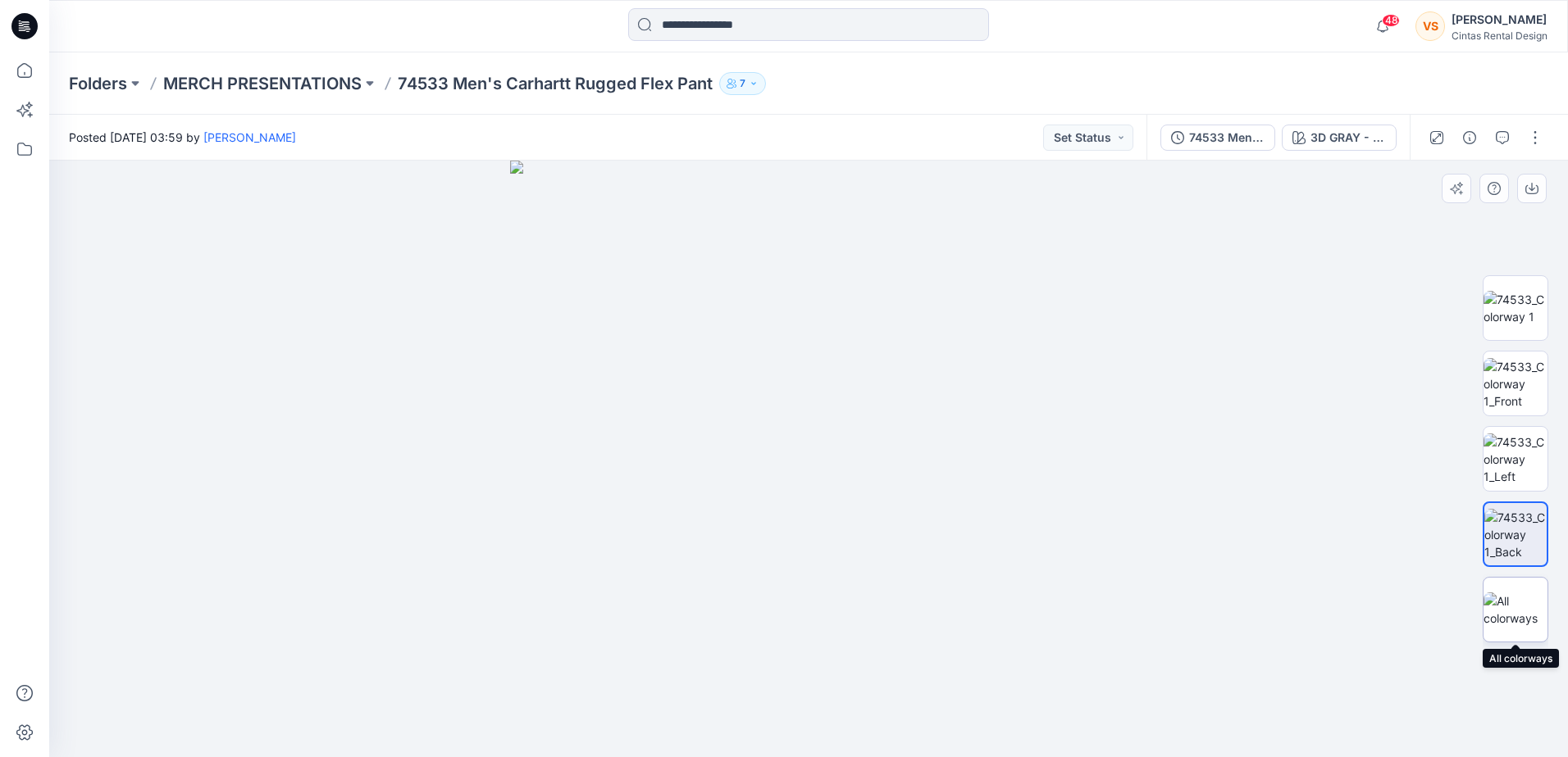
click at [1517, 624] on img at bounding box center [1515, 610] width 64 height 34
click at [261, 80] on p "MERCH PRESENTATIONS" at bounding box center [262, 83] width 198 height 23
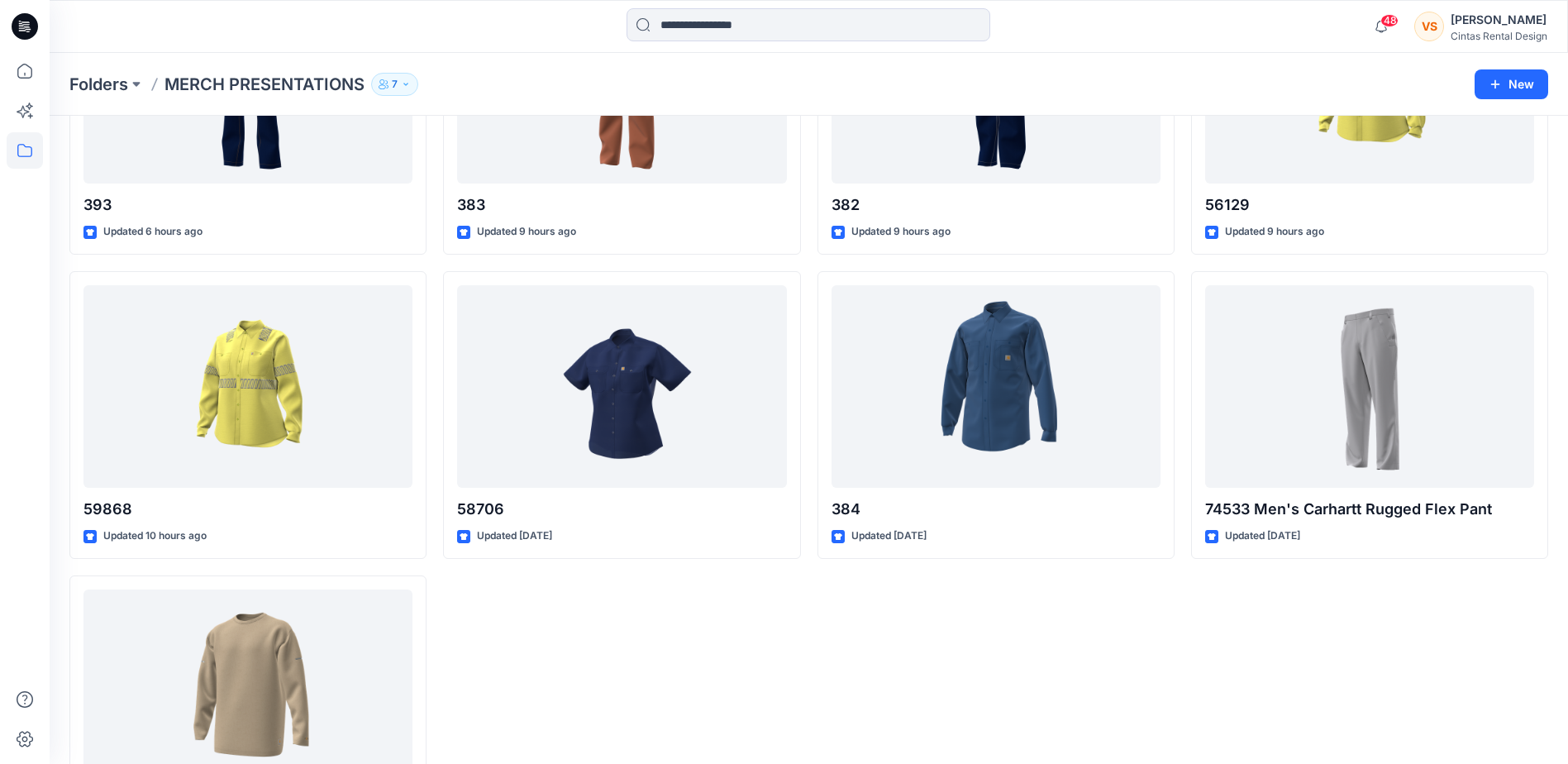
scroll to position [1139, 0]
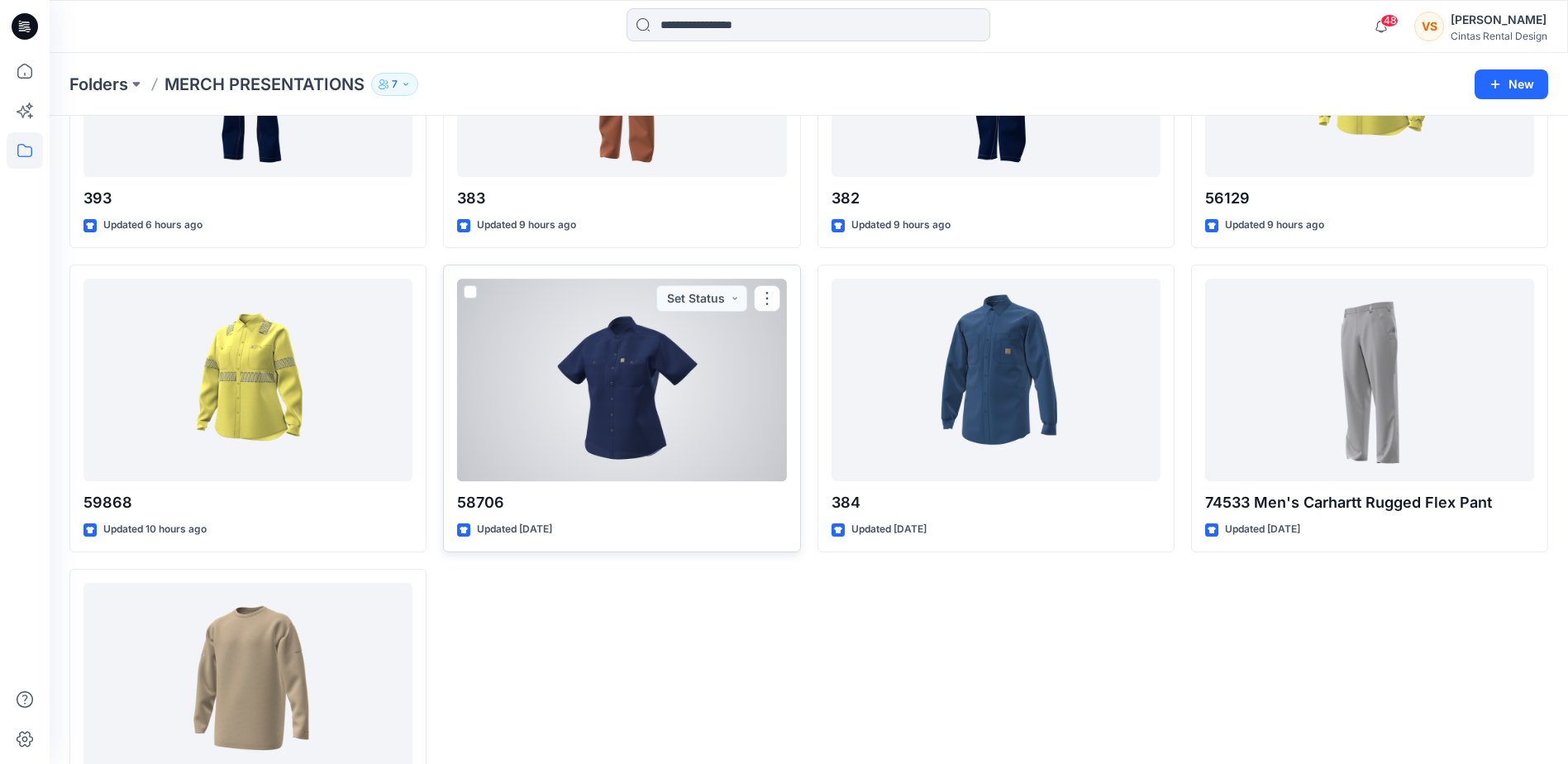
click at [653, 428] on div at bounding box center [622, 380] width 329 height 203
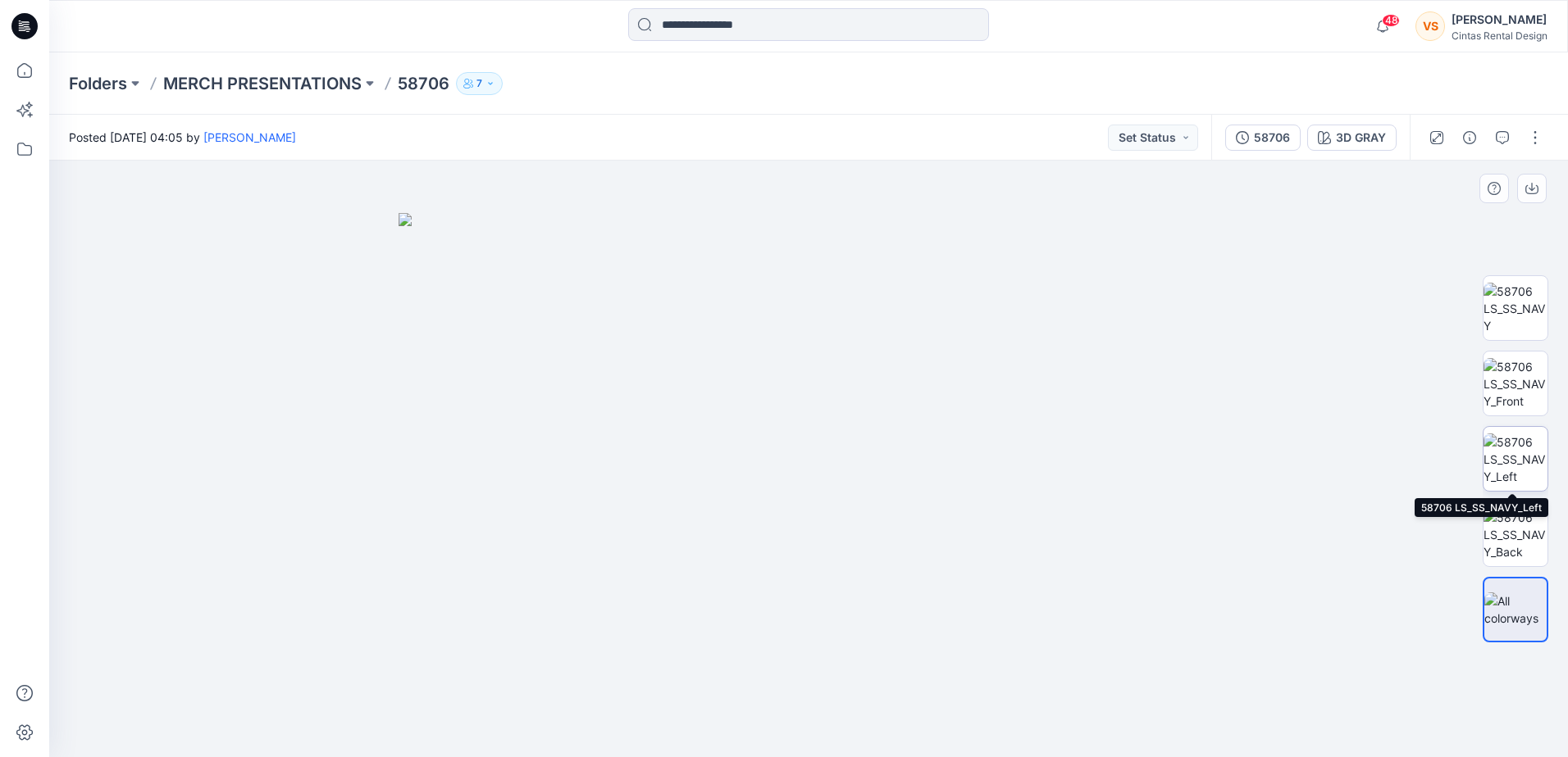
click at [1522, 471] on img at bounding box center [1515, 459] width 64 height 51
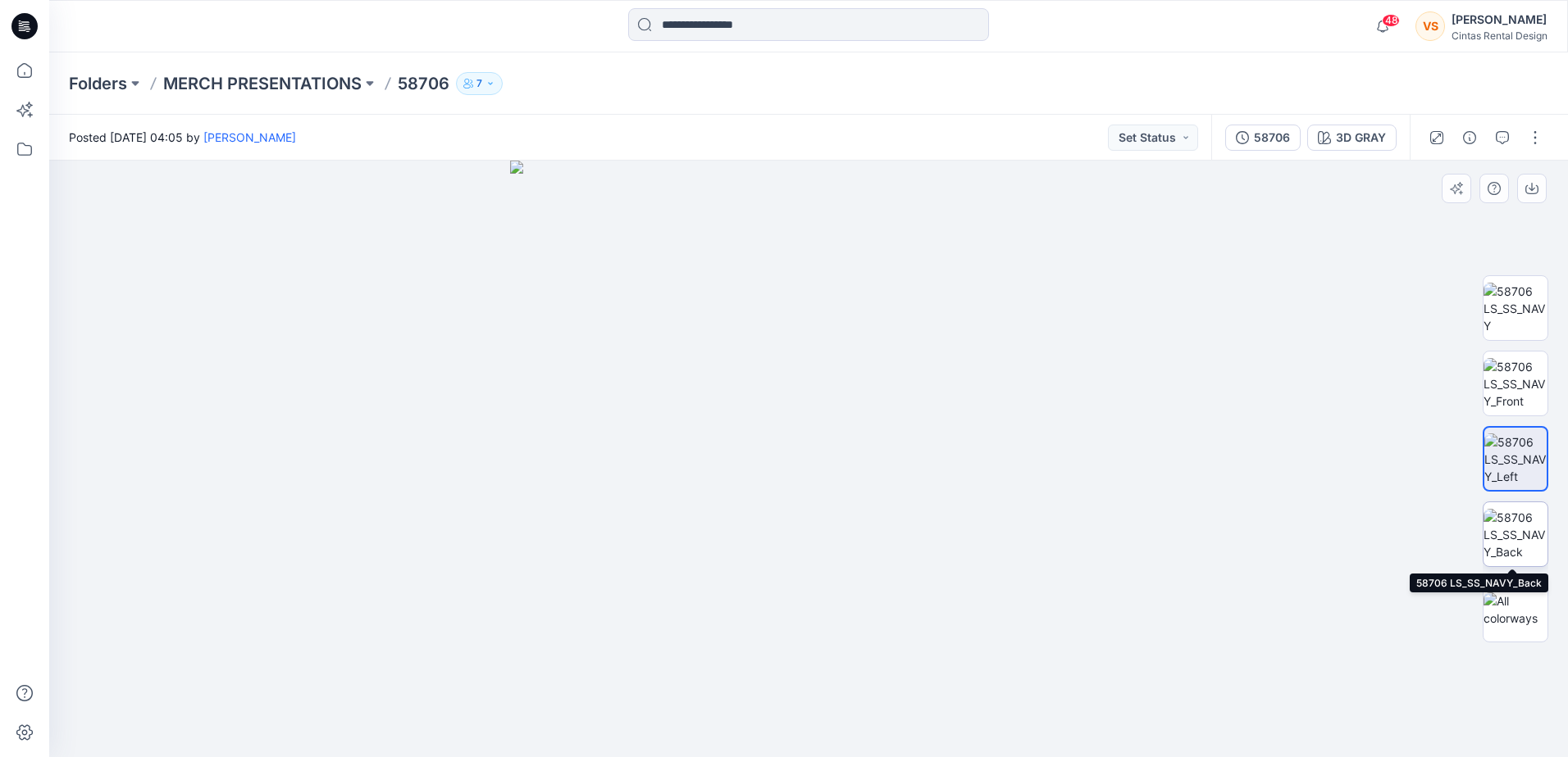
click at [1518, 542] on img at bounding box center [1515, 534] width 64 height 51
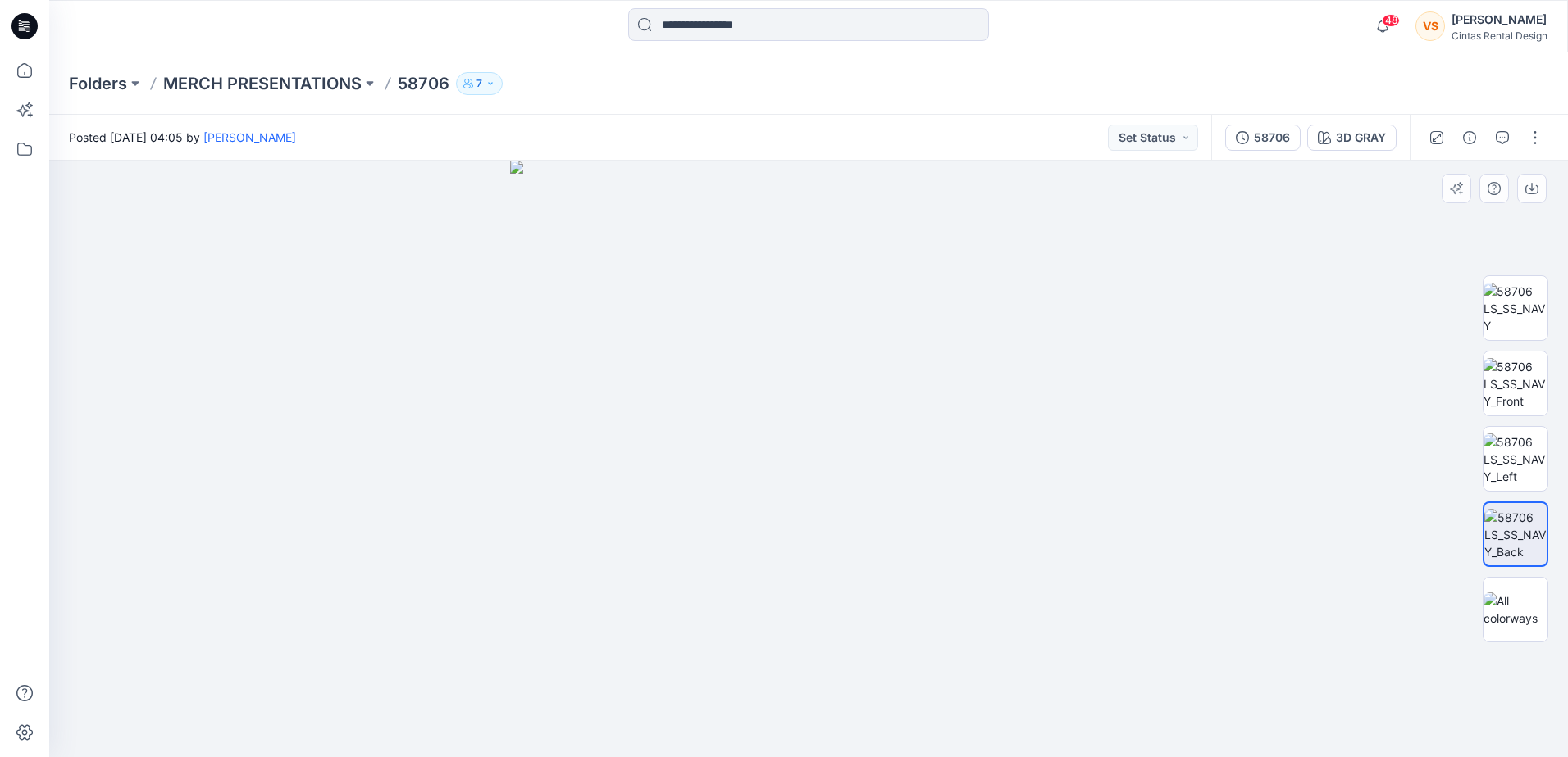
click at [827, 405] on img at bounding box center [809, 459] width 597 height 597
click at [826, 549] on img at bounding box center [809, 459] width 597 height 597
click at [1526, 603] on img at bounding box center [1515, 610] width 64 height 34
click at [1523, 533] on img at bounding box center [1515, 534] width 64 height 51
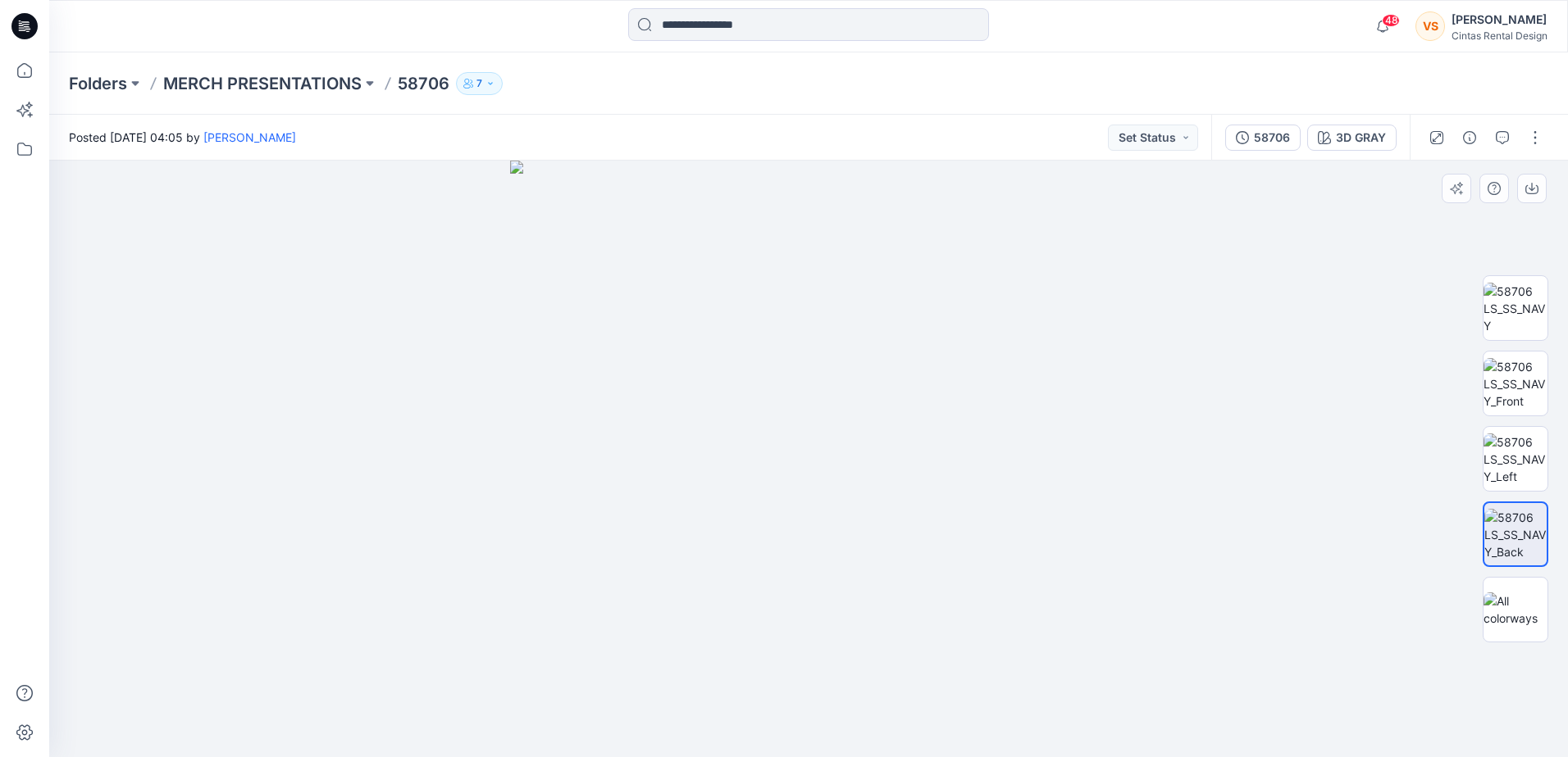
click at [831, 413] on img at bounding box center [809, 459] width 597 height 597
click at [823, 323] on img at bounding box center [809, 459] width 597 height 597
drag, startPoint x: 1120, startPoint y: 268, endPoint x: 1062, endPoint y: 648, distance: 384.4
drag, startPoint x: 1001, startPoint y: 502, endPoint x: 1030, endPoint y: 715, distance: 215.0
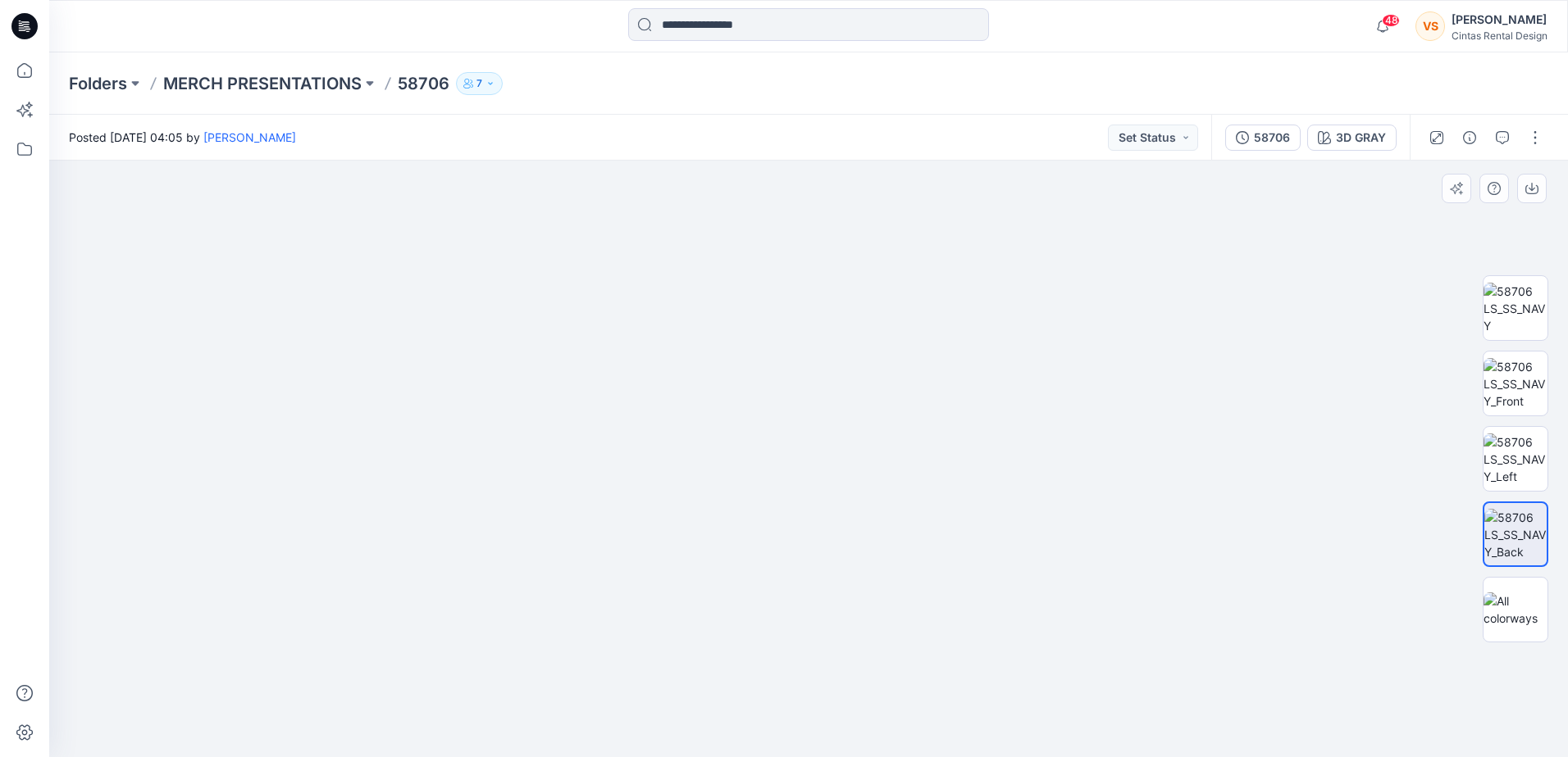
drag, startPoint x: 972, startPoint y: 301, endPoint x: 1034, endPoint y: 625, distance: 329.9
click at [1034, 625] on img at bounding box center [835, 151] width 2350 height 1210
drag, startPoint x: 1009, startPoint y: 428, endPoint x: 911, endPoint y: 541, distance: 149.6
click at [911, 541] on img at bounding box center [735, 216] width 2350 height 1082
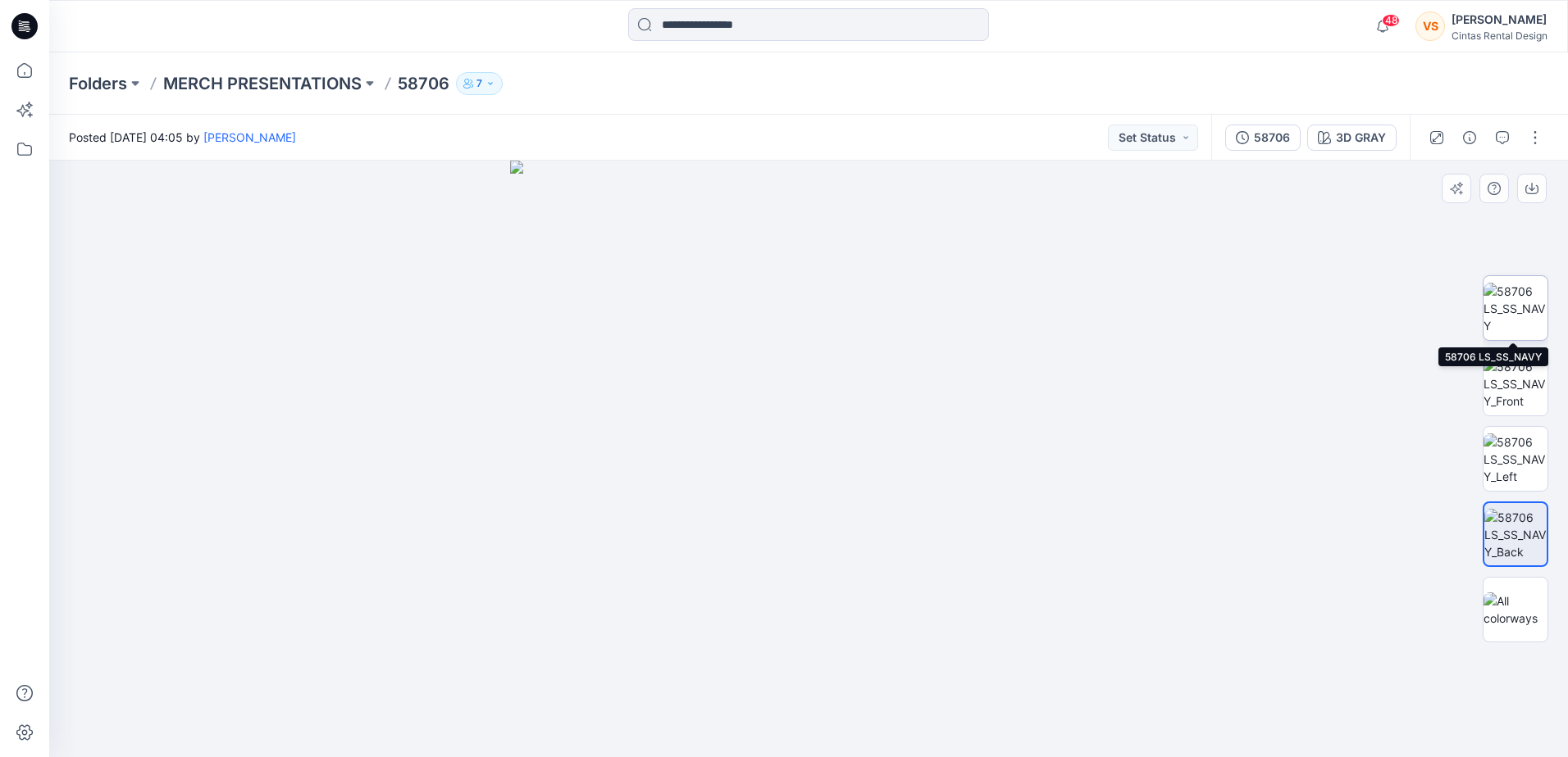
click at [1491, 306] on img at bounding box center [1515, 308] width 64 height 51
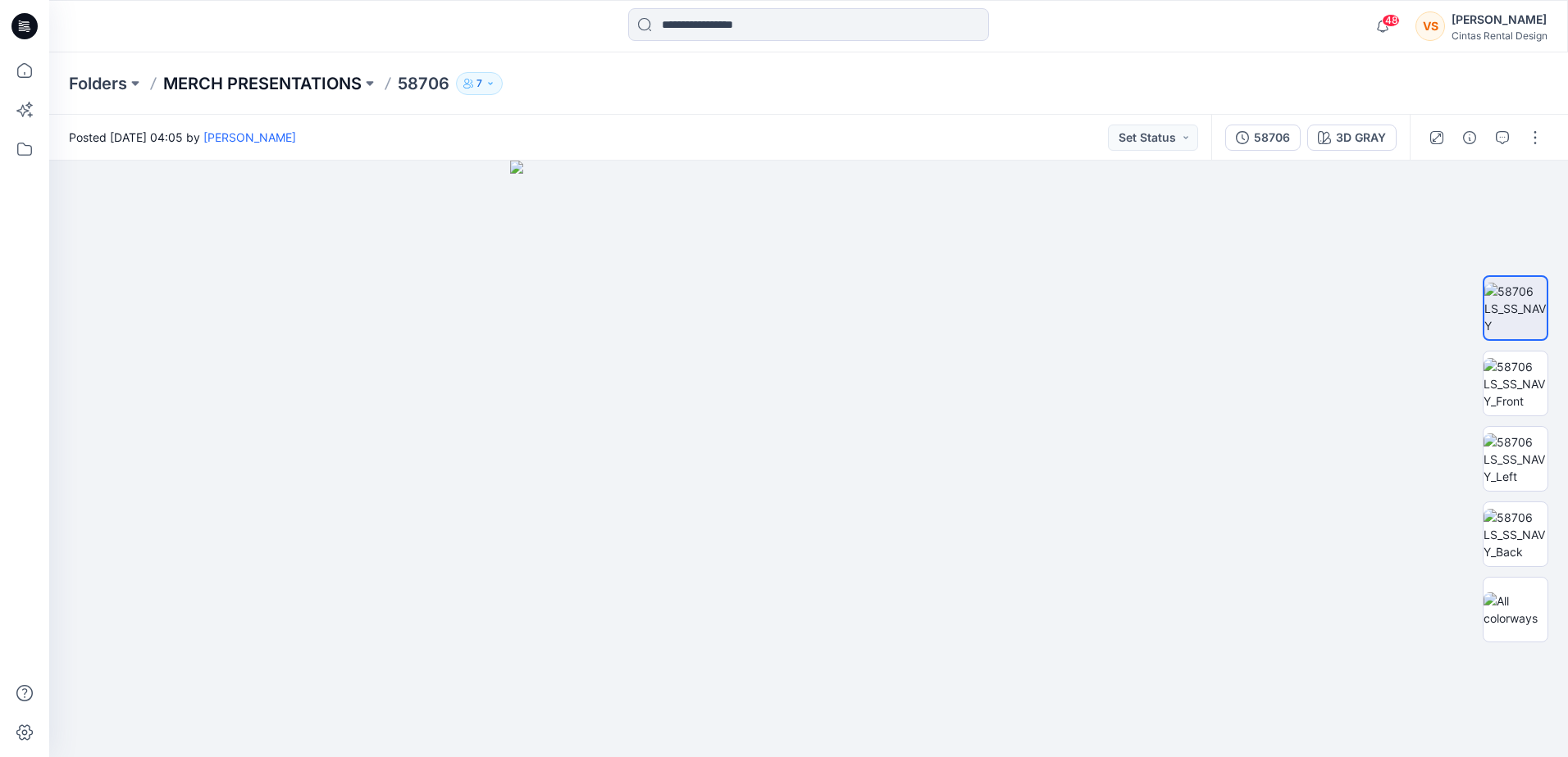
click at [341, 83] on p "MERCH PRESENTATIONS" at bounding box center [262, 83] width 198 height 23
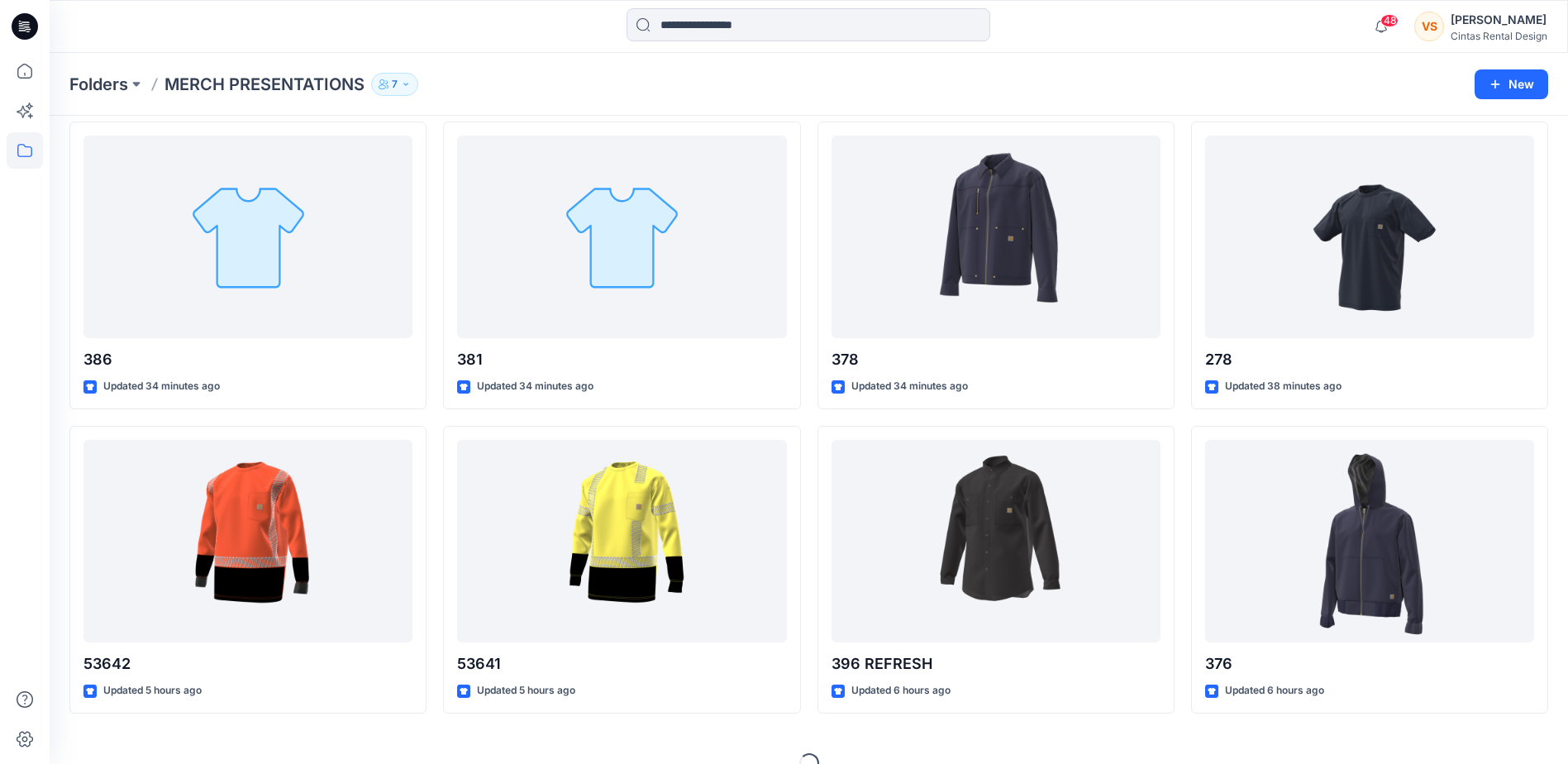
scroll to position [397, 0]
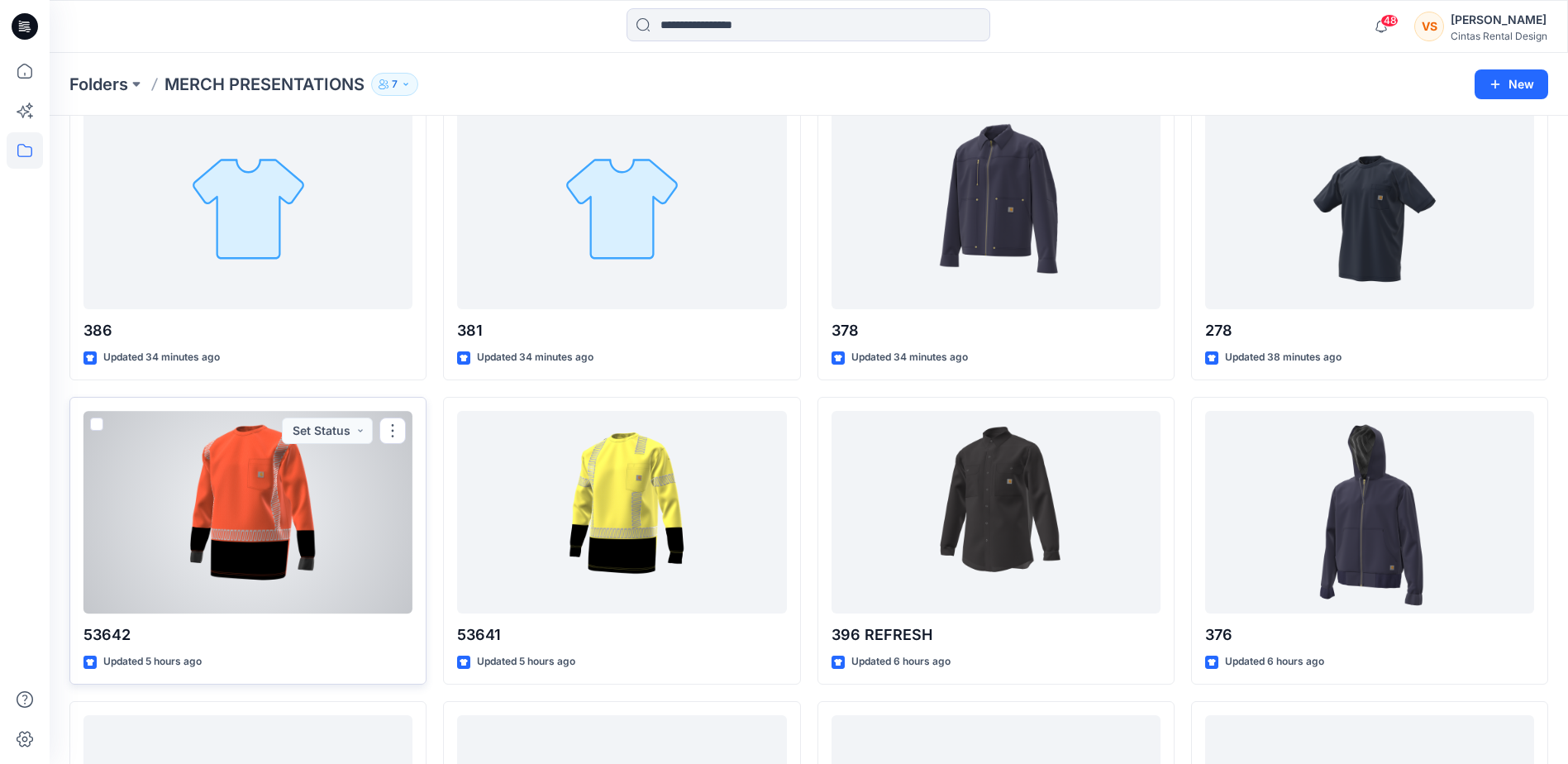
click at [300, 552] on div at bounding box center [248, 512] width 329 height 203
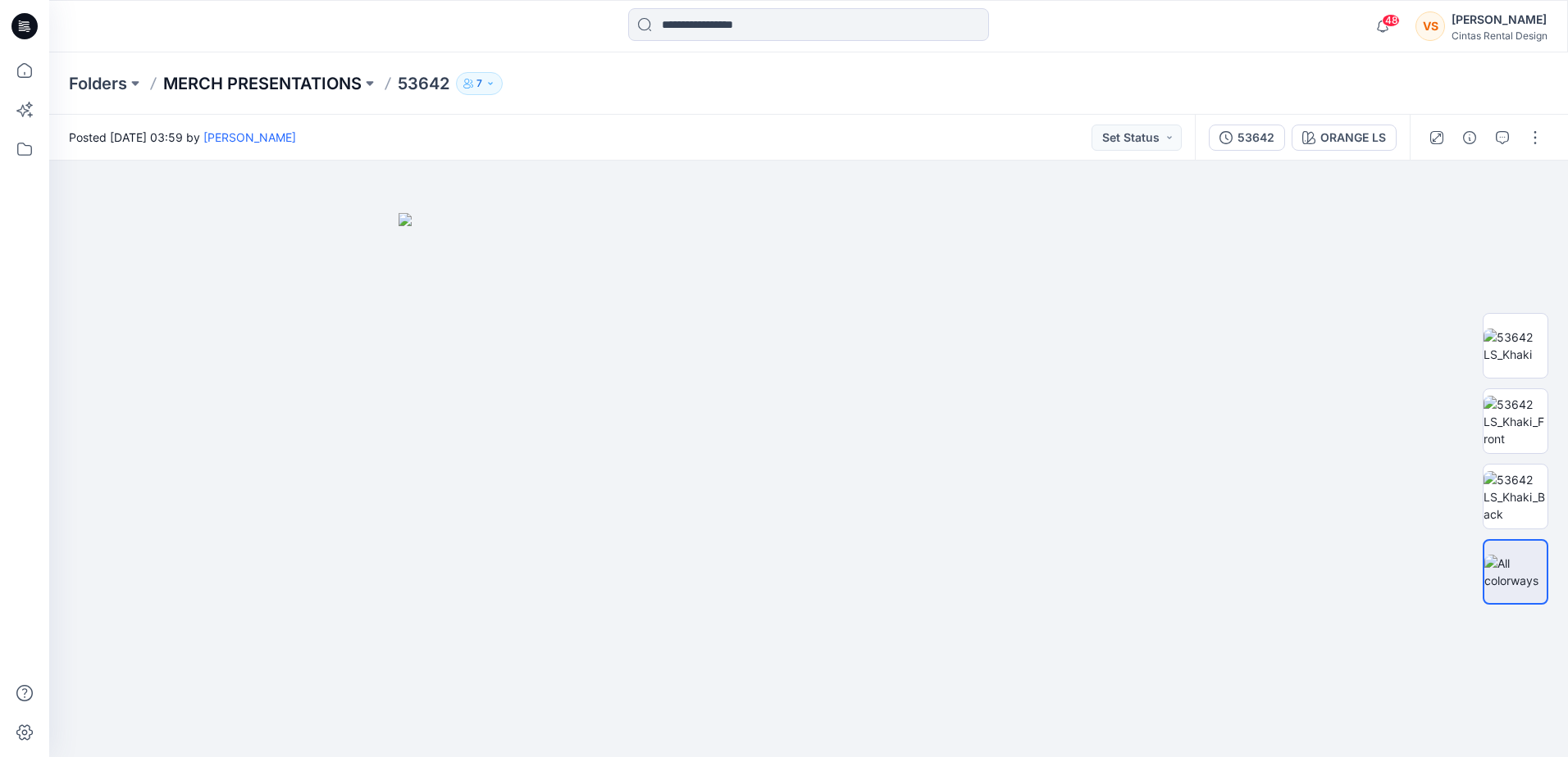
click at [333, 77] on p "MERCH PRESENTATIONS" at bounding box center [262, 83] width 198 height 23
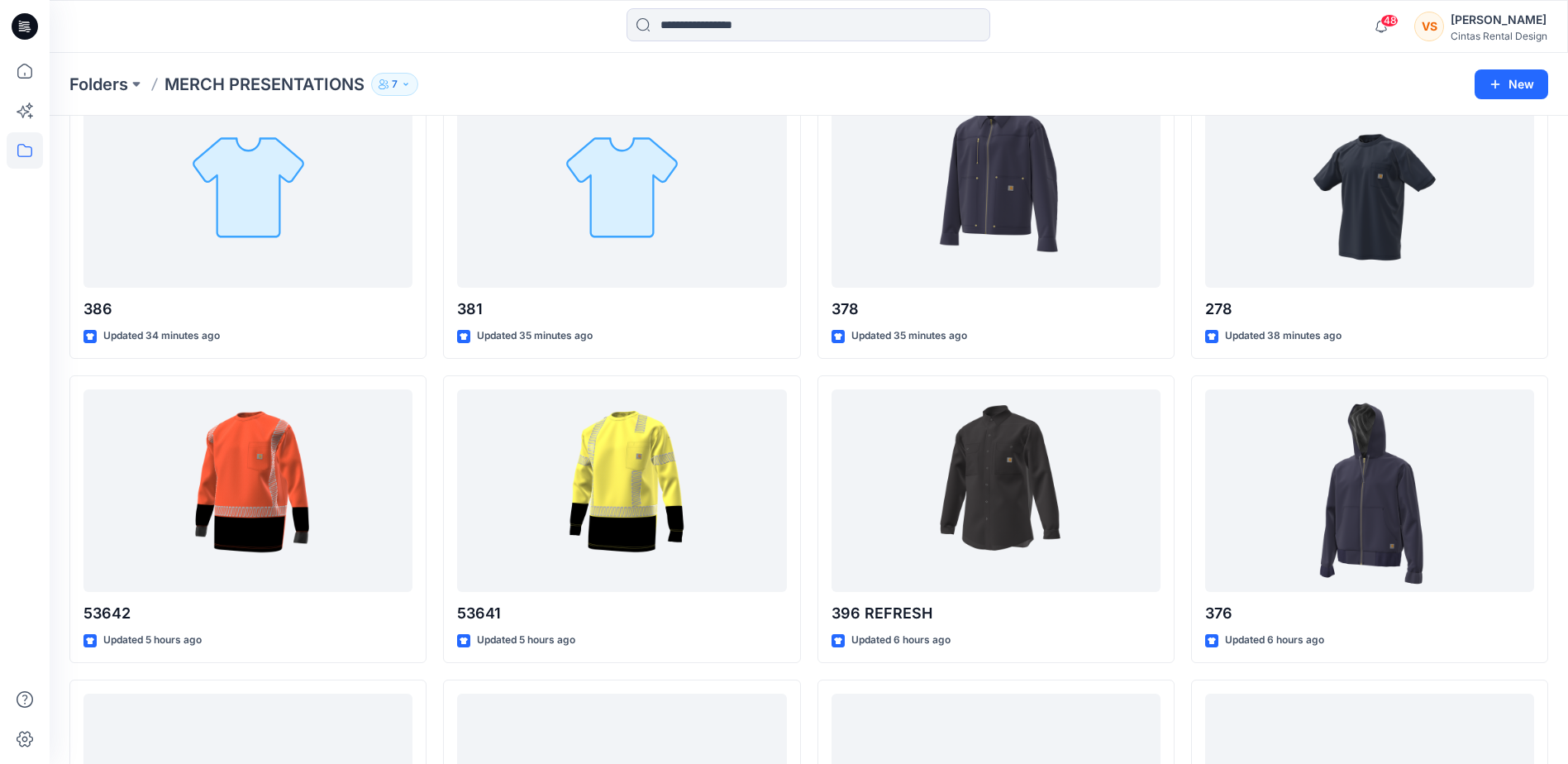
scroll to position [420, 0]
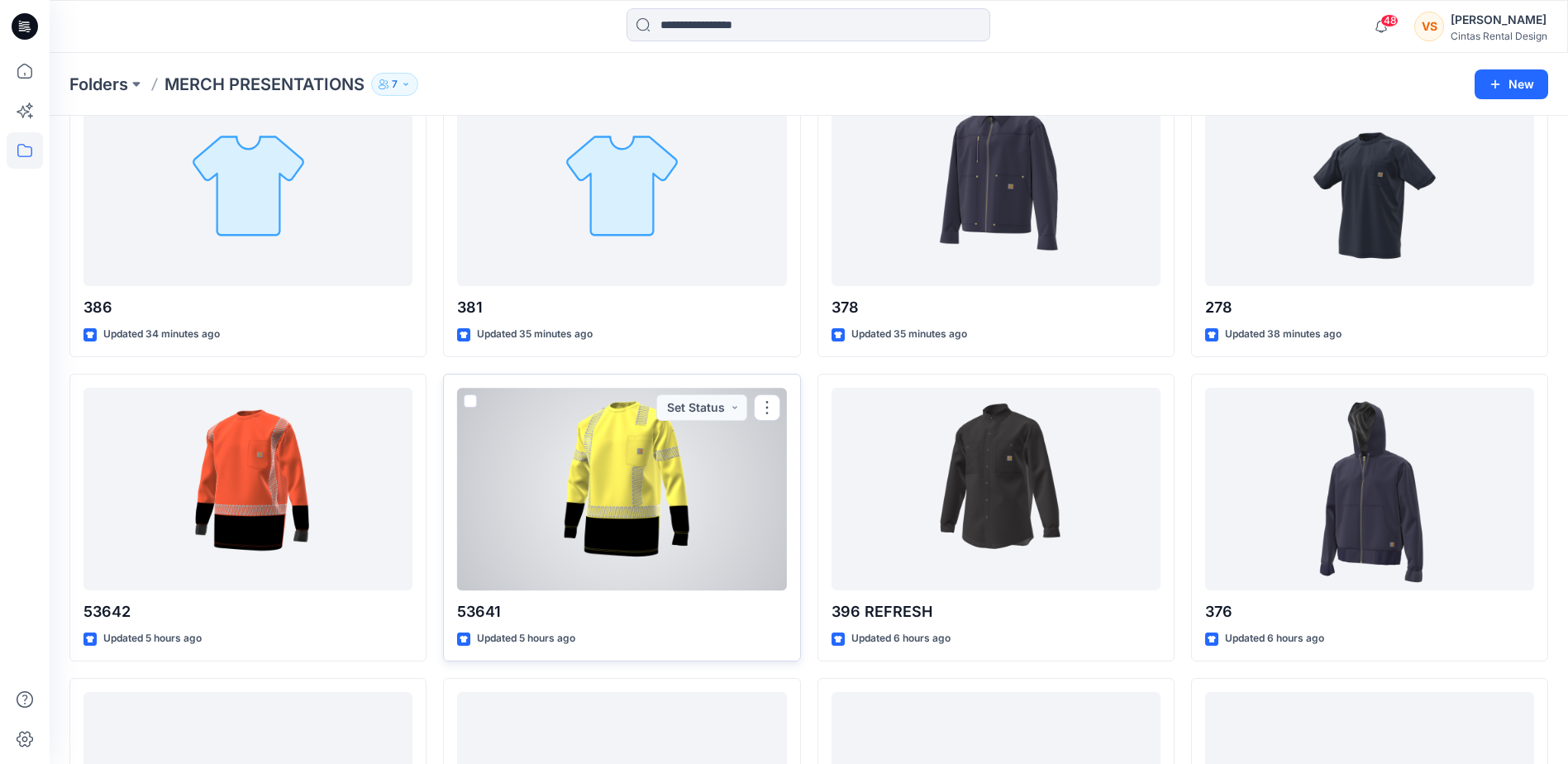
click at [672, 499] on div at bounding box center [622, 489] width 329 height 203
